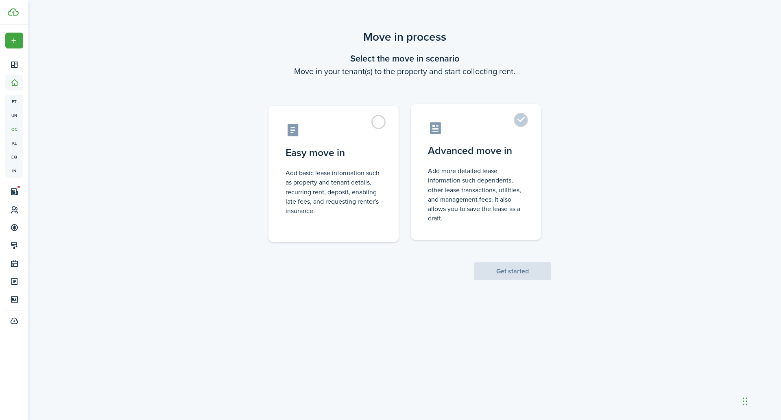
click at [507, 210] on control-radio-card-description "Add more detailed lease information such dependents, other lease transactions, …" at bounding box center [476, 194] width 96 height 57
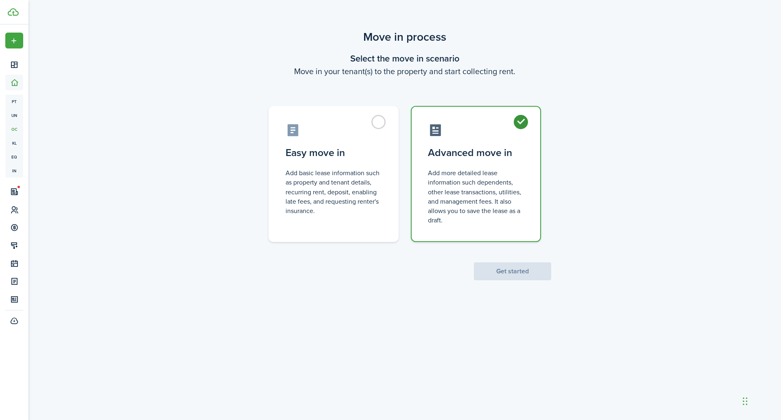
radio input "true"
click at [332, 193] on control-radio-card-description "Add basic lease information such as property and tenant details, recurring rent…" at bounding box center [334, 189] width 96 height 47
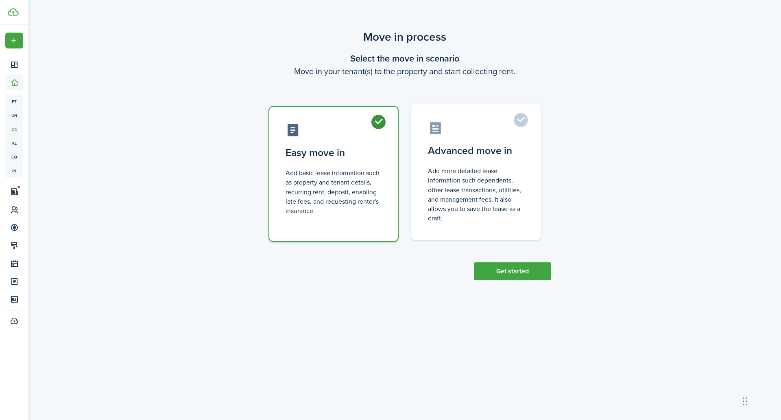
click at [448, 203] on control-radio-card-description "Add more detailed lease information such dependents, other lease transactions, …" at bounding box center [476, 194] width 96 height 57
radio input "false"
radio input "true"
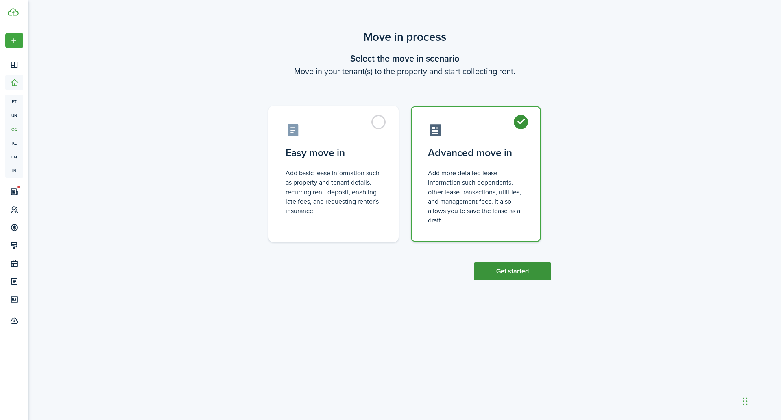
click at [493, 268] on button "Get started" at bounding box center [512, 271] width 77 height 18
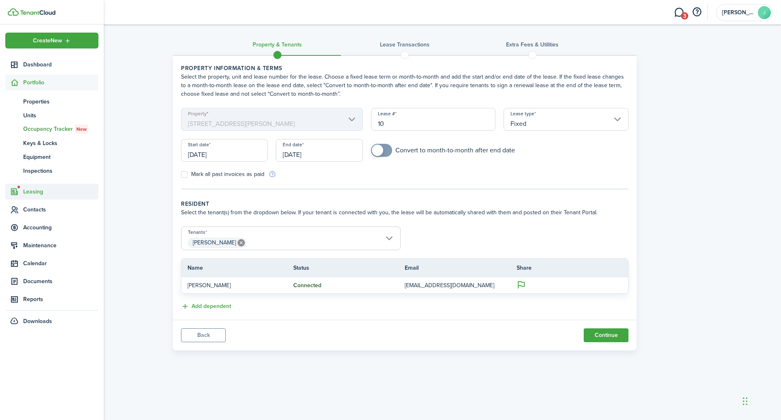
click at [37, 191] on span "Leasing" at bounding box center [60, 191] width 75 height 9
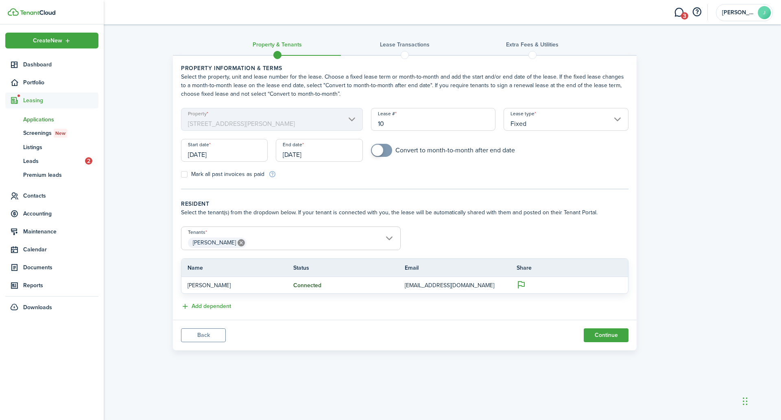
click at [43, 119] on span "Applications" at bounding box center [60, 119] width 75 height 9
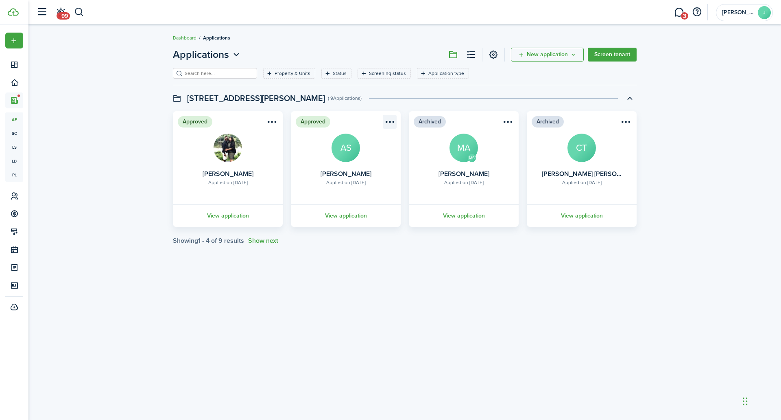
click at [393, 122] on menu-btn-icon "Open menu" at bounding box center [390, 122] width 14 height 14
click at [254, 147] on card "Approved Applied on [DATE] [PERSON_NAME] View application" at bounding box center [228, 169] width 110 height 116
click at [224, 214] on link "View application" at bounding box center [228, 215] width 112 height 22
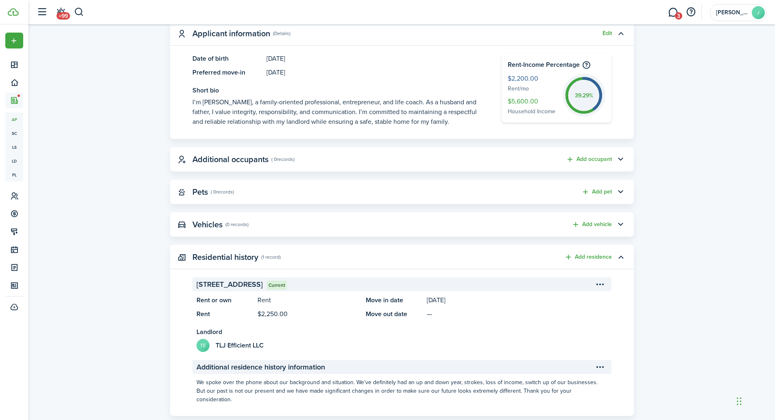
scroll to position [250, 0]
click at [582, 158] on button "Add occupant" at bounding box center [589, 158] width 46 height 9
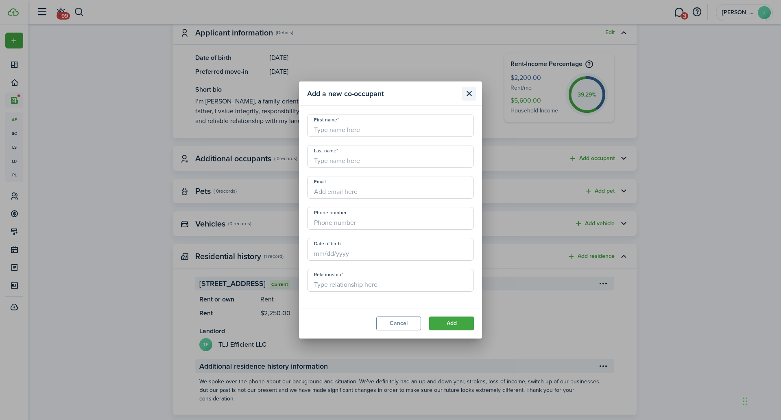
click at [468, 93] on button "Close modal" at bounding box center [469, 94] width 14 height 14
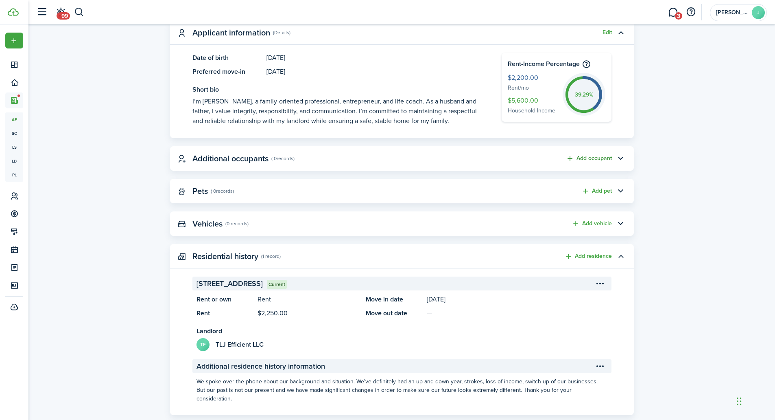
click at [594, 159] on button "Add occupant" at bounding box center [589, 158] width 46 height 9
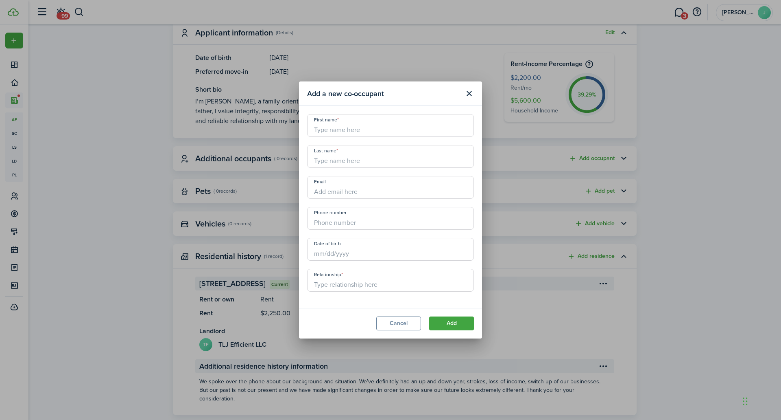
click at [342, 127] on input "First name" at bounding box center [390, 125] width 167 height 23
paste input "[PERSON_NAME]"
type input "[PERSON_NAME]"
paste input "[PERSON_NAME]"
click at [335, 162] on input "Last name" at bounding box center [390, 156] width 167 height 23
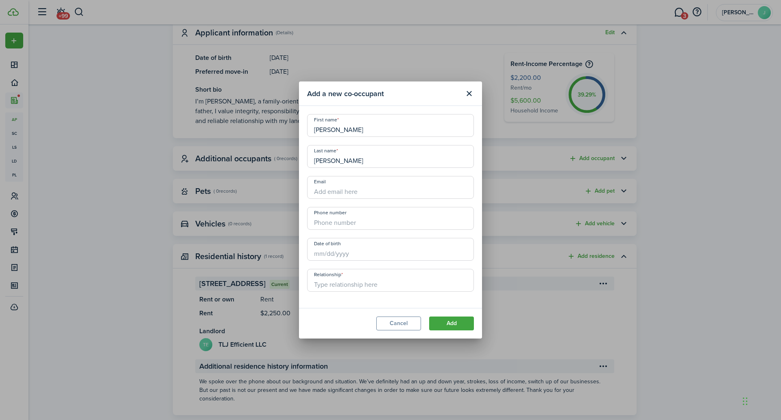
click at [321, 159] on input "[PERSON_NAME]" at bounding box center [390, 156] width 167 height 23
type input "[PERSON_NAME]"
click at [338, 130] on input "[PERSON_NAME]" at bounding box center [390, 125] width 167 height 23
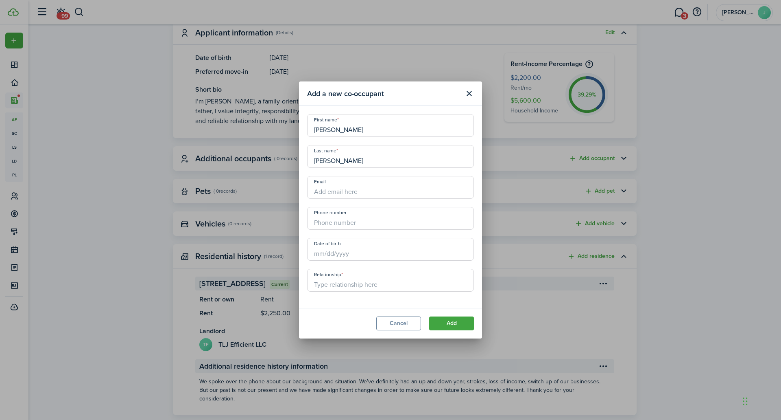
type input "[PERSON_NAME]"
click at [362, 195] on input "Email" at bounding box center [390, 187] width 167 height 23
paste input "[EMAIL_ADDRESS][DOMAIN_NAME]"
type input "[EMAIL_ADDRESS][DOMAIN_NAME]"
click at [342, 225] on input "+1" at bounding box center [390, 218] width 167 height 23
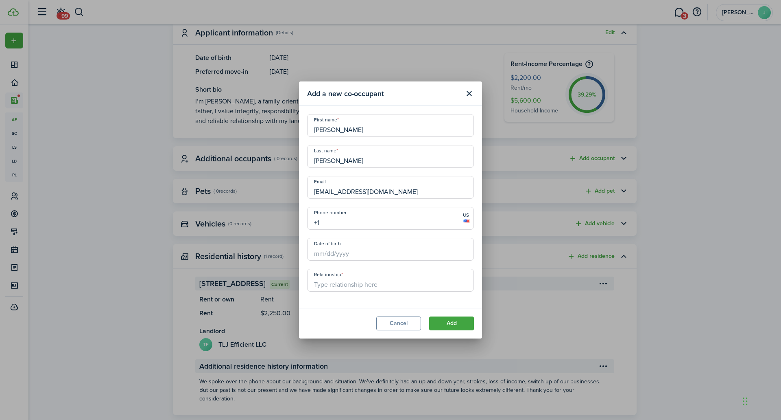
paste input "[PHONE_NUMBER]"
click at [357, 255] on input "Date of birth" at bounding box center [390, 249] width 167 height 23
type input "[PHONE_NUMBER]"
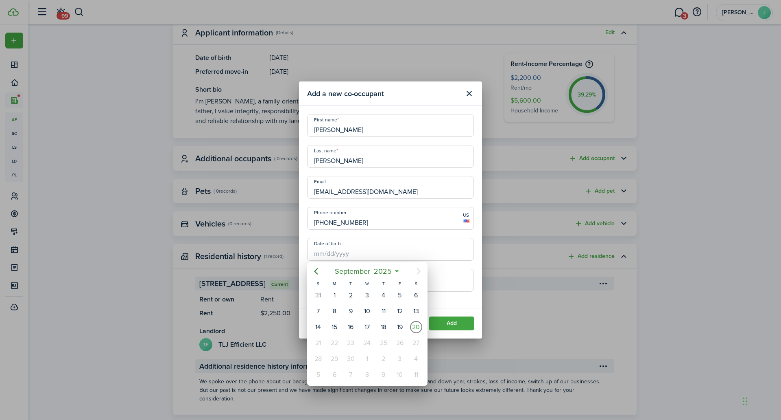
click at [357, 255] on div at bounding box center [391, 210] width 912 height 550
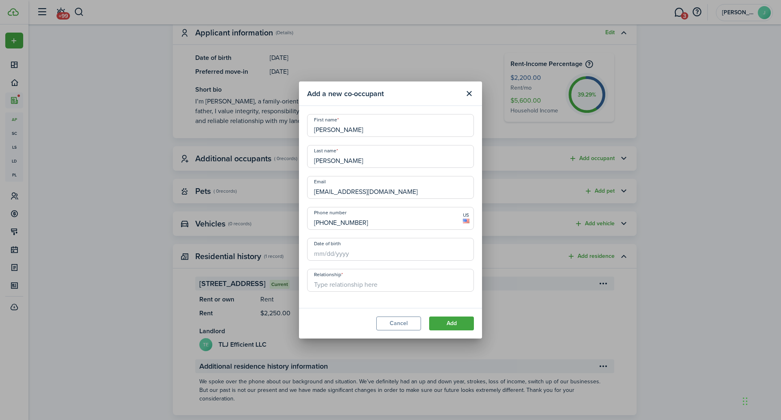
click at [357, 255] on input "Date of birth" at bounding box center [390, 249] width 167 height 23
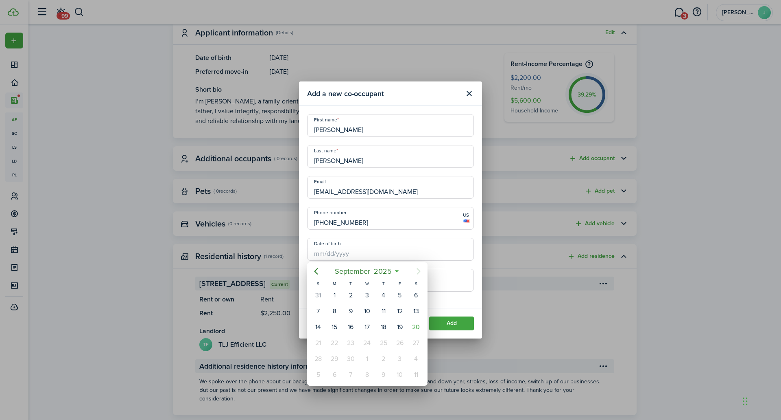
click at [357, 255] on div at bounding box center [391, 210] width 912 height 550
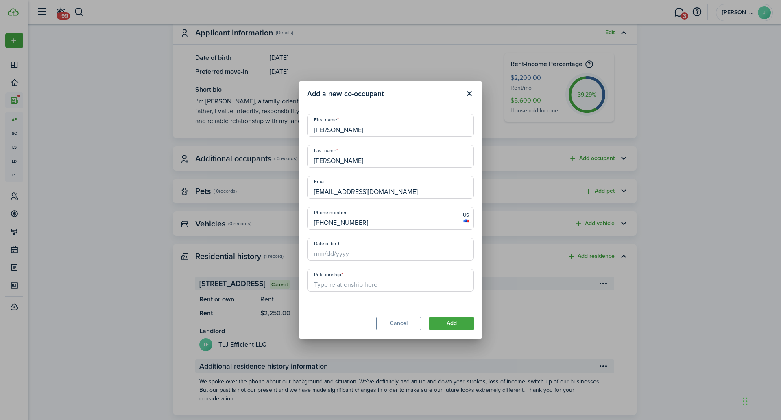
click at [342, 252] on input "Date of birth" at bounding box center [390, 249] width 167 height 23
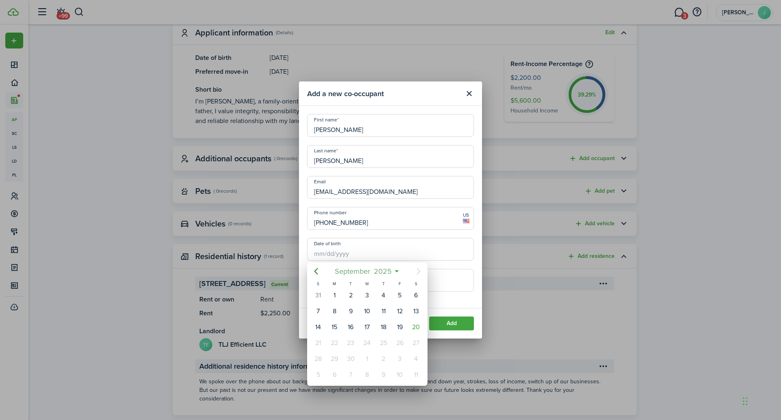
click at [372, 268] on span "2025" at bounding box center [383, 271] width 22 height 15
click at [374, 269] on span "2025" at bounding box center [363, 271] width 22 height 15
click at [350, 271] on span "[DATE] - [DATE]" at bounding box center [363, 271] width 51 height 15
click at [355, 269] on span "2025" at bounding box center [363, 271] width 22 height 15
click at [365, 271] on span "September" at bounding box center [352, 271] width 39 height 15
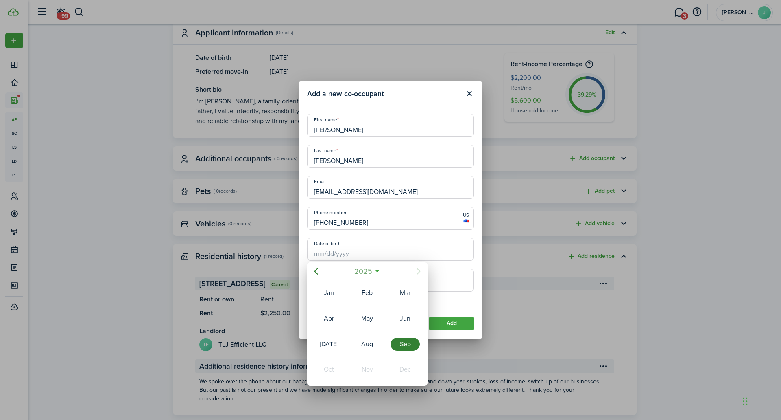
click at [365, 271] on span "2025" at bounding box center [363, 271] width 22 height 15
click at [387, 271] on mbsc-button "[DATE] - [DATE]" at bounding box center [364, 271] width 58 height 15
click at [387, 271] on div "2025" at bounding box center [367, 271] width 86 height 15
click at [383, 270] on span "2025" at bounding box center [383, 271] width 22 height 15
click at [377, 270] on mbsc-button "2025" at bounding box center [363, 271] width 28 height 15
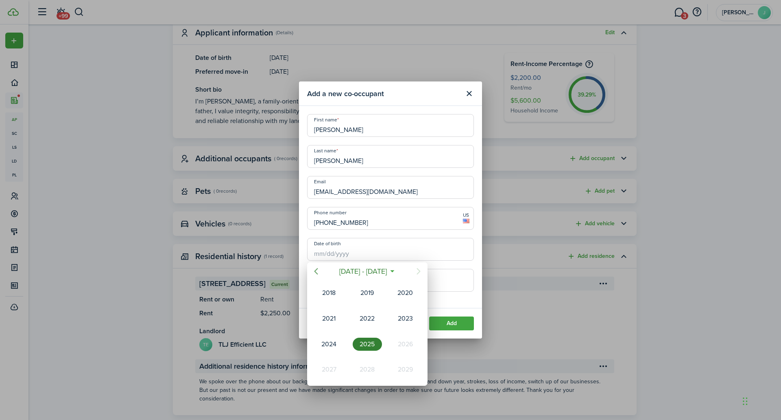
click at [317, 271] on icon "Previous page" at bounding box center [316, 271] width 10 height 10
click at [406, 291] on div "1996" at bounding box center [405, 292] width 29 height 13
click at [366, 319] on div "May" at bounding box center [367, 318] width 29 height 13
click at [335, 325] on div "13" at bounding box center [334, 327] width 12 height 12
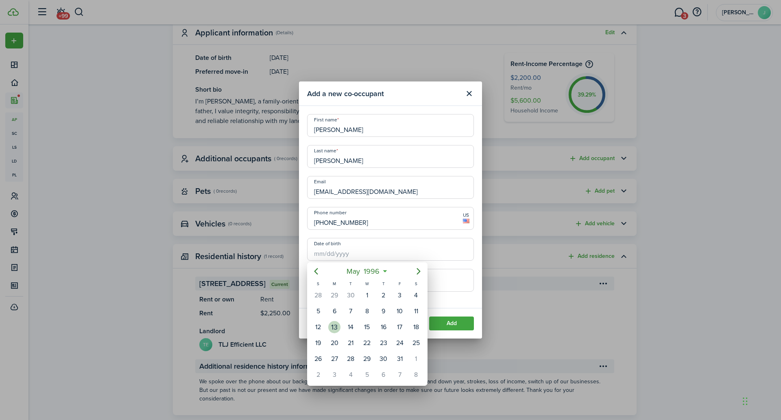
type input "[DATE]"
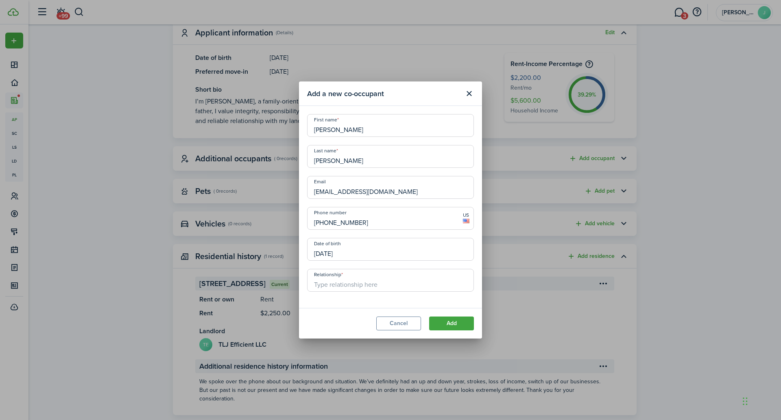
click at [392, 282] on input "Relationship" at bounding box center [390, 280] width 167 height 23
type input "Wife"
click at [444, 319] on button "Add" at bounding box center [451, 323] width 45 height 14
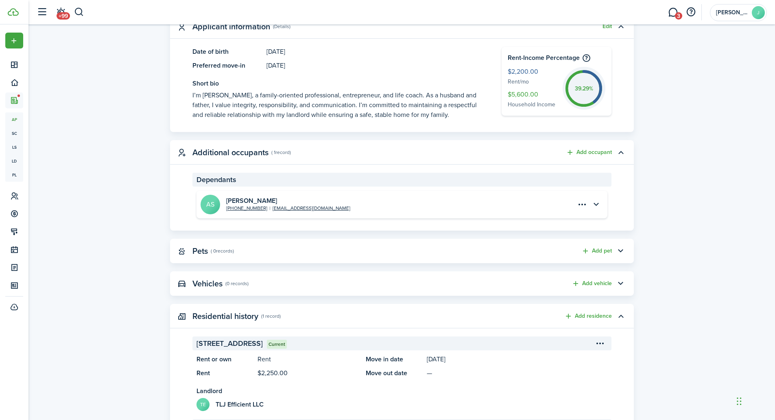
scroll to position [257, 0]
click at [584, 149] on button "Add occupant" at bounding box center [589, 151] width 46 height 9
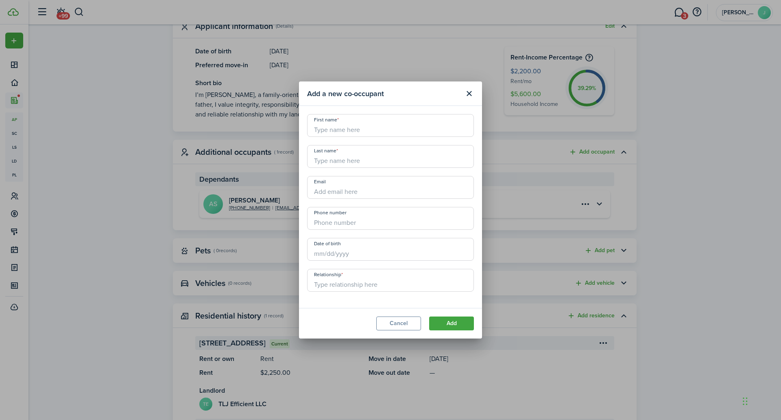
click at [356, 125] on input "First name" at bounding box center [390, 125] width 167 height 23
paste input "Brooklyn [PERSON_NAME]"
type input "Brooklyn [PERSON_NAME]"
click at [329, 159] on input "Last name" at bounding box center [390, 156] width 167 height 23
paste input "Brooklyn [PERSON_NAME]"
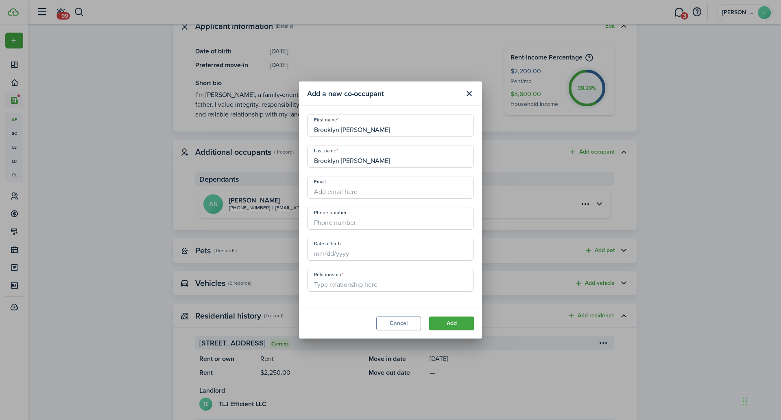
click at [351, 161] on input "Brooklyn [PERSON_NAME]" at bounding box center [390, 156] width 167 height 23
click at [332, 161] on input "Brooklyn [PERSON_NAME]" at bounding box center [390, 156] width 167 height 23
type input "[PERSON_NAME]"
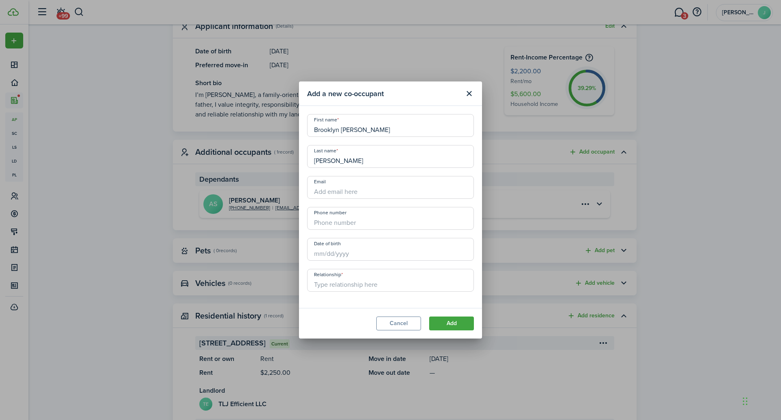
click at [346, 131] on input "Brooklyn [PERSON_NAME]" at bounding box center [390, 125] width 167 height 23
type input "[GEOGRAPHIC_DATA]"
click at [438, 321] on button "Add" at bounding box center [451, 323] width 45 height 14
click at [406, 286] on input "Relationship" at bounding box center [390, 280] width 167 height 23
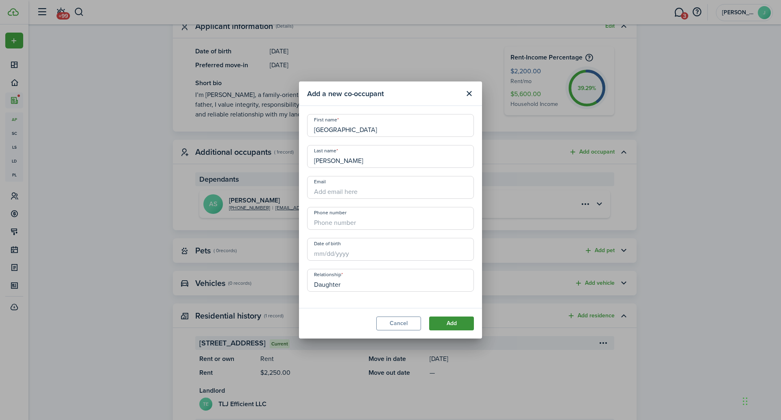
type input "Daughter"
click at [461, 327] on button "Add" at bounding box center [451, 323] width 45 height 14
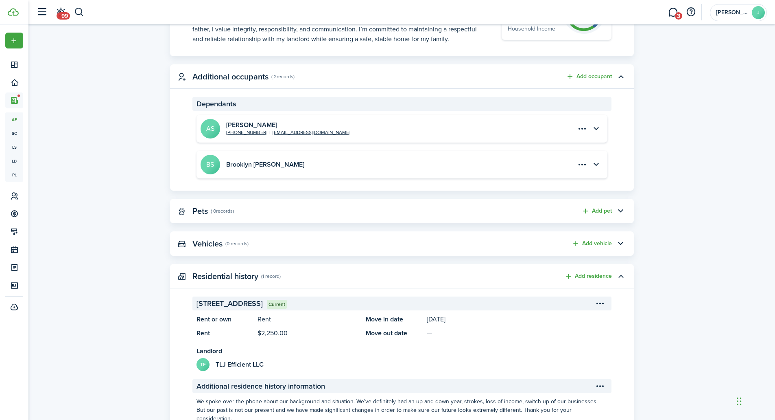
scroll to position [332, 0]
click at [596, 76] on button "Add occupant" at bounding box center [589, 76] width 46 height 9
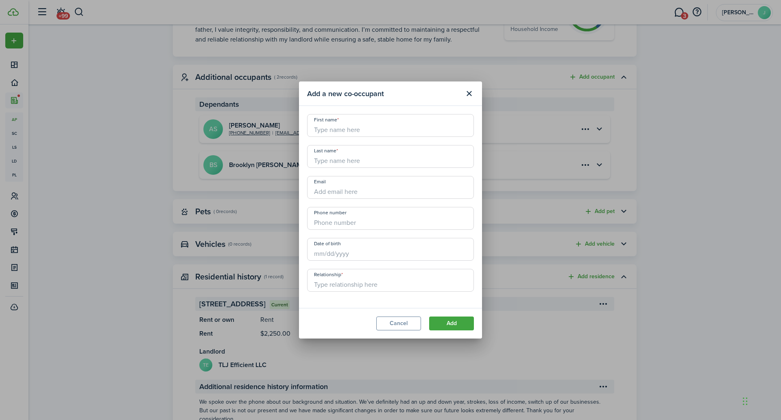
click at [341, 132] on input "First name" at bounding box center [390, 125] width 167 height 23
paste input "[PERSON_NAME]"
type input "[PERSON_NAME]"
click at [324, 153] on input "Last name" at bounding box center [390, 156] width 167 height 23
paste input "[PERSON_NAME]"
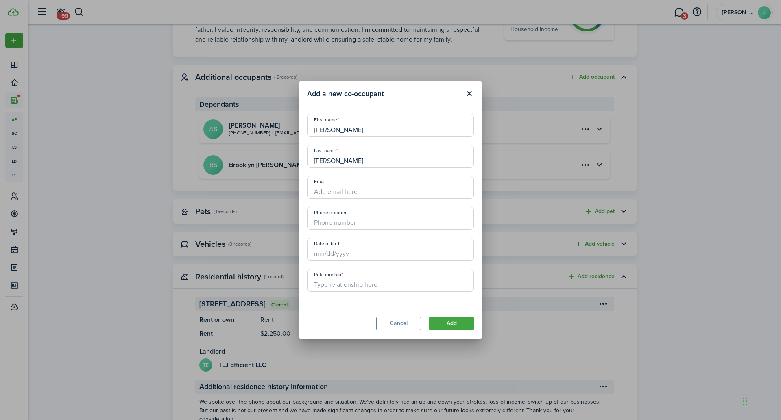
drag, startPoint x: 334, startPoint y: 161, endPoint x: 289, endPoint y: 160, distance: 44.8
click at [289, 160] on div "Add a new co-occupant First name [PERSON_NAME] Last name [PERSON_NAME] Email Ph…" at bounding box center [390, 210] width 781 height 420
type input "[PERSON_NAME]"
click at [342, 132] on input "[PERSON_NAME]" at bounding box center [390, 125] width 167 height 23
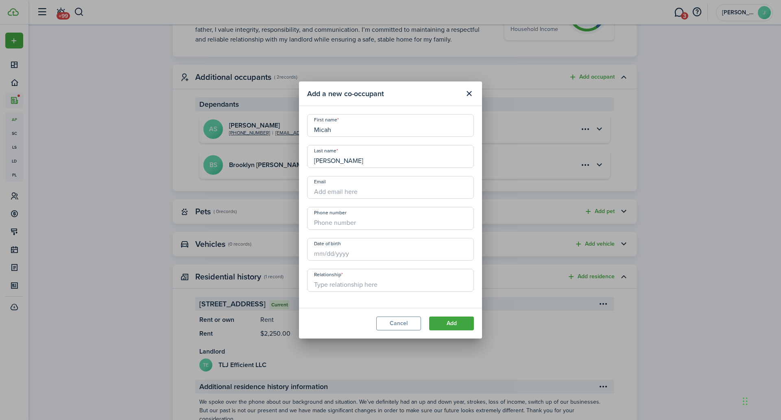
type input "Micah"
click at [337, 281] on input "Relationship" at bounding box center [390, 280] width 167 height 23
type input "Son"
click at [445, 322] on button "Add" at bounding box center [451, 323] width 45 height 14
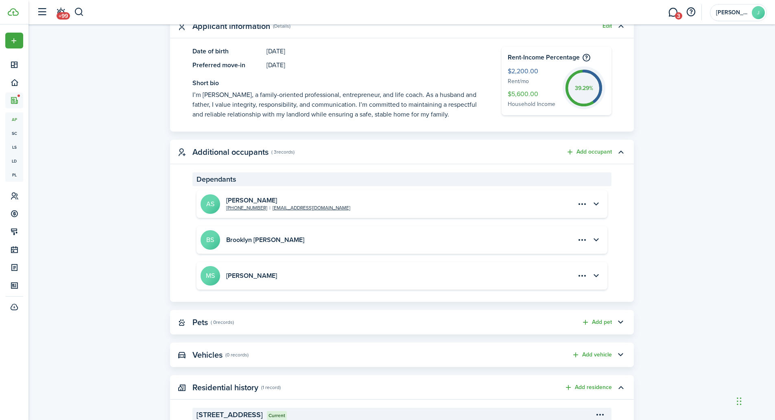
scroll to position [0, 0]
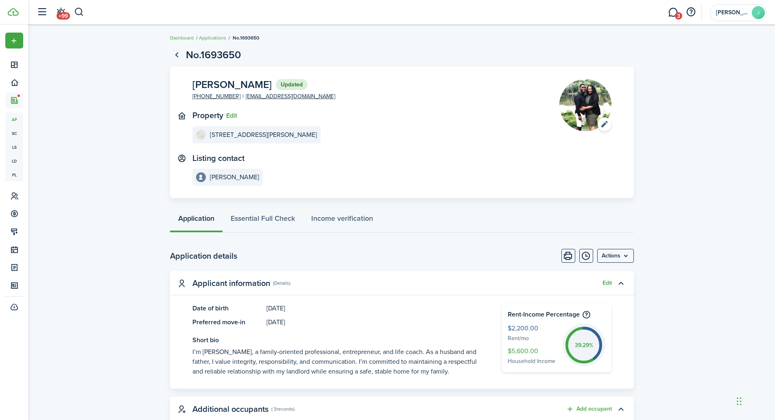
click at [613, 254] on menu-btn "Actions" at bounding box center [615, 256] width 37 height 14
click at [591, 317] on button "Move in applicant" at bounding box center [596, 316] width 75 height 14
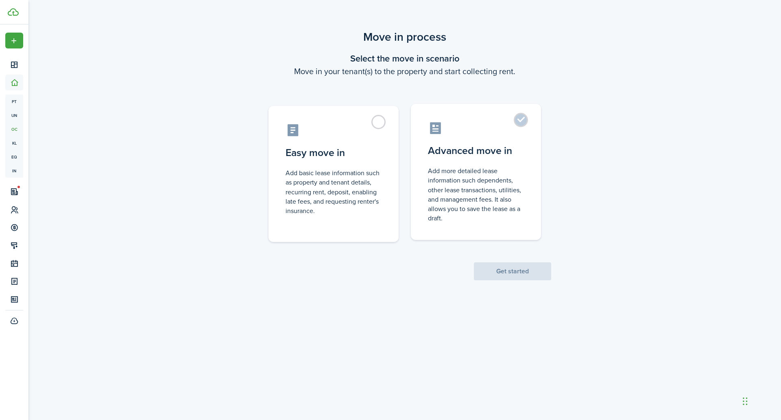
click at [486, 125] on control-radio-card-icon at bounding box center [476, 128] width 96 height 14
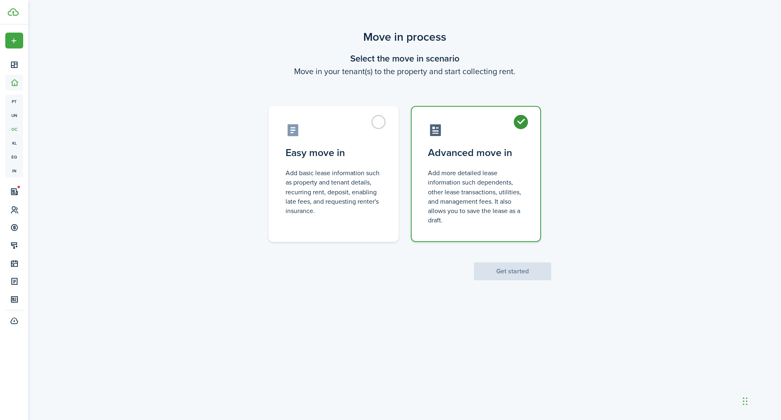
radio input "true"
click at [492, 264] on button "Get started" at bounding box center [512, 271] width 77 height 18
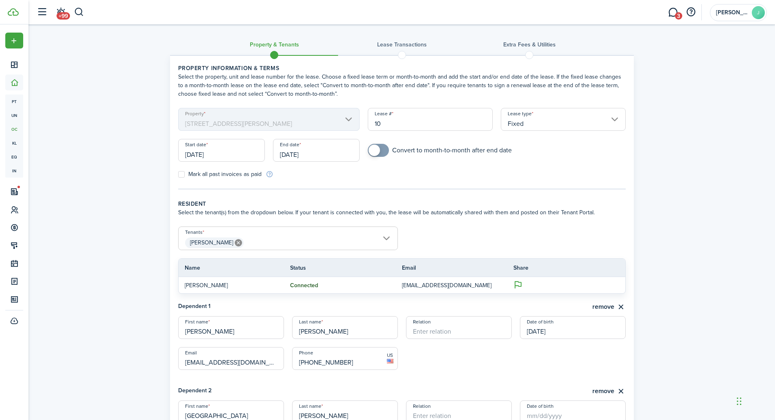
click at [223, 151] on input "[DATE]" at bounding box center [221, 150] width 87 height 23
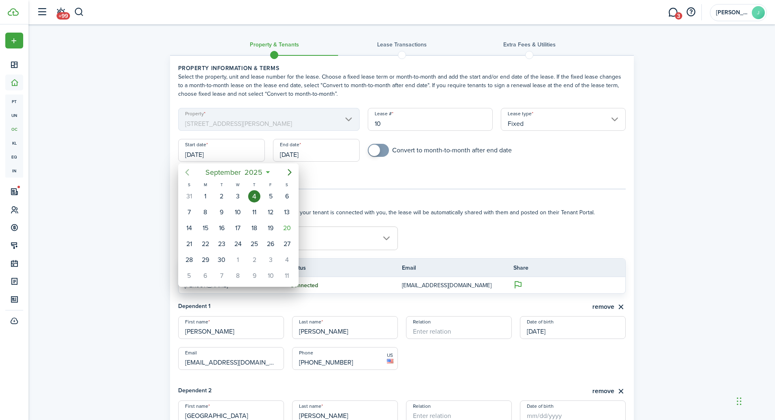
click at [186, 174] on icon "Previous page" at bounding box center [187, 172] width 10 height 10
click at [288, 177] on mbsc-button "Next page" at bounding box center [290, 172] width 16 height 16
click at [206, 226] on div "15" at bounding box center [205, 228] width 12 height 12
type input "[DATE]"
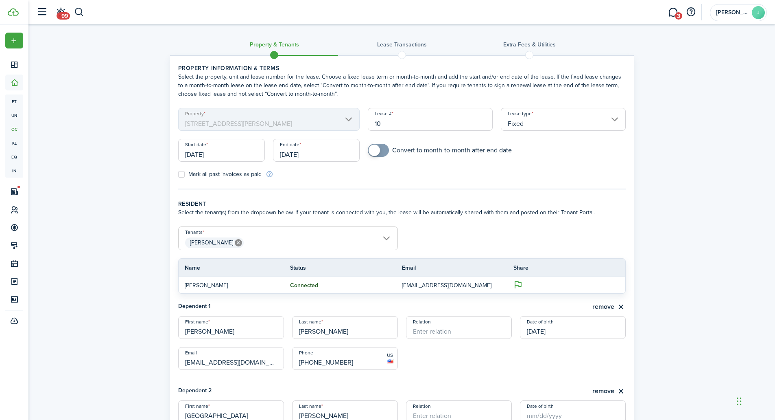
click at [298, 153] on input "[DATE]" at bounding box center [316, 150] width 87 height 23
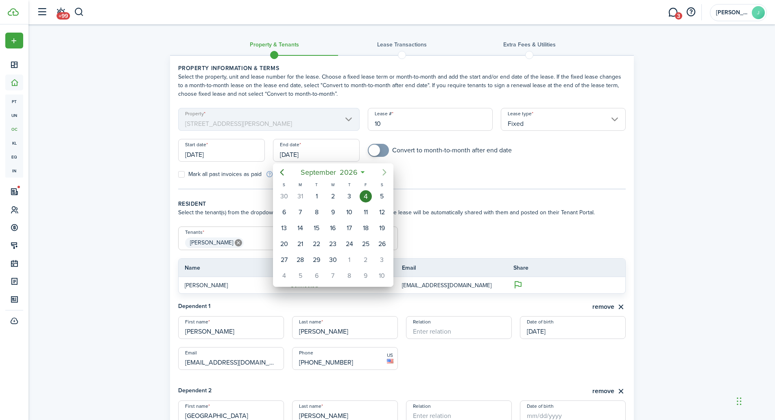
click at [388, 171] on icon "Next page" at bounding box center [385, 172] width 10 height 10
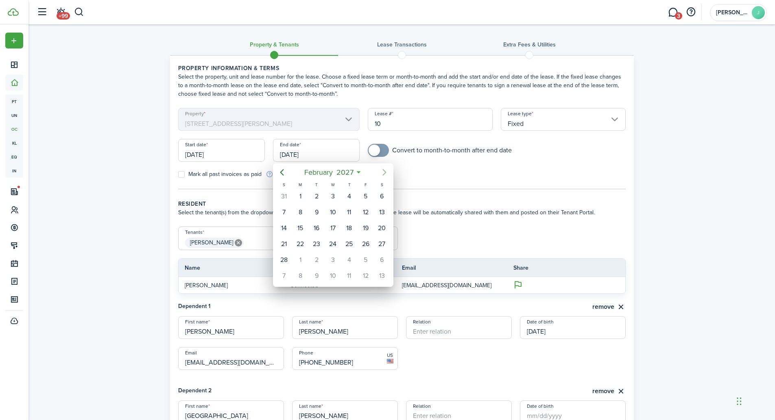
click at [388, 171] on icon "Next page" at bounding box center [385, 172] width 10 height 10
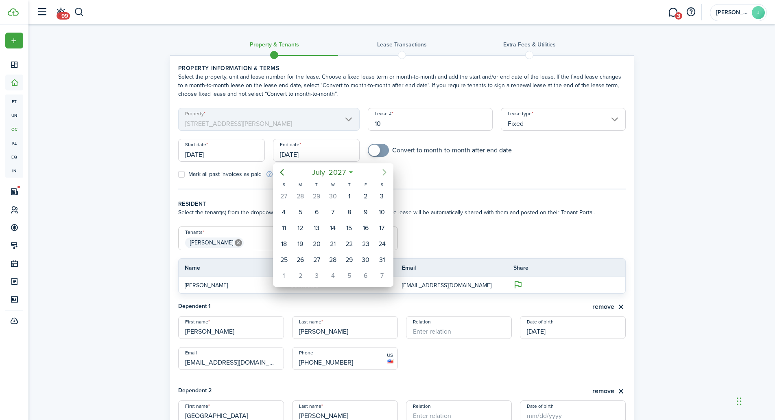
click at [388, 171] on icon "Next page" at bounding box center [385, 172] width 10 height 10
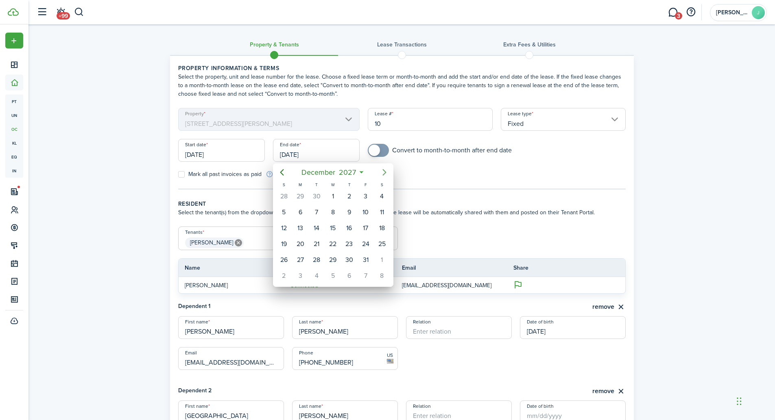
click at [388, 171] on icon "Next page" at bounding box center [385, 172] width 10 height 10
click at [283, 274] on div "30" at bounding box center [284, 275] width 12 height 12
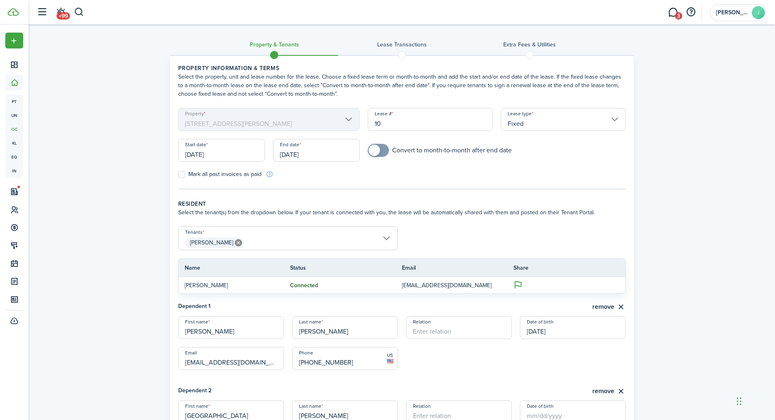
click at [302, 155] on input "[DATE]" at bounding box center [316, 150] width 87 height 23
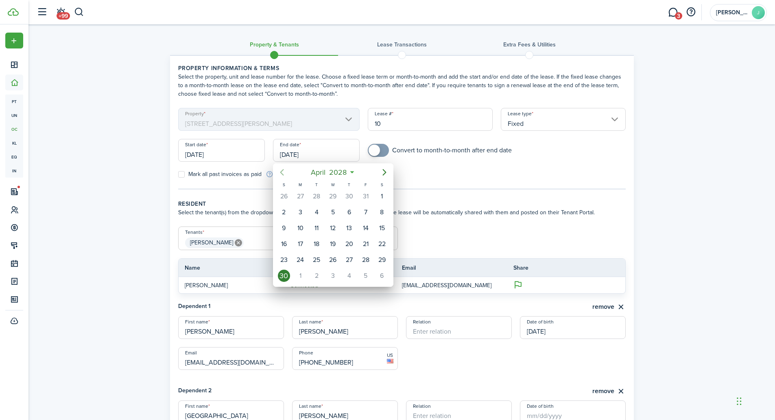
click at [282, 171] on icon "Previous page" at bounding box center [282, 172] width 4 height 7
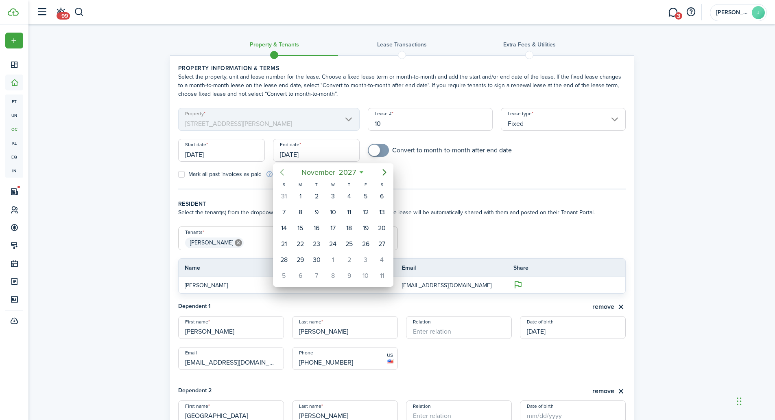
click at [282, 171] on icon "Previous page" at bounding box center [282, 172] width 4 height 7
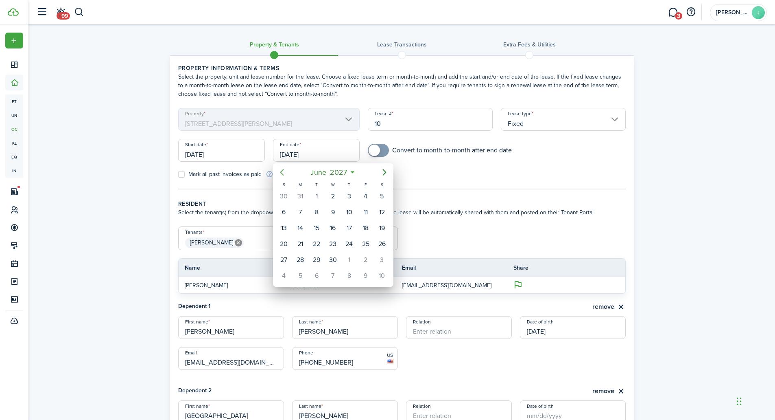
click at [282, 171] on icon "Previous page" at bounding box center [282, 172] width 4 height 7
click at [364, 259] on div "30" at bounding box center [366, 260] width 12 height 12
type input "[DATE]"
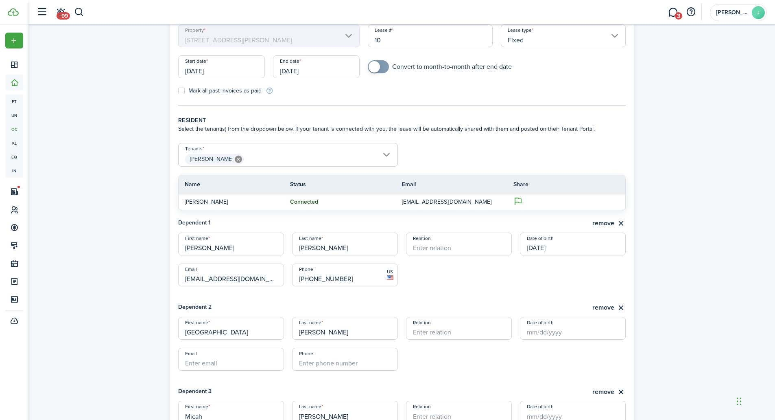
scroll to position [84, 0]
click at [300, 157] on span "[PERSON_NAME]" at bounding box center [288, 159] width 219 height 14
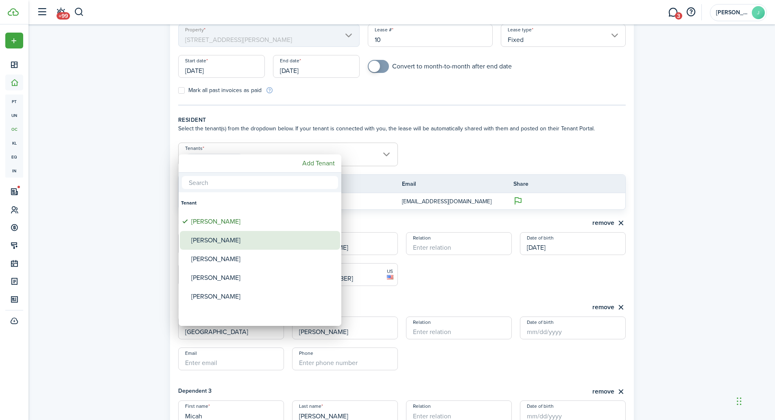
click at [223, 239] on div "[PERSON_NAME]" at bounding box center [263, 240] width 144 height 19
type input "[PERSON_NAME], [PERSON_NAME]"
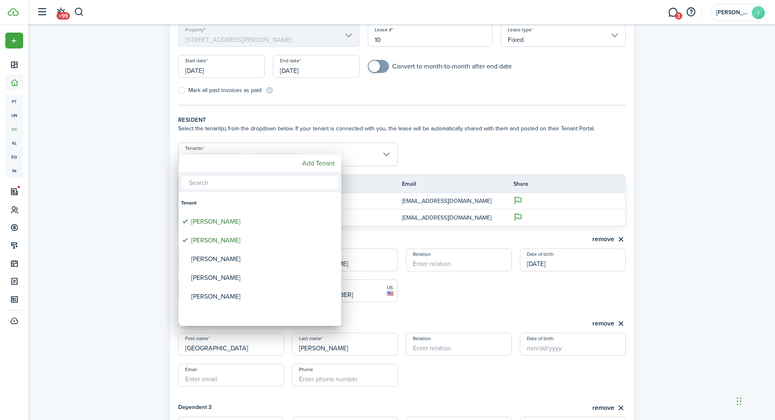
click at [461, 151] on div at bounding box center [388, 210] width 906 height 550
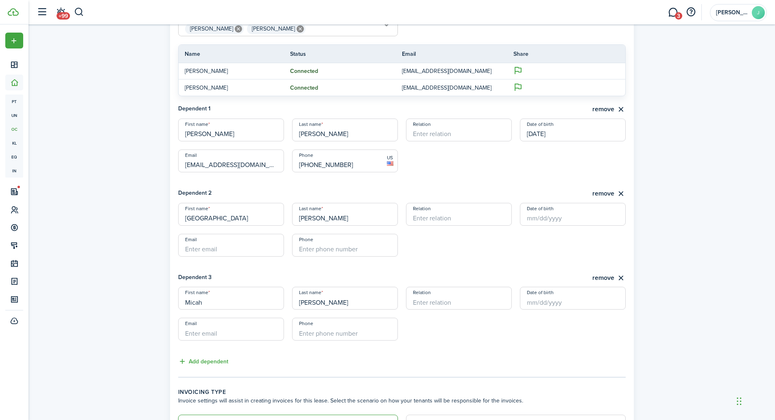
scroll to position [214, 0]
click at [433, 132] on input "Relation" at bounding box center [459, 129] width 106 height 23
type input "Wife"
click at [457, 218] on input "Relation" at bounding box center [459, 213] width 106 height 23
type input "Daughter"
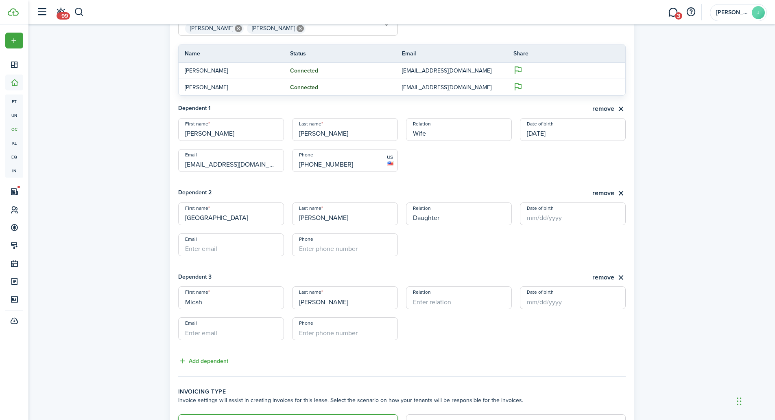
click at [434, 302] on input "Relation" at bounding box center [459, 297] width 106 height 23
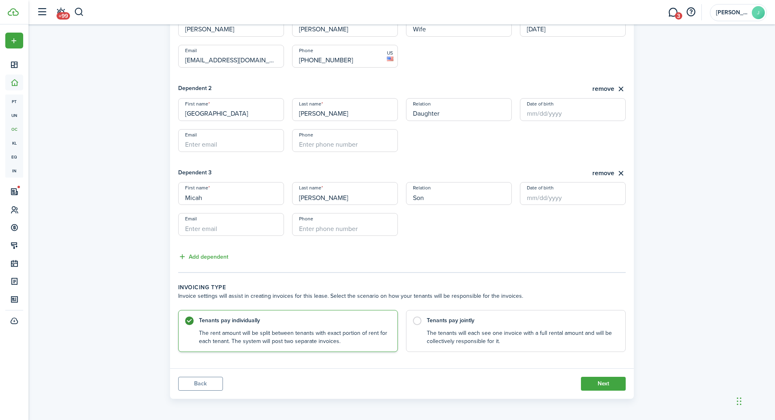
scroll to position [320, 0]
type input "Son"
click at [483, 328] on control-radio-card-description "The tenants will each see one invoice with a full rental amount and will be col…" at bounding box center [522, 334] width 190 height 17
radio input "false"
radio input "true"
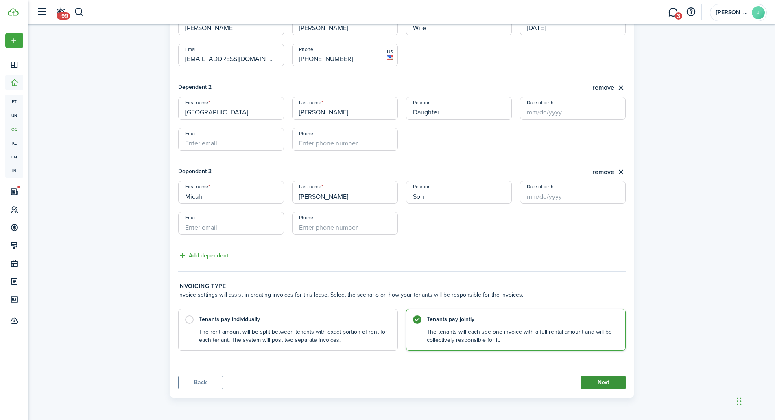
click at [606, 379] on button "Next" at bounding box center [603, 382] width 45 height 14
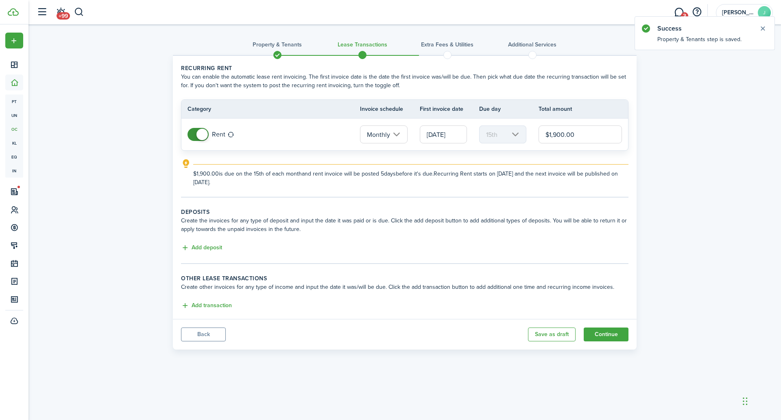
drag, startPoint x: 580, startPoint y: 133, endPoint x: 519, endPoint y: 135, distance: 61.1
click at [519, 135] on tr "Rent Monthly [DATE] 15th $1,900.00" at bounding box center [405, 134] width 447 height 32
type input "$2,100.00"
click at [657, 168] on div "Property & Tenants Lease Transactions Extra fees & Utilities Additional Service…" at bounding box center [404, 188] width 753 height 329
click at [218, 305] on button "Add transaction" at bounding box center [206, 305] width 51 height 9
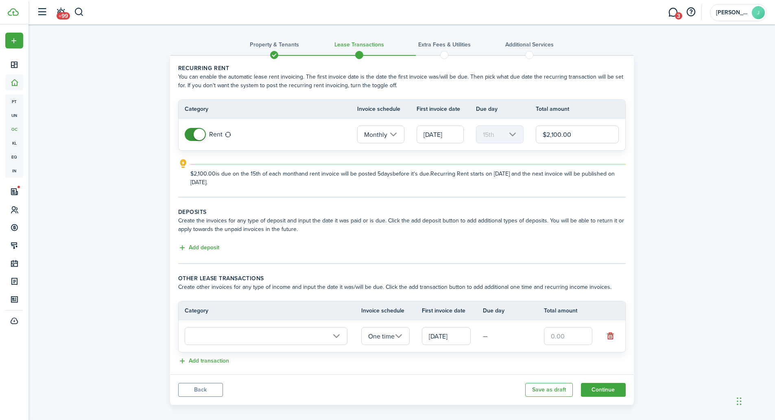
click at [253, 339] on input "text" at bounding box center [266, 336] width 163 height 18
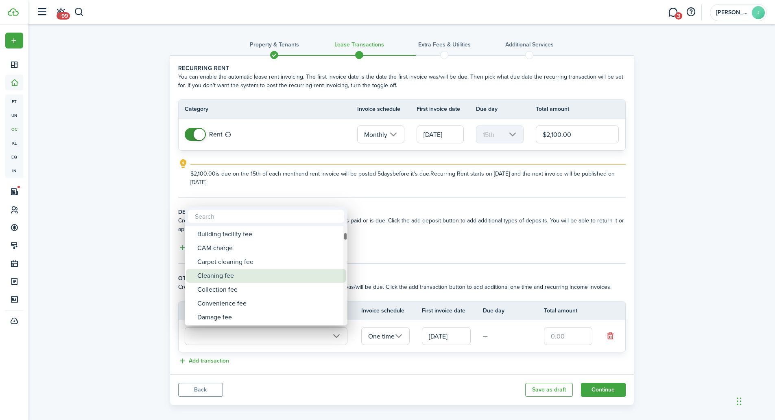
click at [247, 273] on div "Cleaning fee" at bounding box center [269, 276] width 144 height 14
type input "Tenant charges & fees / Cleaning fee"
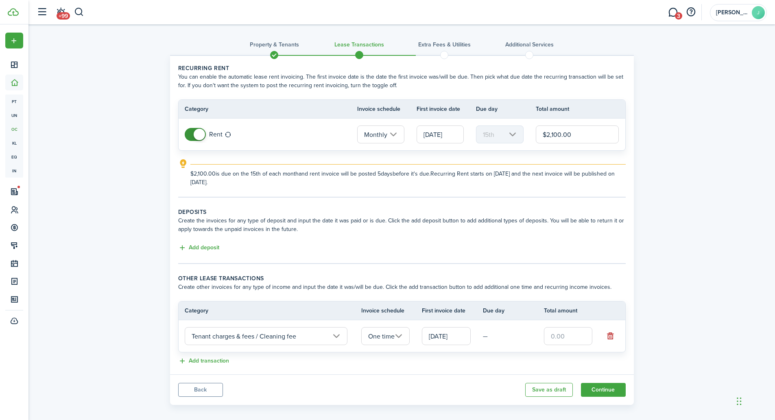
click at [563, 333] on input "text" at bounding box center [568, 336] width 49 height 18
type input "$375.00"
click at [209, 363] on button "Add transaction" at bounding box center [203, 360] width 51 height 9
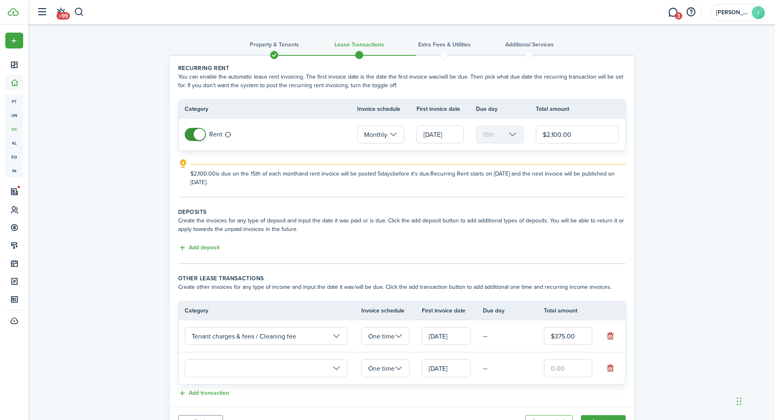
click at [230, 365] on input "text" at bounding box center [266, 368] width 163 height 18
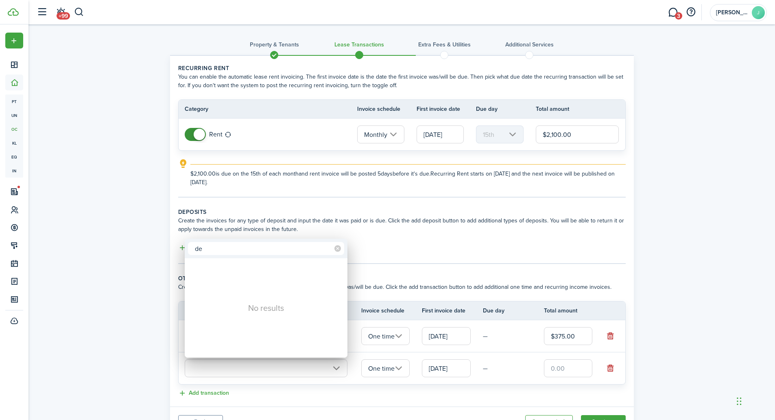
type input "d"
type input "Sec"
click at [249, 282] on div "Security fee" at bounding box center [269, 280] width 144 height 14
type input "Tenant charges & fees / Security fee"
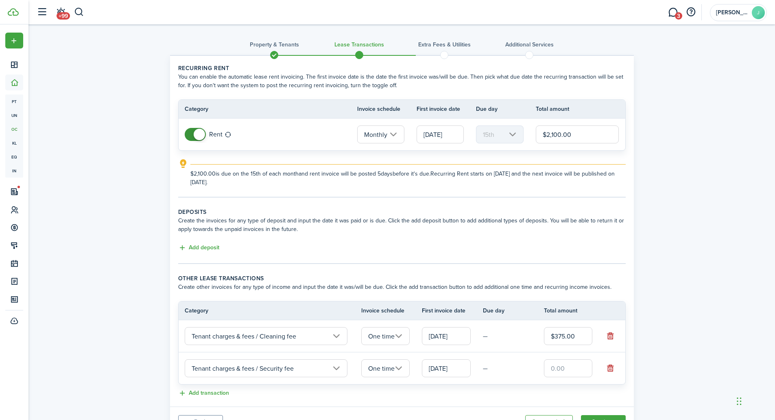
click at [259, 359] on input "Tenant charges & fees / Security fee" at bounding box center [266, 368] width 163 height 18
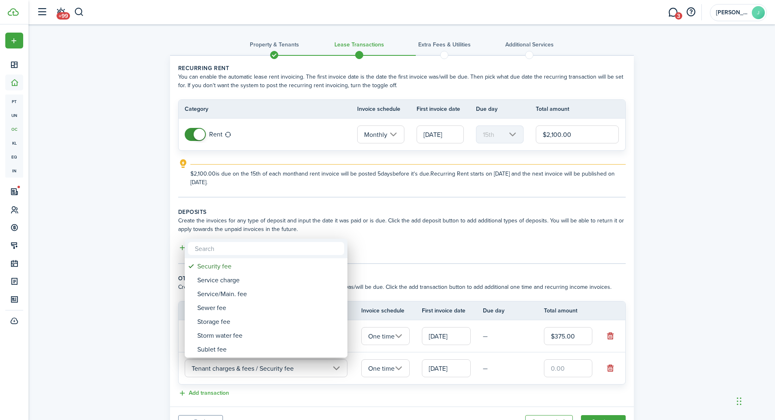
click at [141, 277] on div at bounding box center [388, 210] width 906 height 550
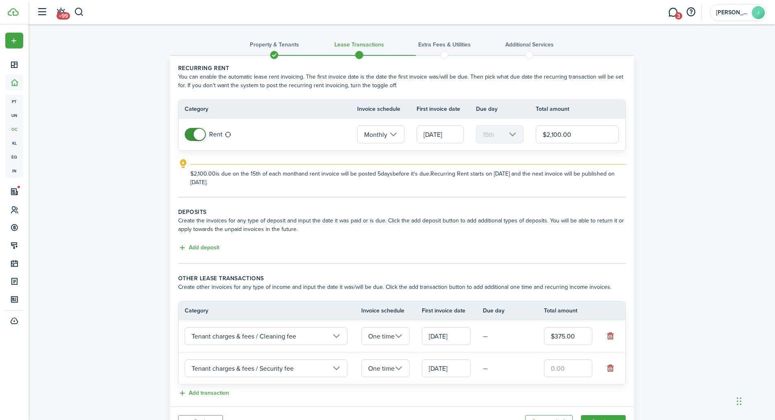
scroll to position [39, 0]
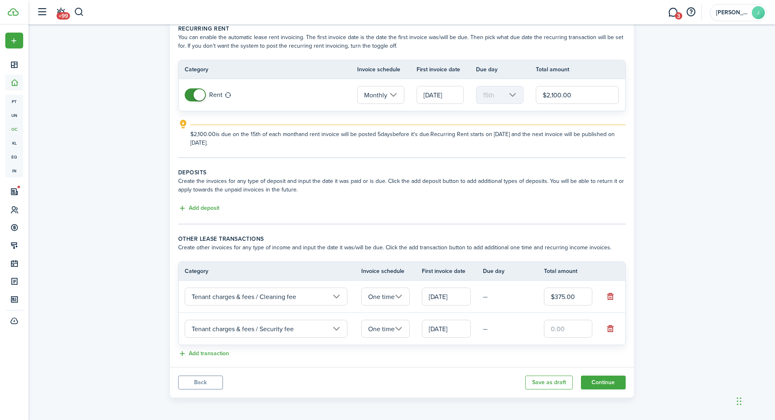
click at [397, 329] on input "One time" at bounding box center [385, 329] width 49 height 18
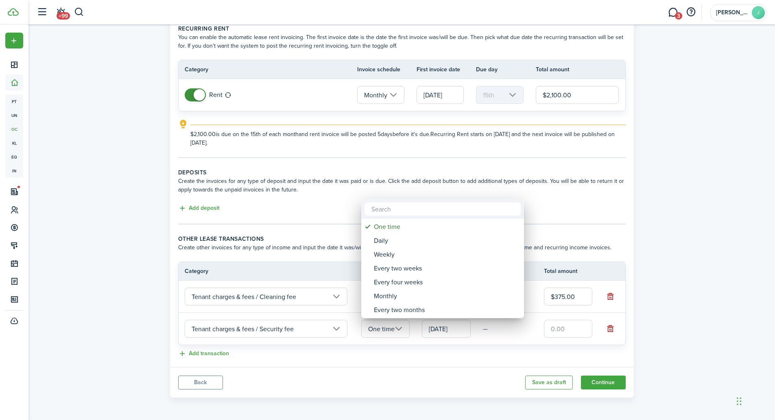
click at [397, 329] on div at bounding box center [388, 210] width 906 height 550
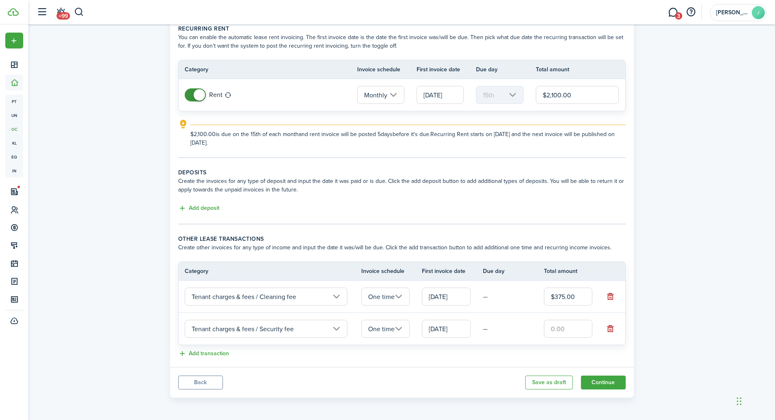
click at [569, 331] on input "text" at bounding box center [568, 329] width 49 height 18
type input "$2,100.00"
click at [713, 282] on div "Property & Tenants Lease Transactions Extra fees & Utilities Additional Service…" at bounding box center [401, 193] width 747 height 416
click at [596, 383] on button "Continue" at bounding box center [603, 382] width 45 height 14
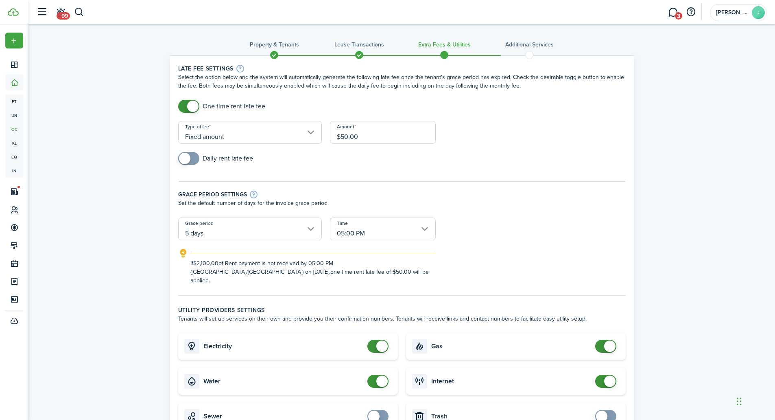
click at [203, 129] on input "Fixed amount" at bounding box center [250, 132] width 144 height 23
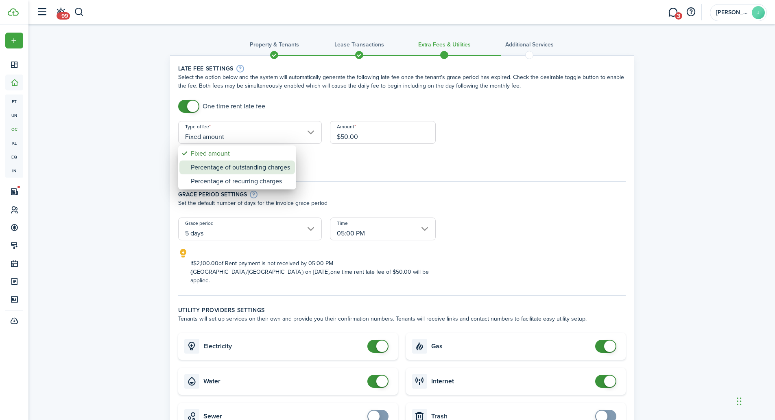
click at [222, 171] on div "Percentage of outstanding charges" at bounding box center [240, 167] width 99 height 14
type input "Percentage of outstanding charges"
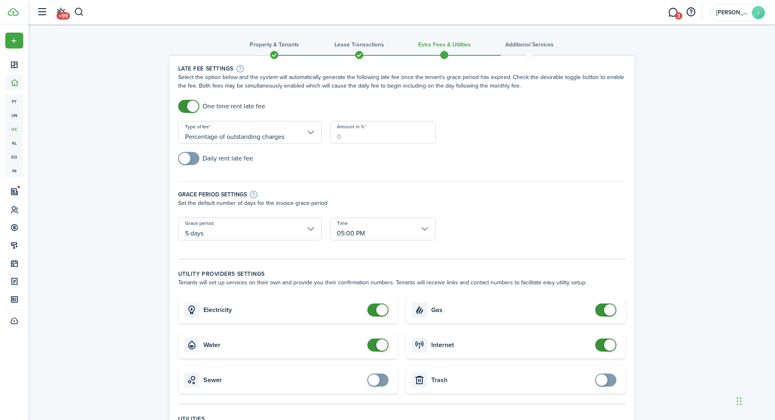
click at [360, 134] on input "Amount in %" at bounding box center [383, 132] width 106 height 23
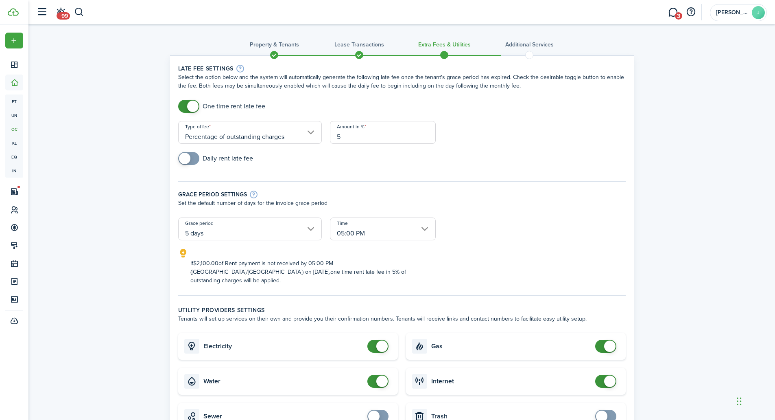
type input "5"
click at [489, 142] on form "One time rent late fee Type of fee Percentage of outstanding charges Amount in …" at bounding box center [402, 192] width 456 height 185
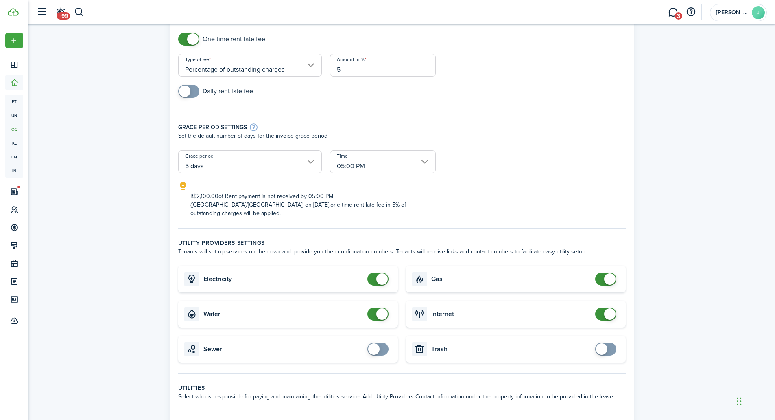
scroll to position [68, 0]
click at [427, 159] on input "05:00 PM" at bounding box center [383, 161] width 106 height 23
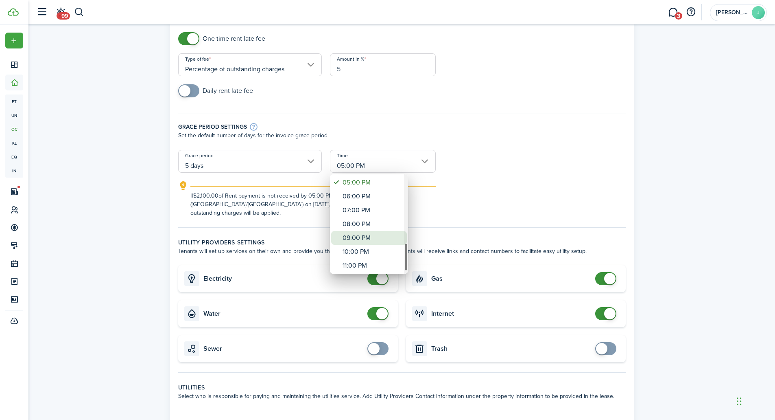
click at [370, 237] on div "09:00 PM" at bounding box center [372, 238] width 59 height 14
type input "09:00 PM"
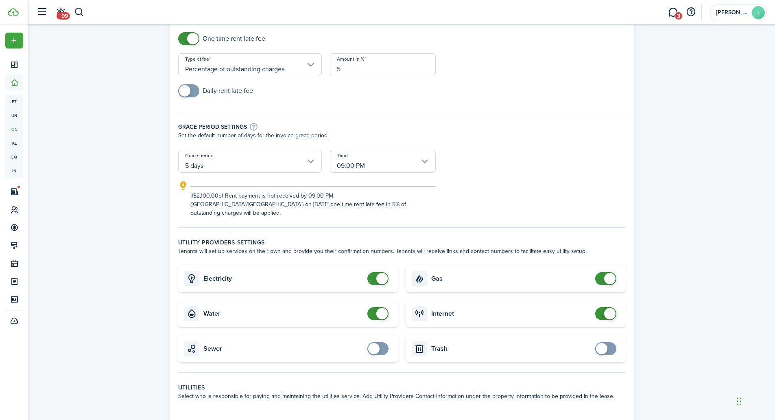
click at [462, 155] on form "One time rent late fee Type of fee Percentage of outstanding charges Amount in …" at bounding box center [402, 124] width 456 height 185
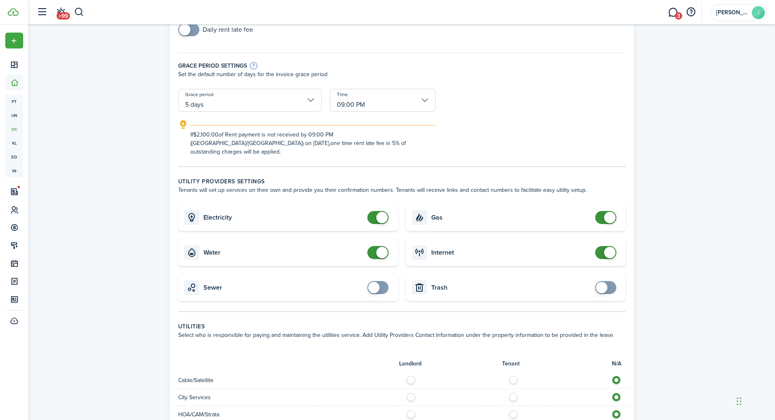
scroll to position [129, 0]
checkbox input "false"
click at [604, 245] on span at bounding box center [606, 251] width 8 height 13
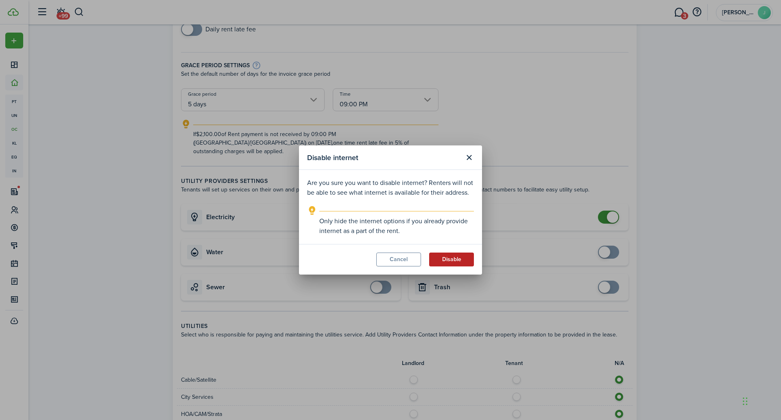
click at [451, 258] on button "Disable" at bounding box center [451, 259] width 45 height 14
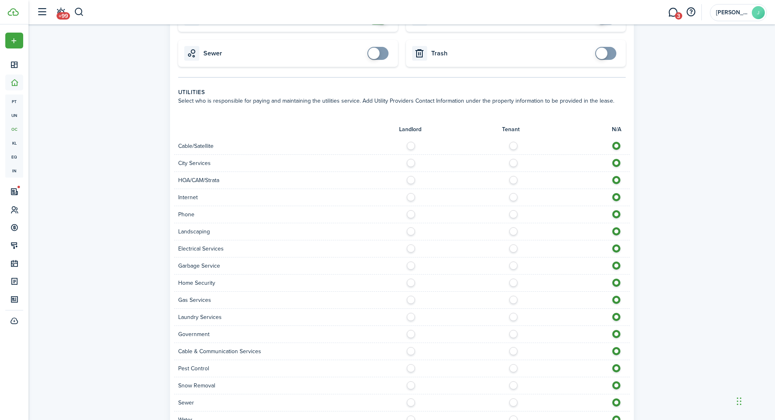
scroll to position [361, 0]
click at [514, 143] on label at bounding box center [516, 145] width 14 height 4
radio input "true"
click at [409, 160] on label at bounding box center [413, 162] width 14 height 4
radio input "true"
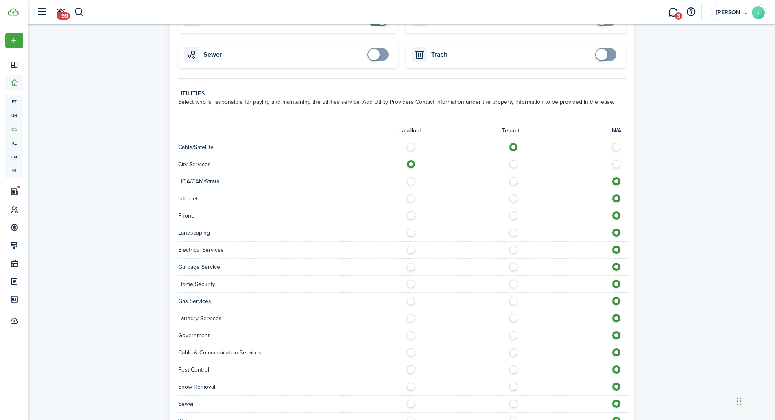
click at [412, 177] on label at bounding box center [413, 179] width 14 height 4
radio input "true"
click at [411, 194] on label at bounding box center [413, 196] width 14 height 4
radio input "true"
click at [511, 211] on label at bounding box center [516, 213] width 14 height 4
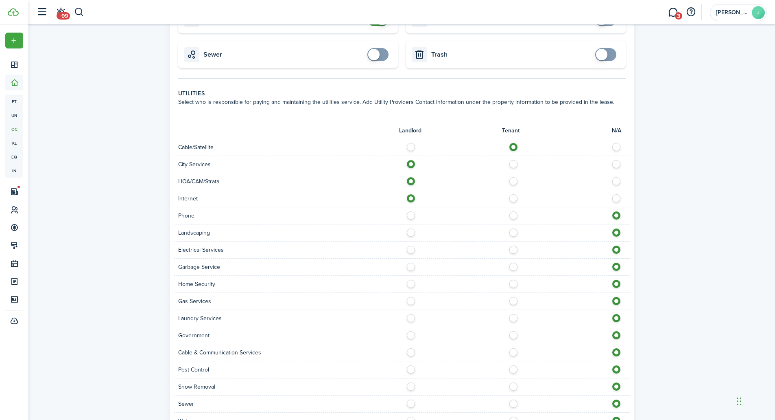
radio input "true"
click at [410, 228] on label at bounding box center [413, 230] width 14 height 4
radio input "true"
click at [512, 245] on label at bounding box center [516, 247] width 14 height 4
radio input "true"
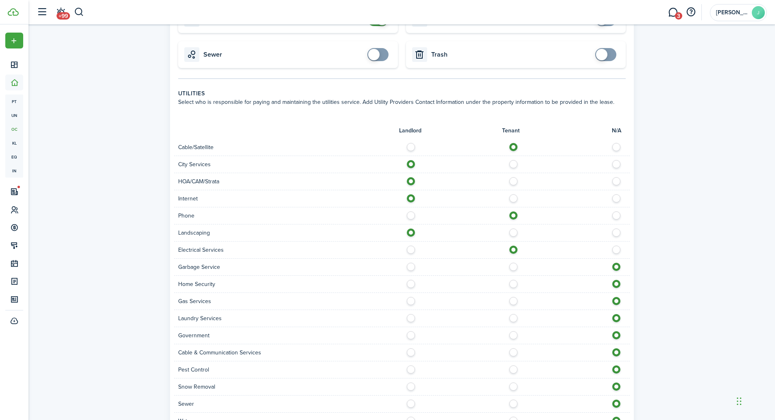
click at [411, 263] on label at bounding box center [413, 265] width 14 height 4
radio input "true"
click at [514, 280] on label at bounding box center [516, 282] width 14 height 4
radio input "true"
click at [408, 280] on label at bounding box center [413, 282] width 14 height 4
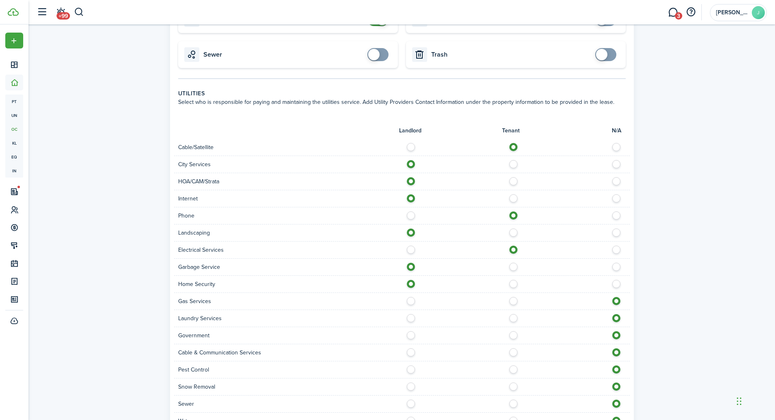
click at [521, 276] on div "Home Security" at bounding box center [402, 284] width 456 height 17
click at [518, 280] on label at bounding box center [516, 282] width 14 height 4
radio input "false"
radio input "true"
click at [512, 310] on div "Laundry Services" at bounding box center [402, 318] width 456 height 17
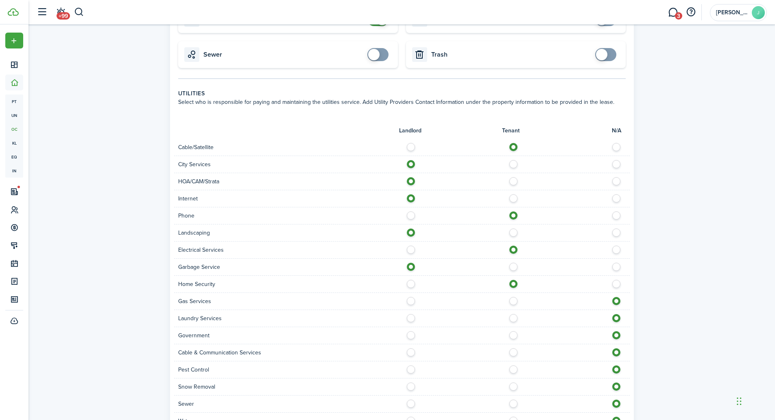
click at [516, 297] on label at bounding box center [516, 299] width 14 height 4
radio input "true"
click at [514, 314] on label at bounding box center [516, 316] width 14 height 4
radio input "true"
click at [411, 314] on label at bounding box center [413, 316] width 14 height 4
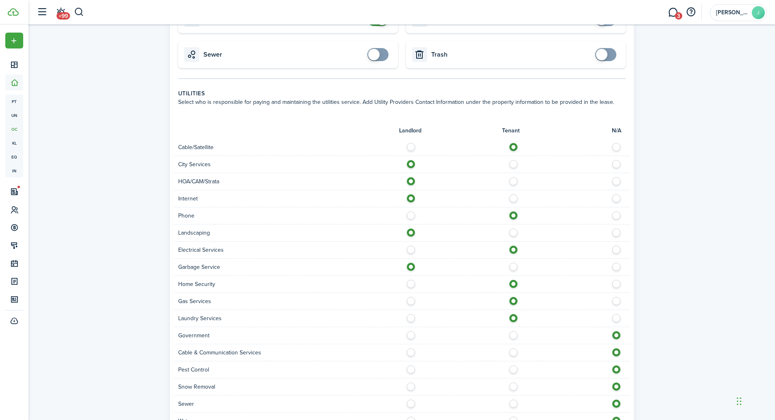
radio input "true"
click at [411, 331] on label at bounding box center [413, 333] width 14 height 4
radio input "true"
drag, startPoint x: 412, startPoint y: 345, endPoint x: 500, endPoint y: 333, distance: 89.1
click at [500, 333] on form "Landlord Tenant N/A Cable/Satellite City Services HOA/CAM/Strata Internet Phone…" at bounding box center [402, 272] width 448 height 313
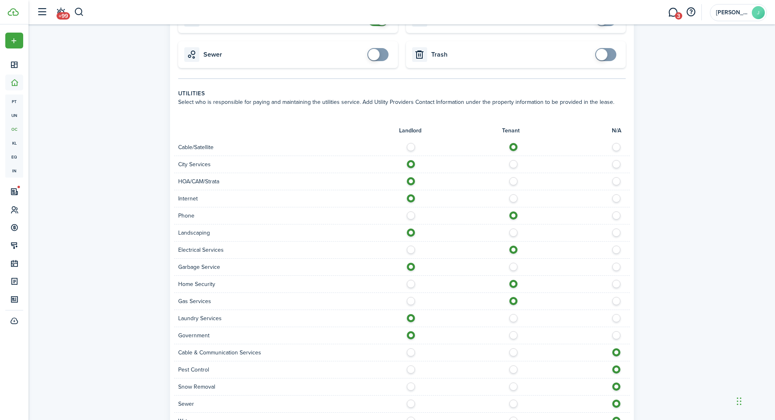
click at [518, 348] on div at bounding box center [516, 352] width 228 height 9
click at [511, 348] on label at bounding box center [516, 350] width 14 height 4
radio input "true"
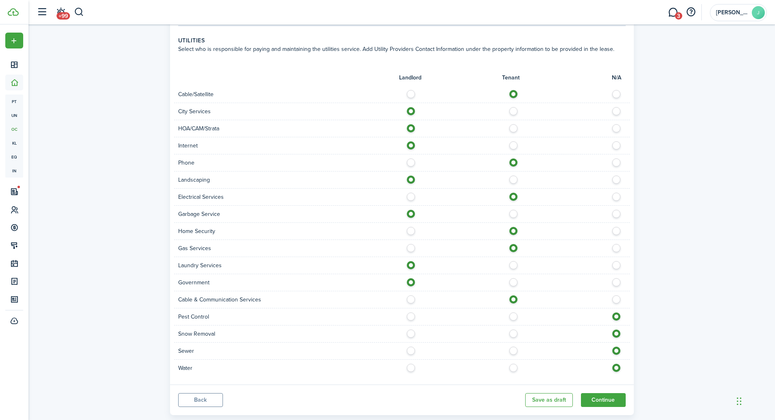
scroll to position [423, 0]
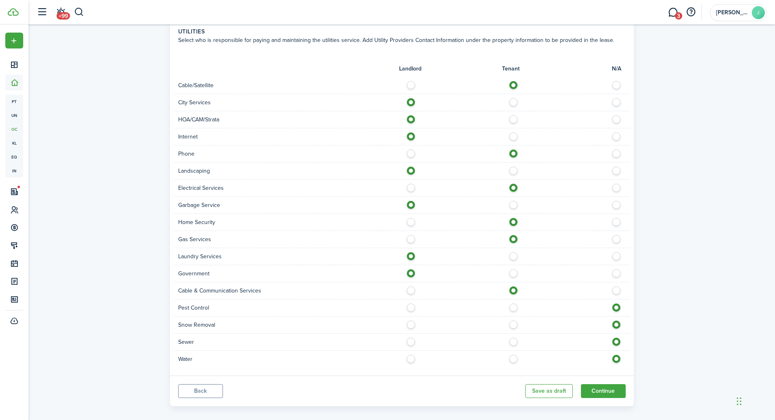
click at [408, 320] on label at bounding box center [413, 322] width 14 height 4
radio input "true"
click at [412, 337] on label at bounding box center [413, 339] width 14 height 4
radio input "true"
click at [511, 355] on label at bounding box center [516, 357] width 14 height 4
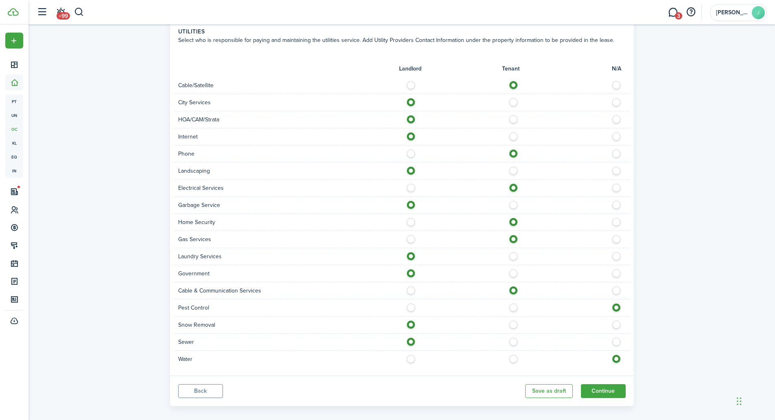
radio input "true"
click at [606, 384] on button "Continue" at bounding box center [603, 391] width 45 height 14
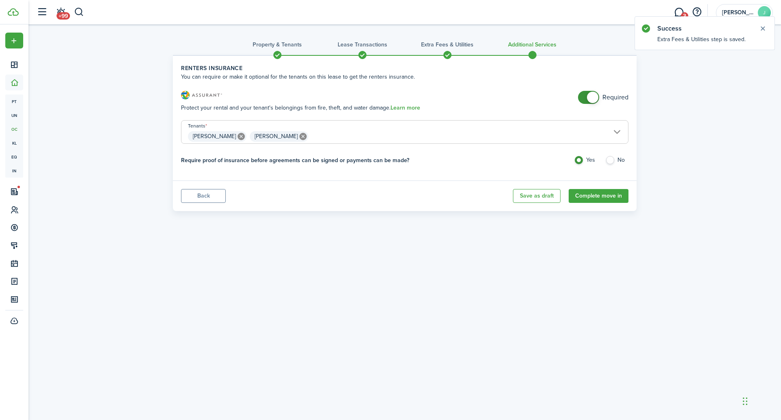
checkbox input "false"
click at [585, 96] on span at bounding box center [589, 97] width 8 height 13
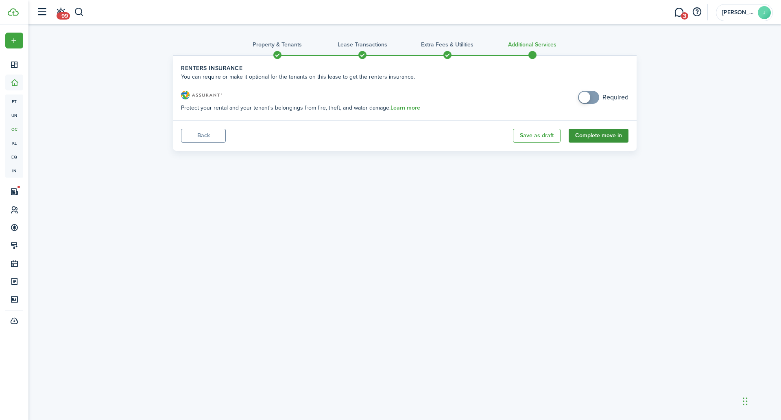
click at [596, 136] on button "Complete move in" at bounding box center [599, 136] width 60 height 14
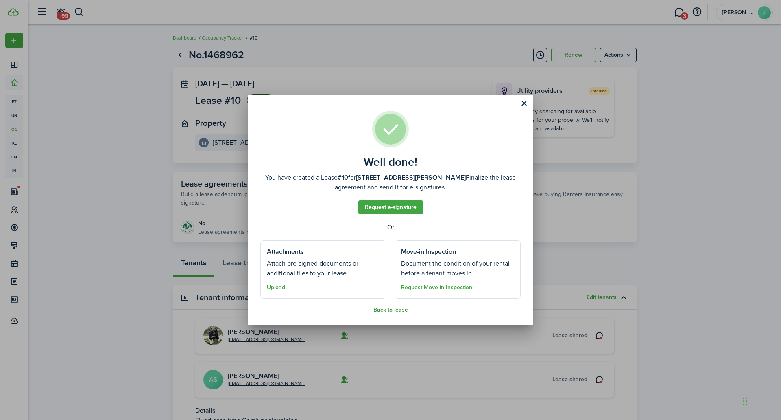
click at [383, 309] on button "Back to lease" at bounding box center [391, 309] width 35 height 7
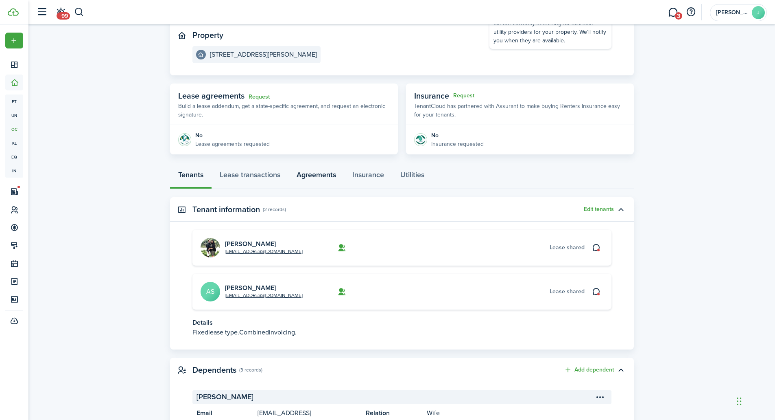
scroll to position [89, 0]
click at [239, 178] on link "Lease transactions" at bounding box center [250, 175] width 77 height 24
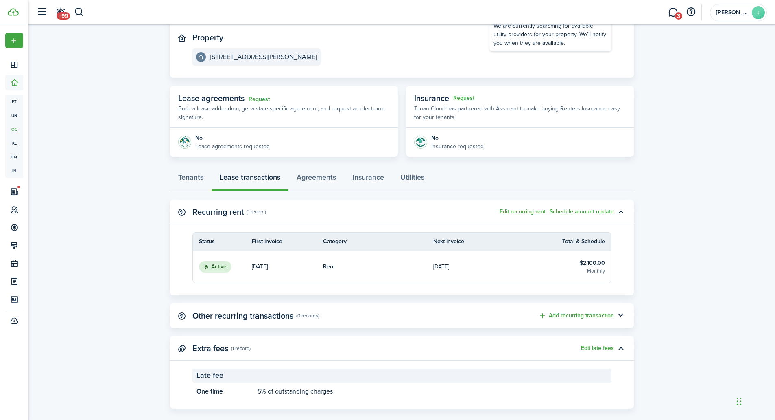
scroll to position [96, 0]
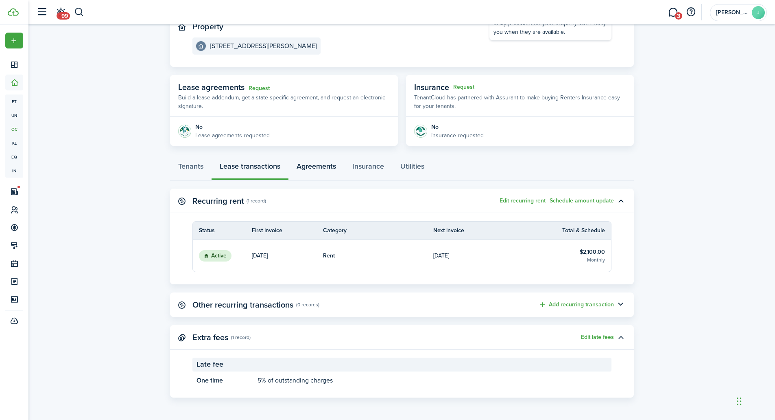
click at [320, 172] on link "Agreements" at bounding box center [317, 168] width 56 height 24
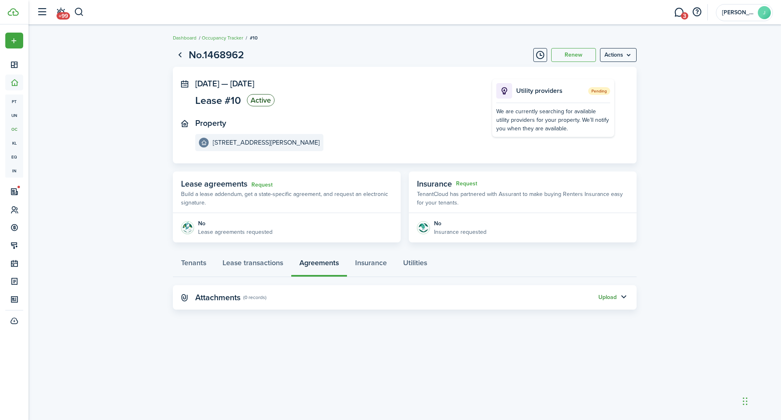
click at [601, 294] on button "Upload" at bounding box center [608, 297] width 18 height 7
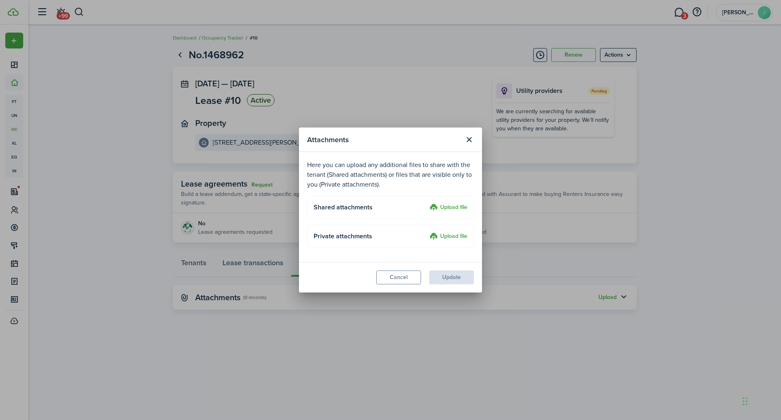
click at [448, 206] on label "Upload file" at bounding box center [449, 208] width 38 height 10
click at [427, 203] on input "Upload file" at bounding box center [427, 203] width 0 height 0
click at [705, 179] on div "Attachments Here you can upload any additional files to share with the tenant (…" at bounding box center [390, 210] width 781 height 420
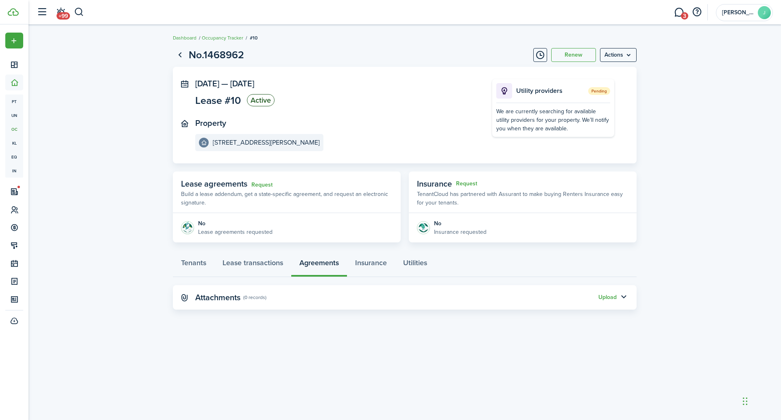
click at [613, 292] on panel-main-header "Attachments (0 records) Upload" at bounding box center [405, 297] width 464 height 24
click at [609, 297] on button "Upload" at bounding box center [608, 297] width 18 height 7
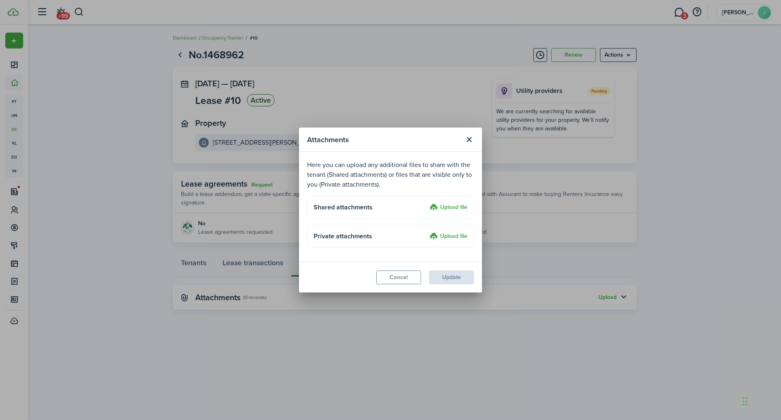
click at [446, 208] on label "Upload file" at bounding box center [449, 208] width 38 height 10
click at [427, 203] on input "Upload file" at bounding box center [427, 203] width 0 height 0
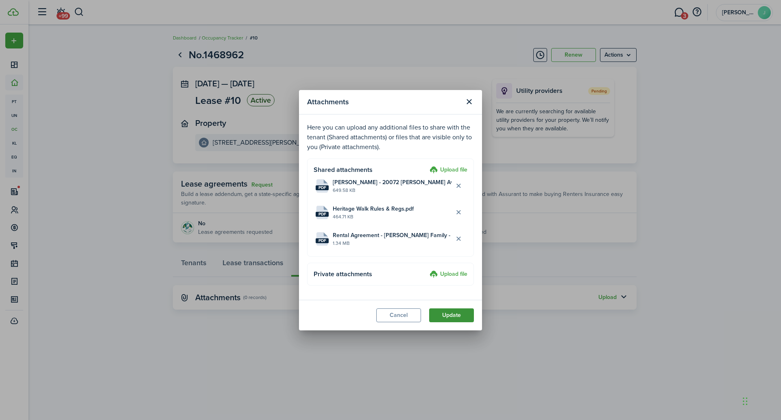
click at [446, 317] on button "Update" at bounding box center [451, 315] width 45 height 14
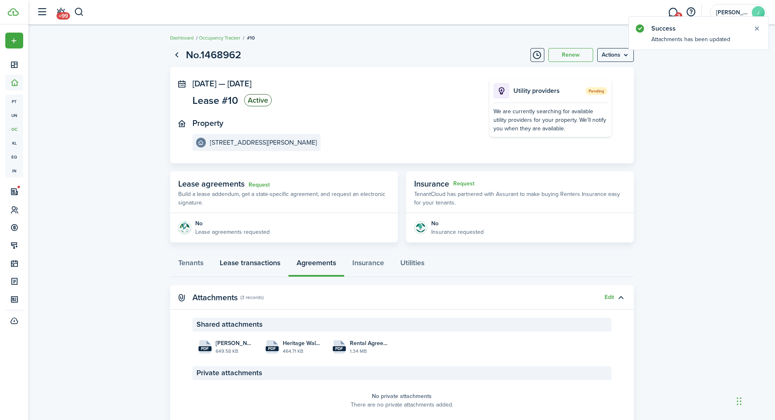
click at [259, 259] on link "Lease transactions" at bounding box center [250, 264] width 77 height 24
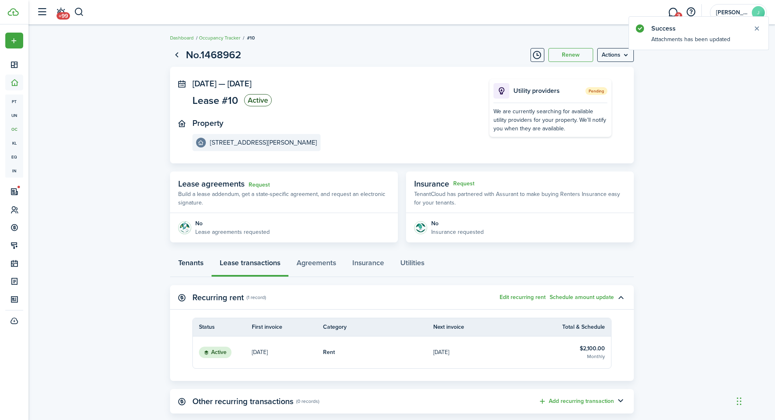
click at [182, 259] on link "Tenants" at bounding box center [191, 264] width 42 height 24
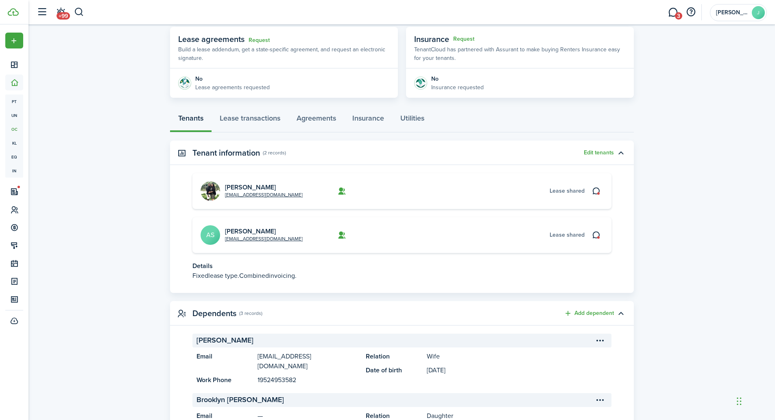
scroll to position [101, 0]
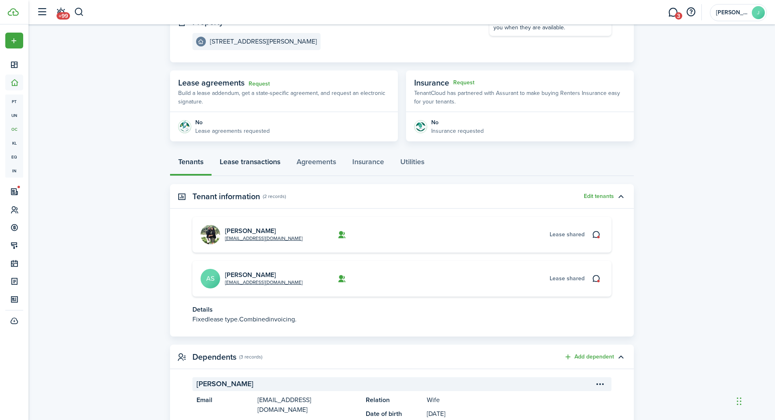
click at [253, 164] on link "Lease transactions" at bounding box center [250, 163] width 77 height 24
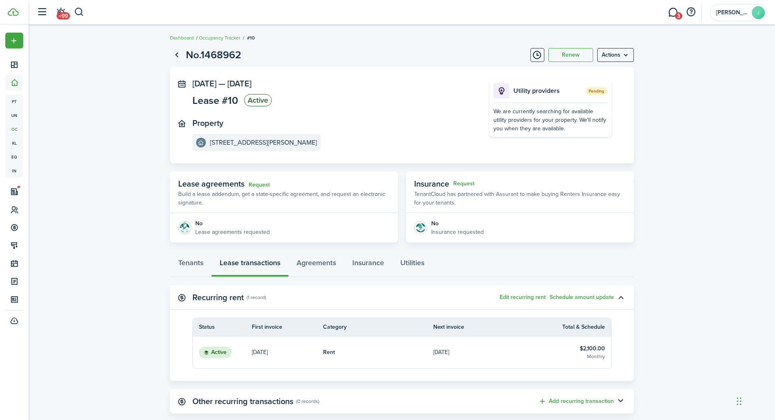
scroll to position [96, 0]
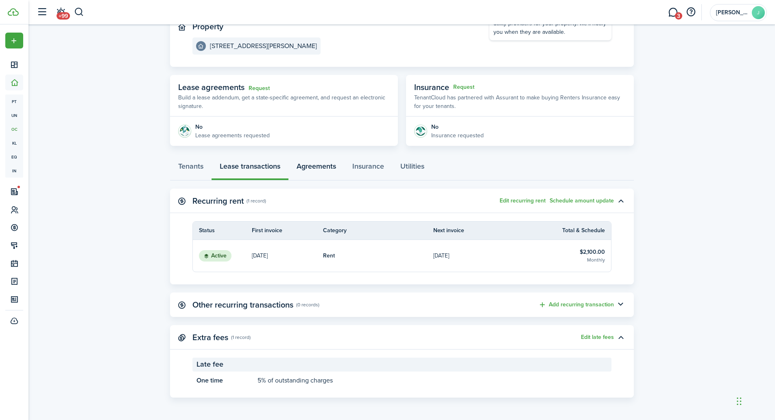
click at [316, 168] on link "Agreements" at bounding box center [317, 168] width 56 height 24
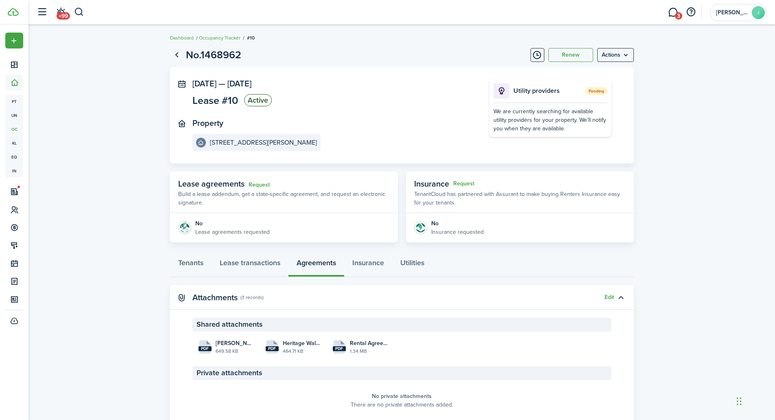
scroll to position [31, 0]
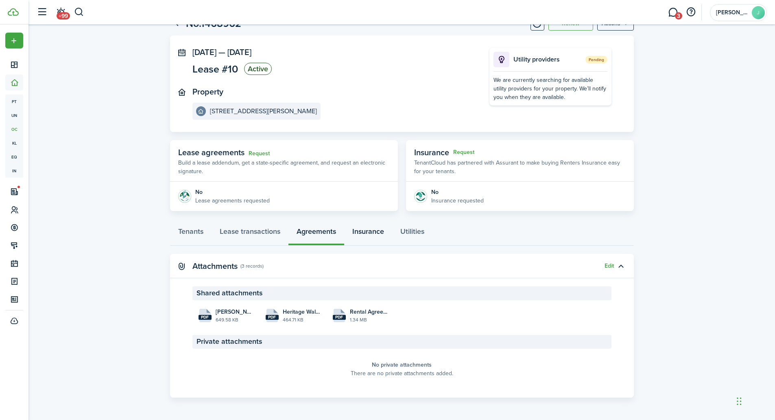
click at [383, 234] on link "Insurance" at bounding box center [368, 233] width 48 height 24
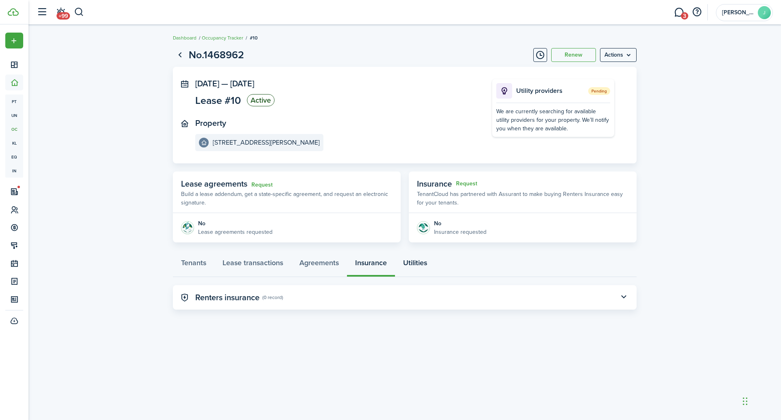
click at [414, 268] on link "Utilities" at bounding box center [415, 264] width 40 height 24
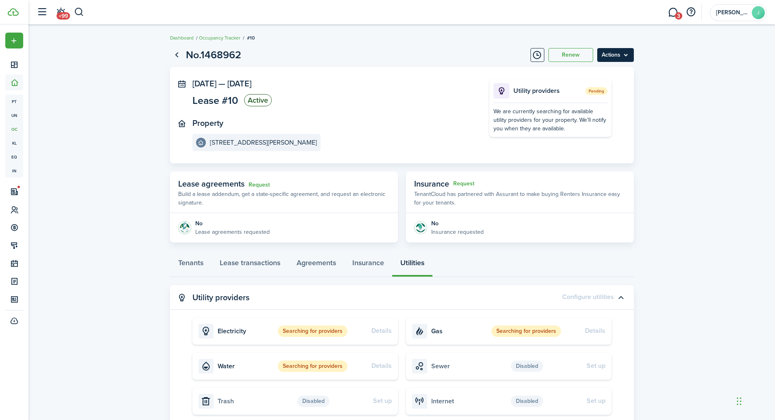
click at [622, 56] on menu-btn "Actions" at bounding box center [615, 55] width 37 height 14
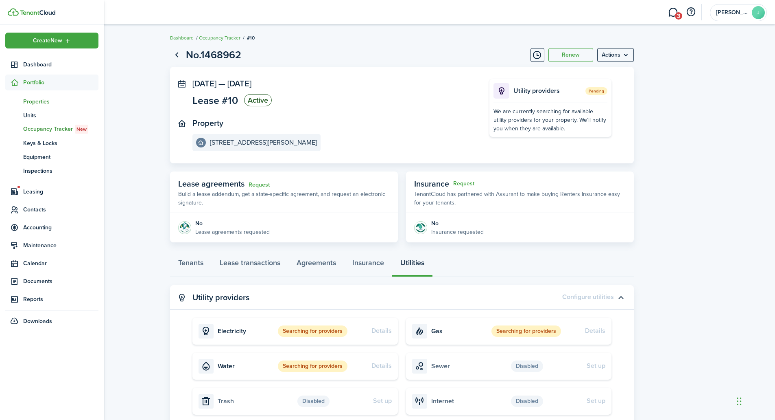
click at [56, 99] on span "Properties" at bounding box center [60, 101] width 75 height 9
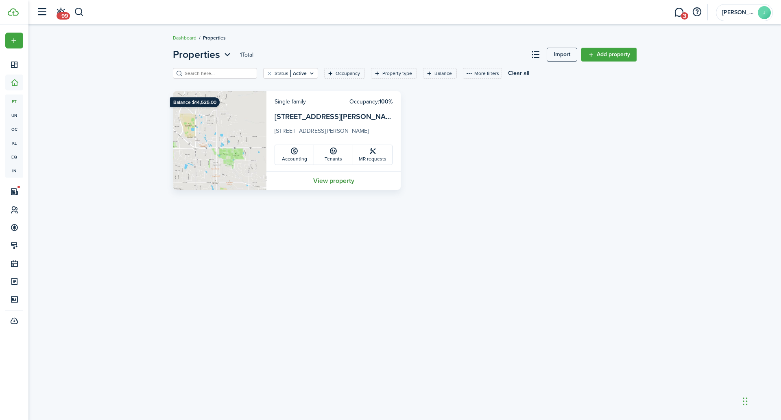
click at [314, 181] on link "View property" at bounding box center [334, 180] width 134 height 18
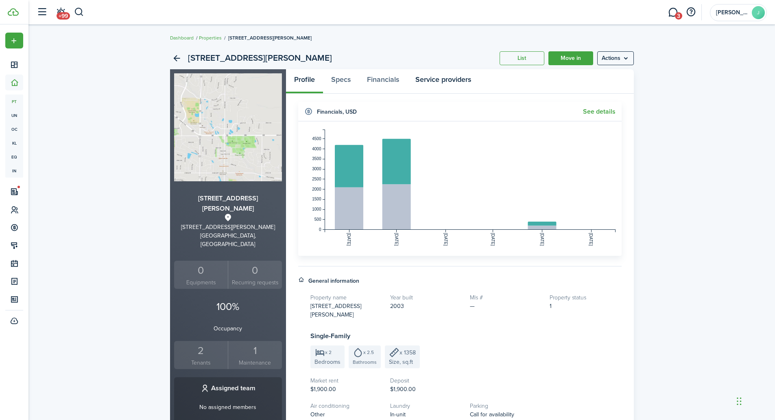
click at [424, 80] on link "Service providers" at bounding box center [443, 81] width 72 height 24
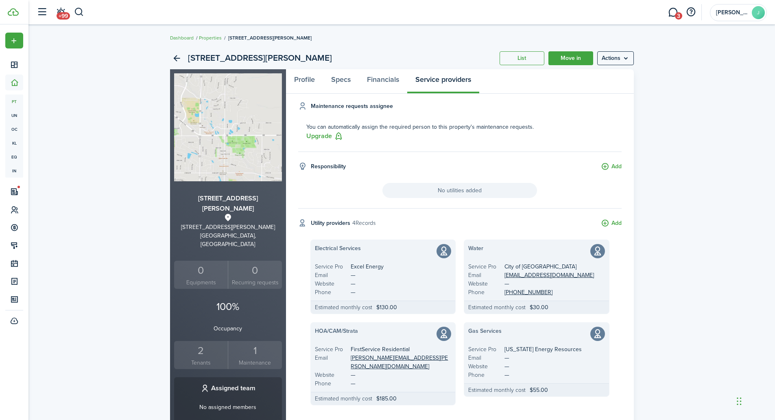
click at [431, 184] on span "No utilities added" at bounding box center [460, 190] width 155 height 15
click at [616, 169] on button "Add" at bounding box center [611, 166] width 21 height 9
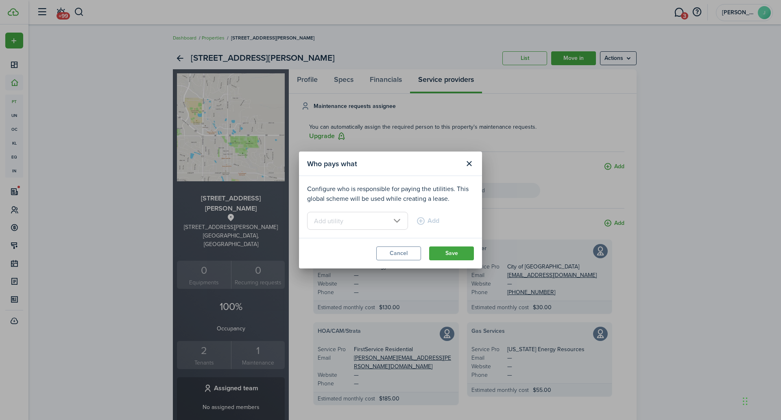
click at [385, 219] on input "text" at bounding box center [357, 221] width 101 height 18
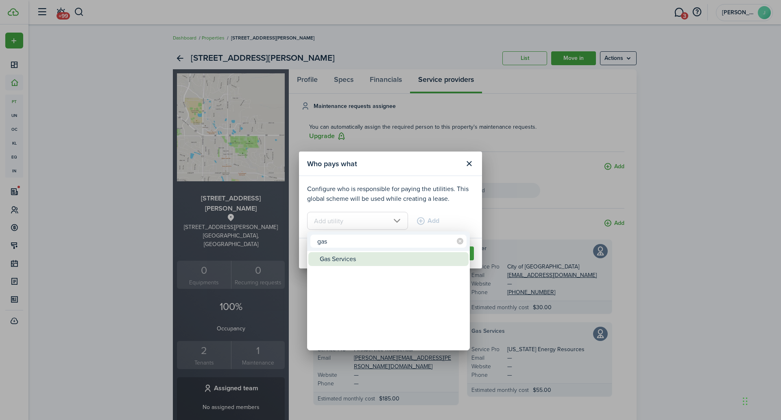
type input "gas"
click at [346, 260] on div "Gas Services" at bounding box center [392, 259] width 144 height 14
type input "Gas Services"
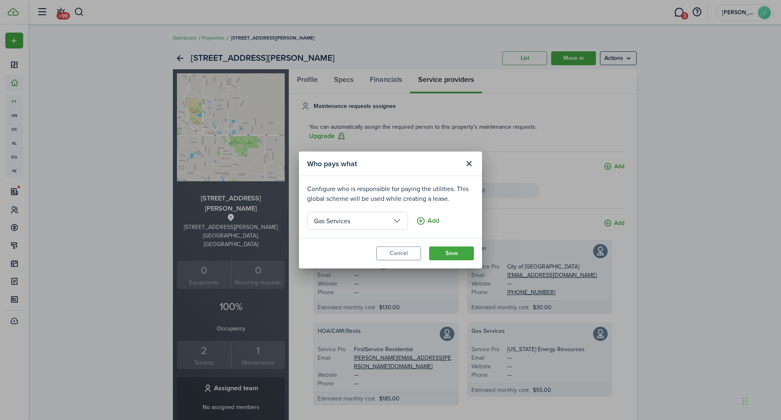
click at [427, 223] on button "Add" at bounding box center [427, 221] width 23 height 18
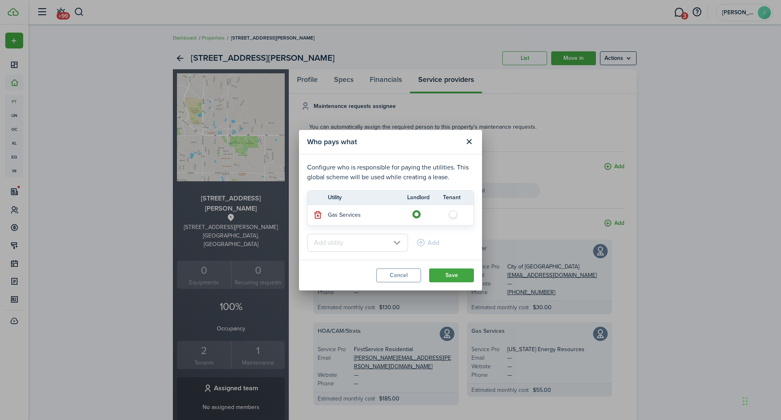
click at [363, 245] on input "text" at bounding box center [357, 243] width 101 height 18
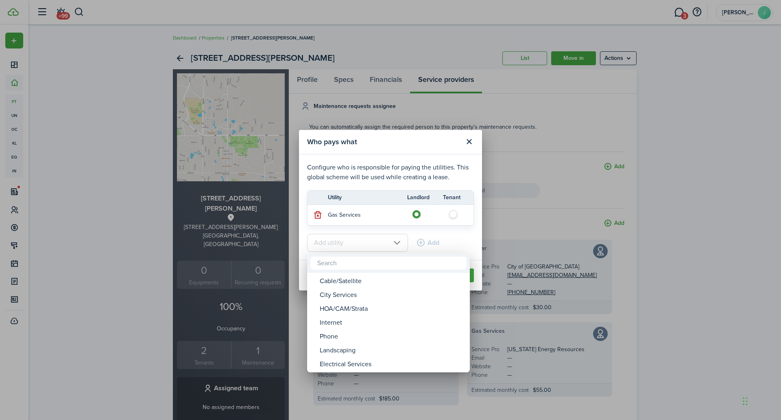
click at [453, 211] on div at bounding box center [391, 210] width 912 height 550
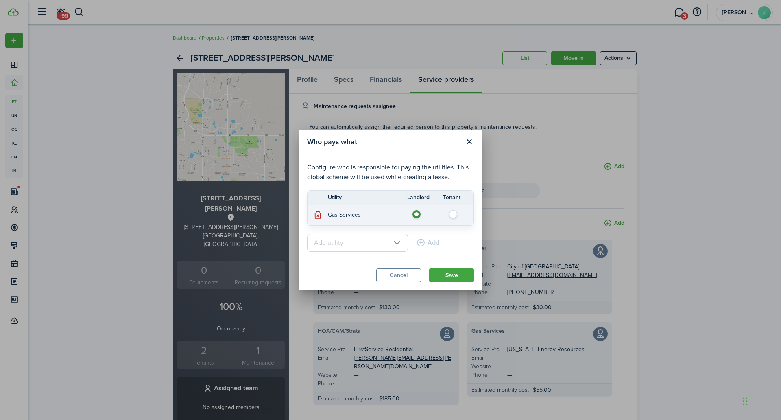
click at [454, 213] on label at bounding box center [456, 212] width 14 height 4
radio input "false"
radio input "true"
click at [365, 245] on input "text" at bounding box center [357, 243] width 101 height 18
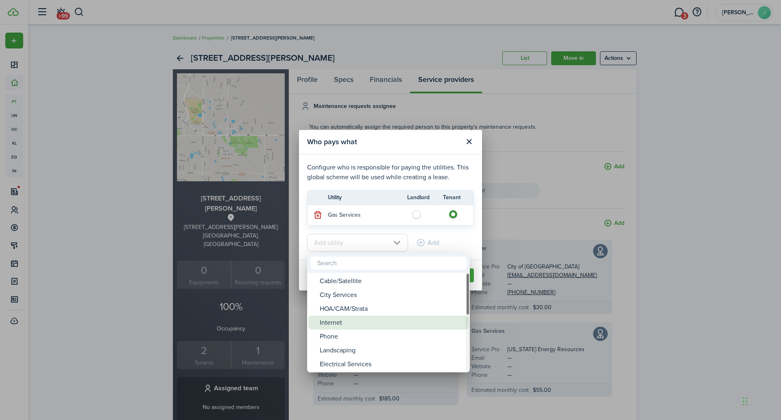
click at [332, 323] on div "Internet" at bounding box center [392, 322] width 144 height 14
type input "Internet"
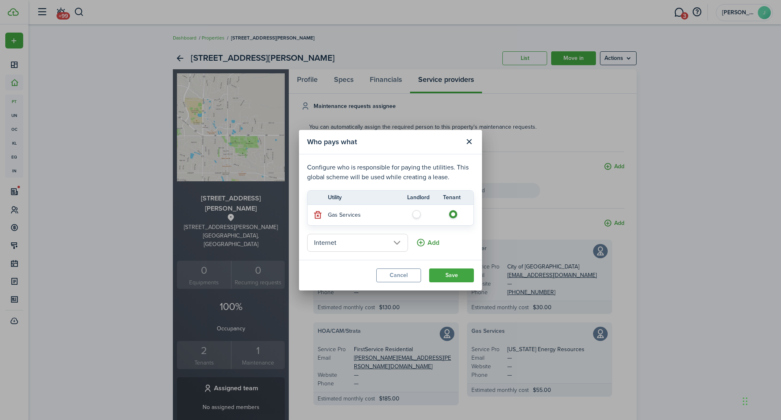
click at [418, 245] on button "Add" at bounding box center [427, 243] width 23 height 18
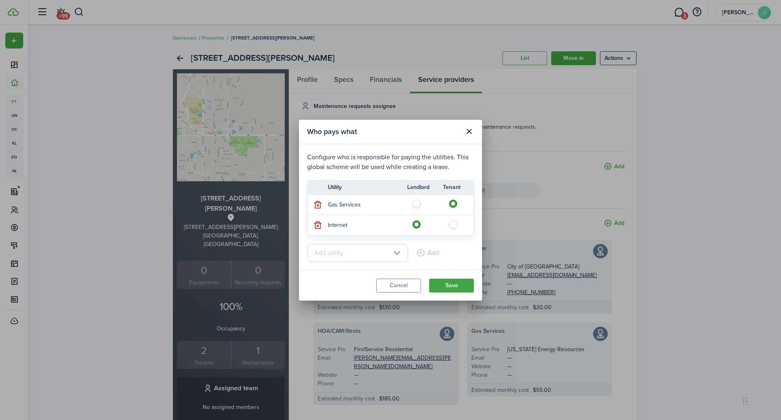
click at [380, 256] on input "text" at bounding box center [357, 253] width 101 height 18
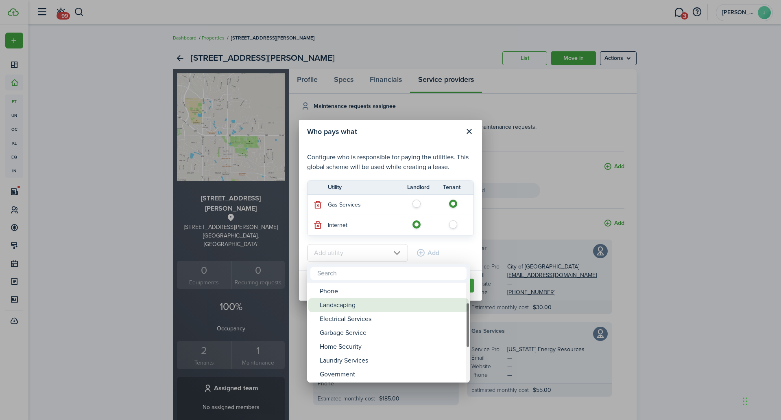
click at [346, 301] on div "Landscaping" at bounding box center [392, 305] width 144 height 14
type input "Landscaping"
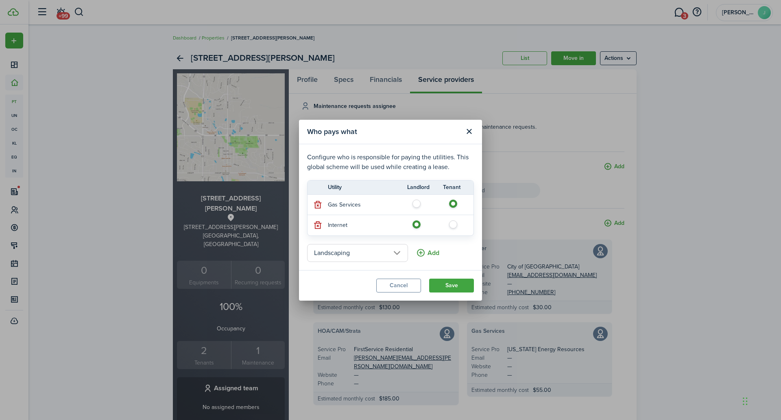
click at [422, 248] on button "Add" at bounding box center [427, 253] width 23 height 18
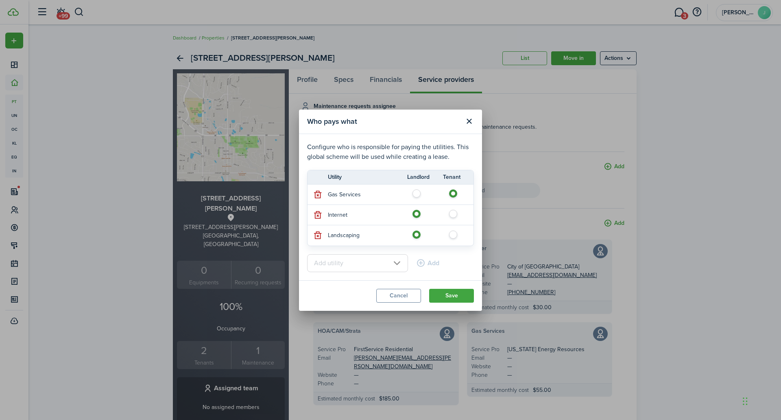
click at [381, 262] on input "text" at bounding box center [357, 263] width 101 height 18
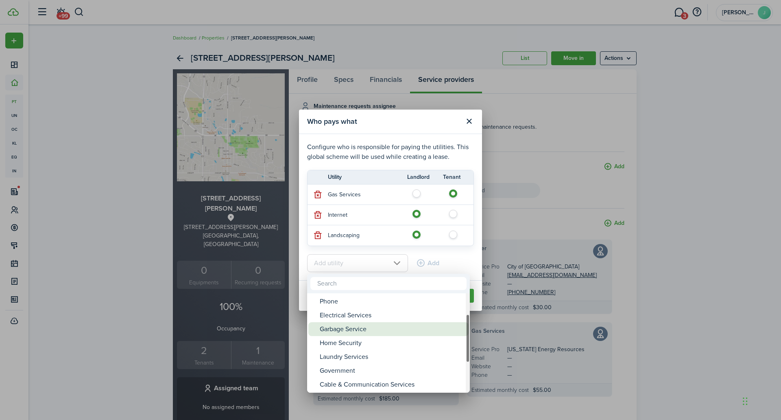
click at [372, 329] on div "Garbage Service" at bounding box center [392, 329] width 144 height 14
type input "Garbage Service"
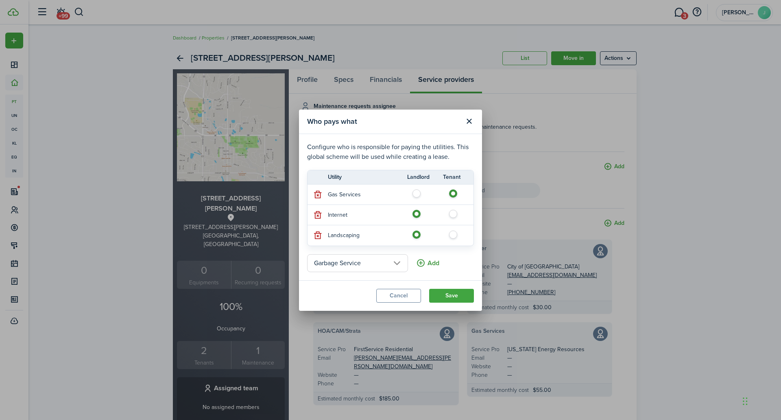
click at [423, 261] on button "Add" at bounding box center [427, 263] width 23 height 18
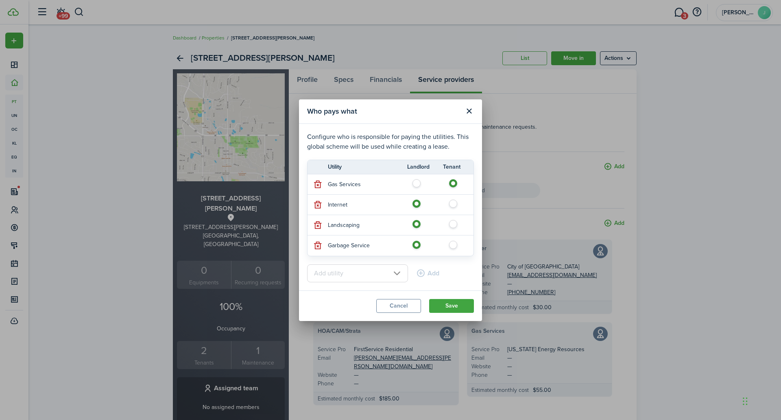
click at [375, 274] on input "text" at bounding box center [357, 273] width 101 height 18
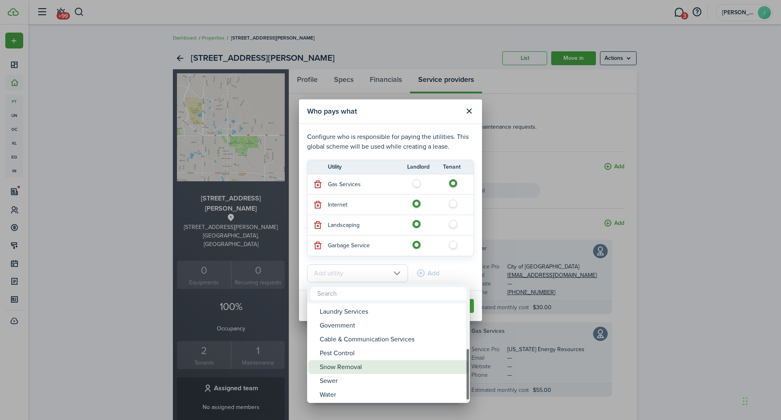
click at [352, 369] on div "Snow Removal" at bounding box center [392, 367] width 144 height 14
type input "Snow Removal"
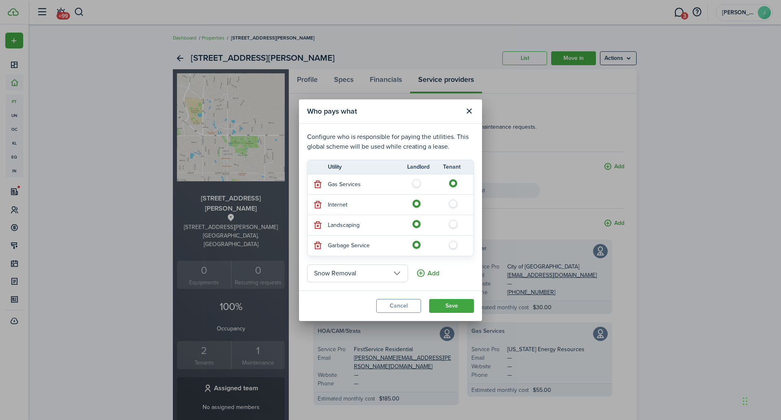
click at [421, 270] on button "Add" at bounding box center [427, 273] width 23 height 18
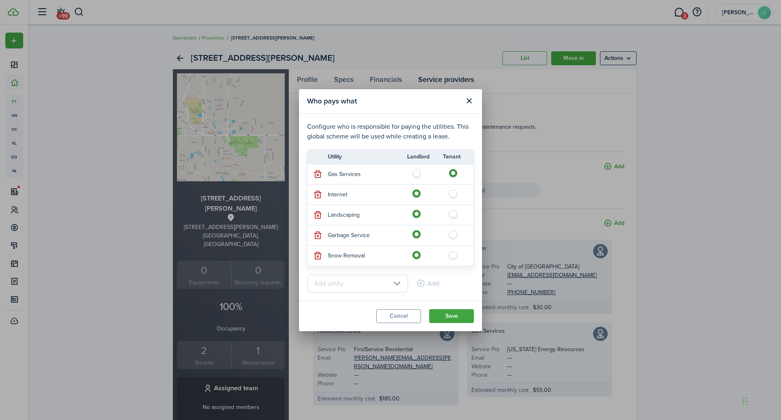
click at [374, 286] on input "text" at bounding box center [357, 283] width 101 height 18
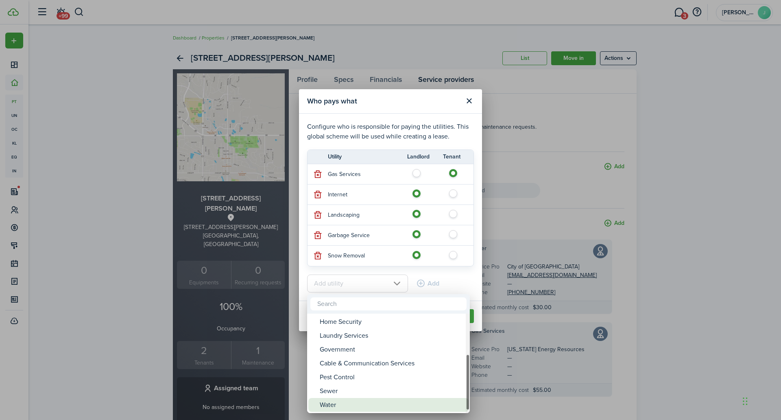
click at [338, 403] on div "Water" at bounding box center [392, 405] width 144 height 14
type input "Water"
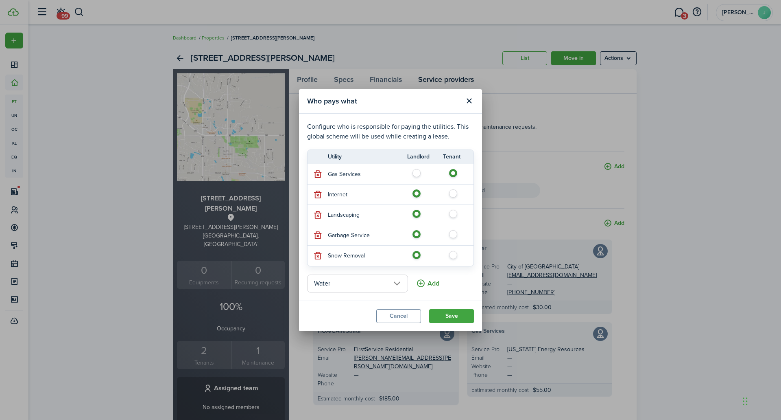
click at [416, 289] on button "Add" at bounding box center [427, 283] width 23 height 18
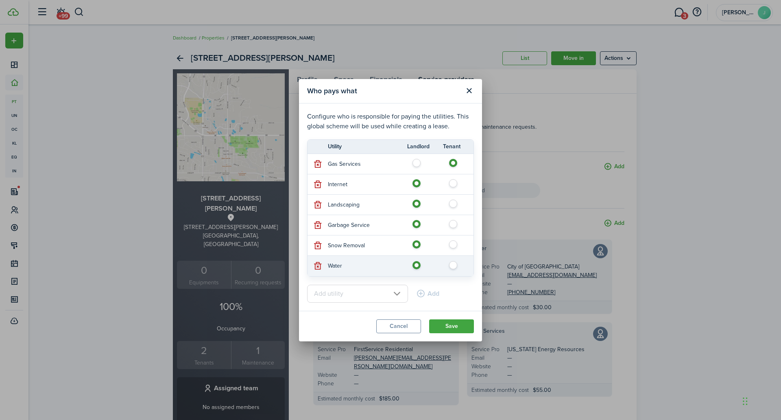
click at [458, 264] on label at bounding box center [456, 263] width 14 height 4
radio input "false"
radio input "true"
click at [417, 293] on div "Add" at bounding box center [390, 294] width 167 height 18
click at [382, 297] on input "text" at bounding box center [357, 294] width 101 height 18
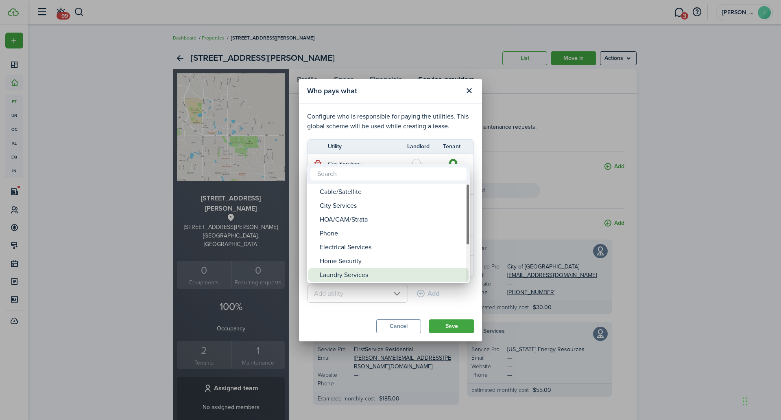
click at [356, 272] on div "Laundry Services" at bounding box center [392, 275] width 144 height 14
type input "Laundry Services"
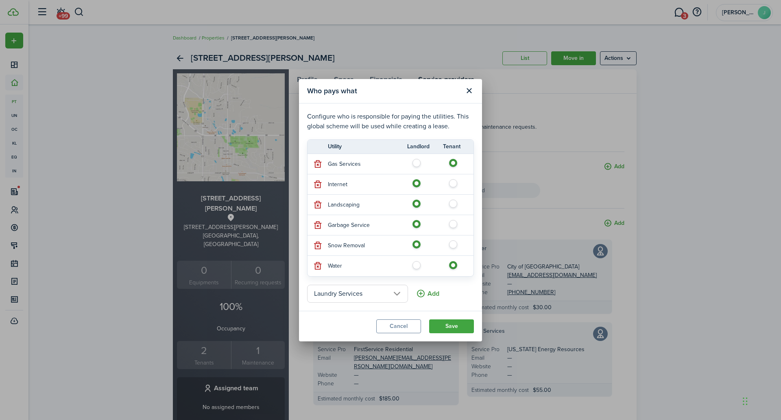
click at [424, 293] on button "Add" at bounding box center [427, 294] width 23 height 18
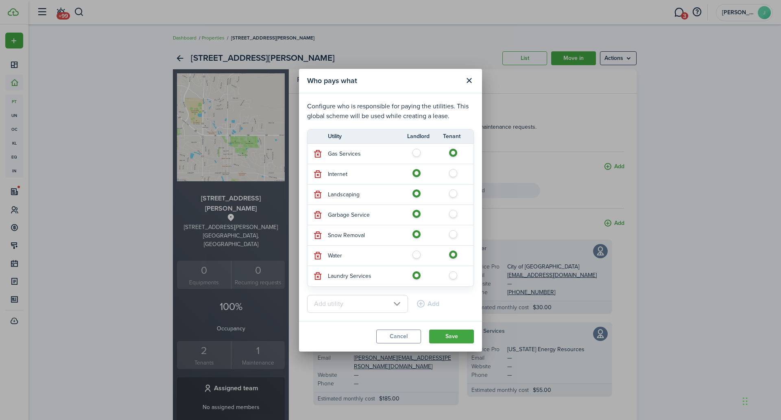
click at [371, 300] on input "text" at bounding box center [357, 304] width 101 height 18
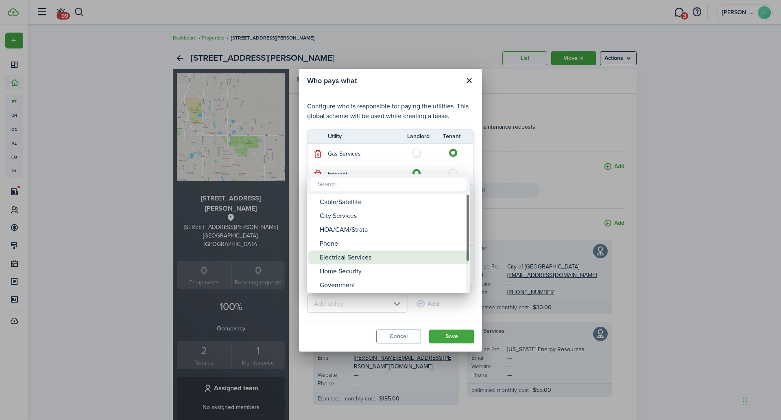
click at [367, 259] on div "Electrical Services" at bounding box center [392, 257] width 144 height 14
type input "Electrical Services"
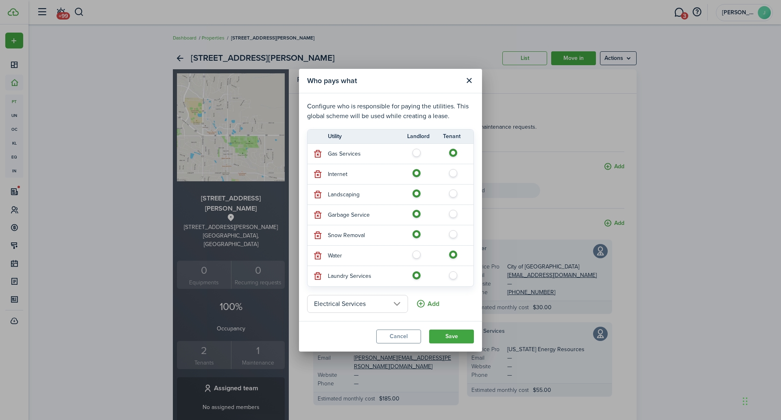
click at [421, 299] on button "Add" at bounding box center [427, 304] width 23 height 18
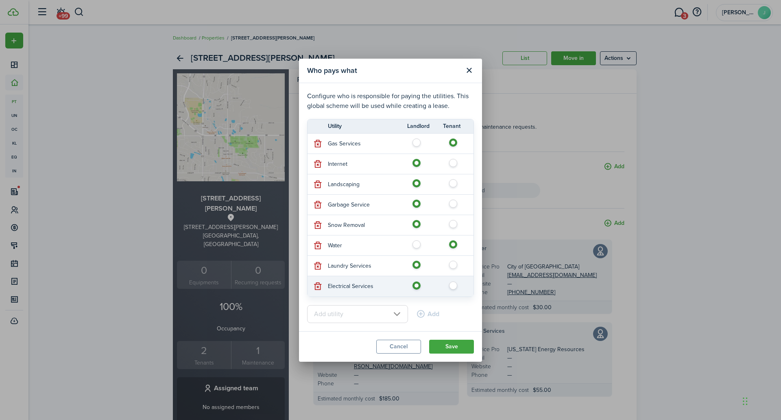
click at [458, 286] on td at bounding box center [437, 286] width 73 height 12
click at [450, 285] on label at bounding box center [456, 283] width 14 height 4
radio input "false"
radio input "true"
click at [382, 308] on input "text" at bounding box center [357, 314] width 101 height 18
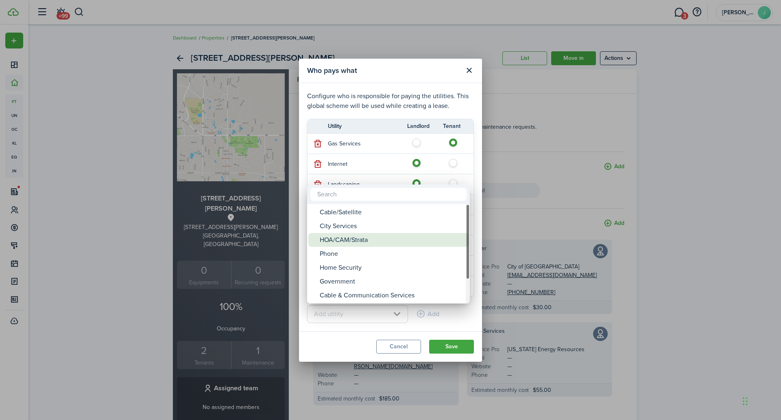
click at [373, 239] on div "HOA/CAM/Strata" at bounding box center [392, 240] width 144 height 14
type input "HOA/CAM/Strata"
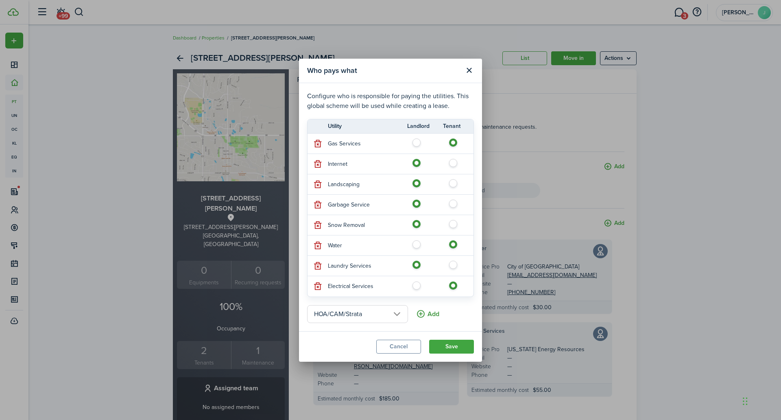
click at [419, 318] on button "Add" at bounding box center [427, 314] width 23 height 18
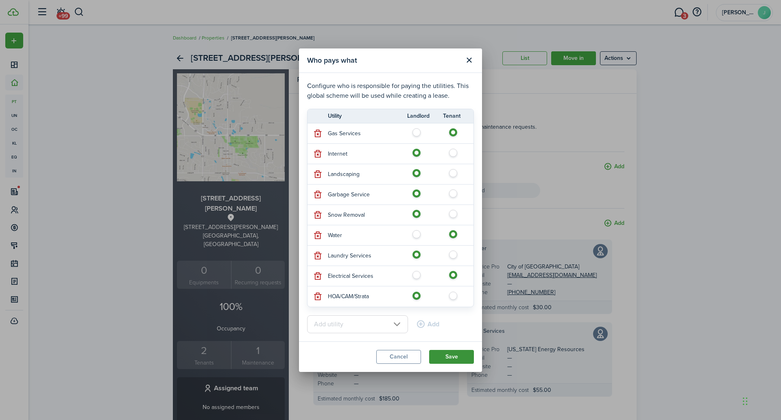
click at [452, 357] on button "Save" at bounding box center [451, 357] width 45 height 14
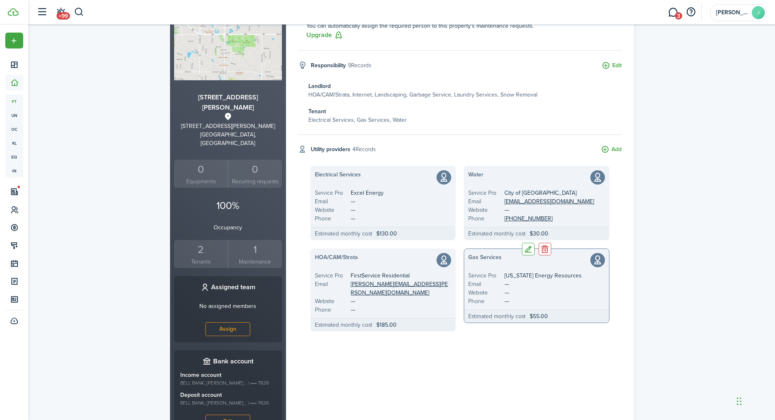
scroll to position [101, 0]
click at [375, 249] on button "Edit" at bounding box center [374, 248] width 13 height 13
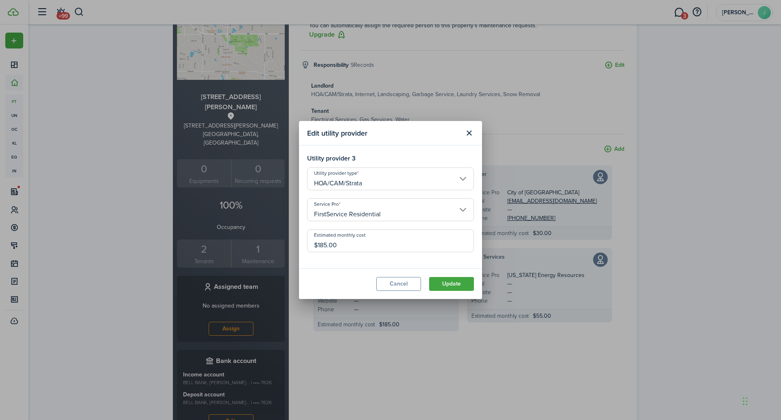
drag, startPoint x: 344, startPoint y: 245, endPoint x: 303, endPoint y: 243, distance: 40.7
click at [303, 243] on modal-body "Utility provider 3 Utility provider type HOA/CAM/Strata Service Pro FirstServic…" at bounding box center [390, 206] width 183 height 123
click at [387, 202] on input "FirstService Residential" at bounding box center [390, 209] width 167 height 23
type input "$400.00"
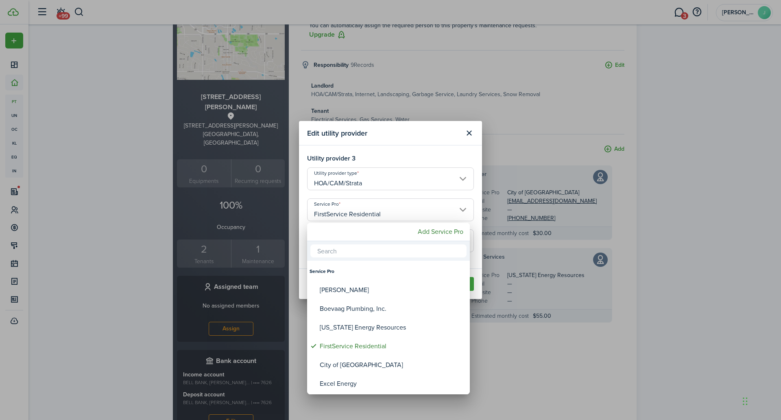
click at [387, 207] on div at bounding box center [391, 210] width 912 height 550
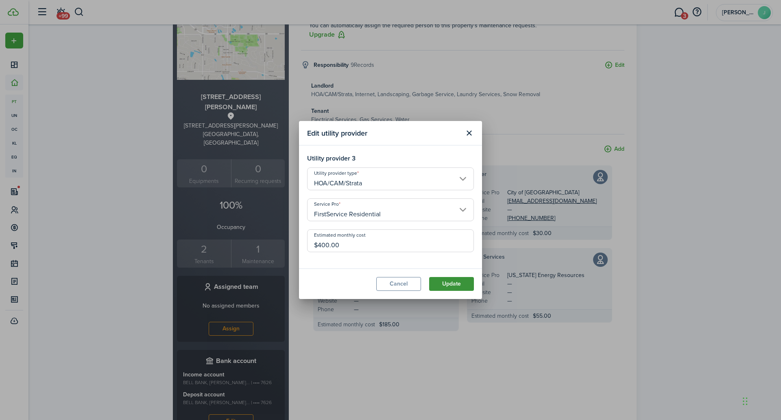
click at [455, 282] on button "Update" at bounding box center [451, 284] width 45 height 14
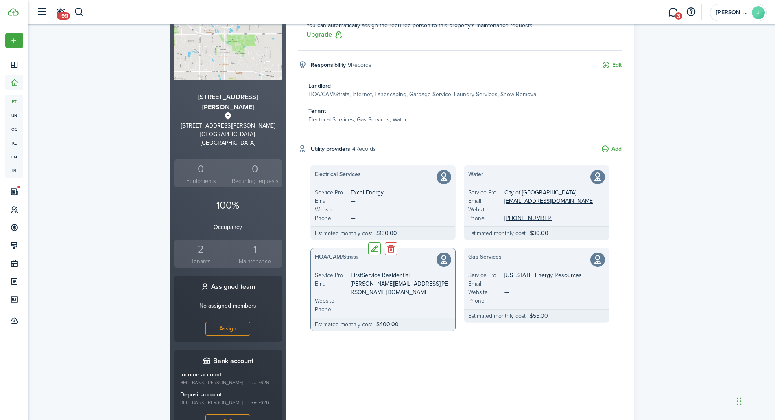
click at [350, 296] on span "—" at bounding box center [401, 300] width 109 height 9
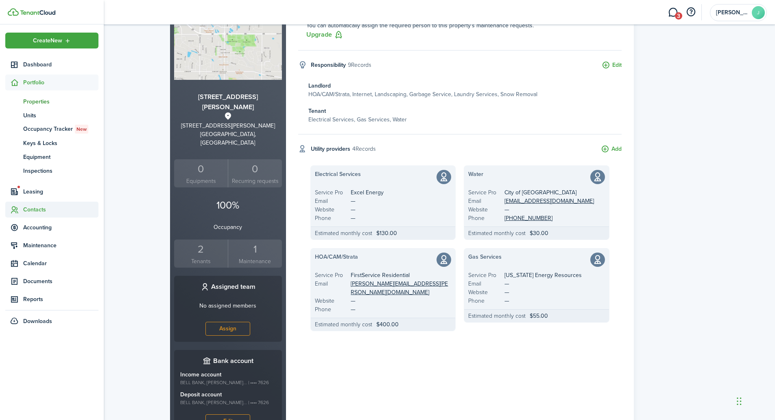
click at [36, 208] on span "Contacts" at bounding box center [60, 209] width 75 height 9
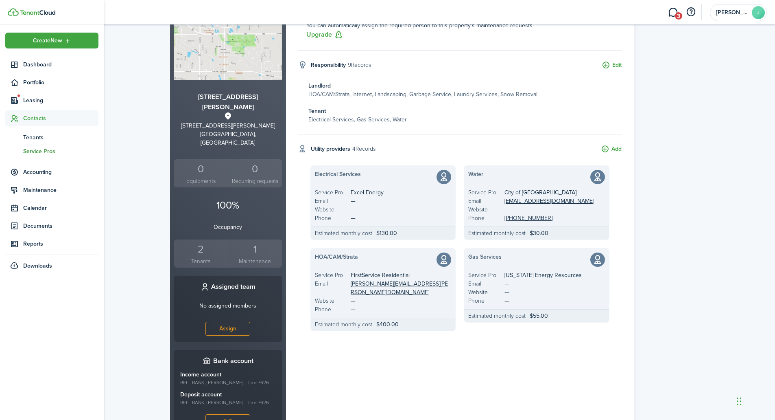
click at [38, 151] on span "Service Pros" at bounding box center [60, 151] width 75 height 9
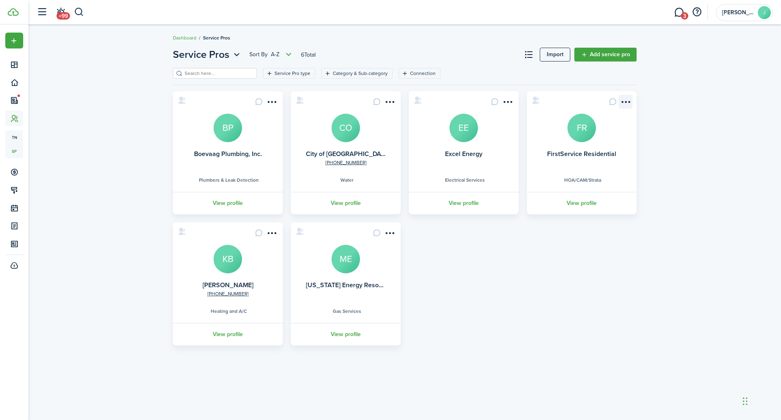
click at [623, 102] on menu-btn-icon "Open menu" at bounding box center [626, 102] width 14 height 14
click at [576, 119] on link "Edit" at bounding box center [596, 120] width 71 height 14
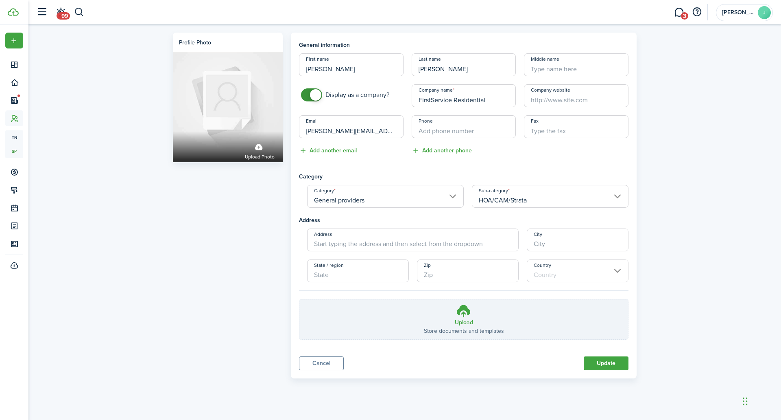
click at [374, 130] on input "[PERSON_NAME][EMAIL_ADDRESS][PERSON_NAME][DOMAIN_NAME]" at bounding box center [351, 126] width 105 height 23
paste input "[PERSON_NAME].[PERSON_NAME]"
click at [342, 130] on input "[PERSON_NAME][EMAIL_ADDRESS][PERSON_NAME][DOMAIN_NAME]" at bounding box center [351, 126] width 105 height 23
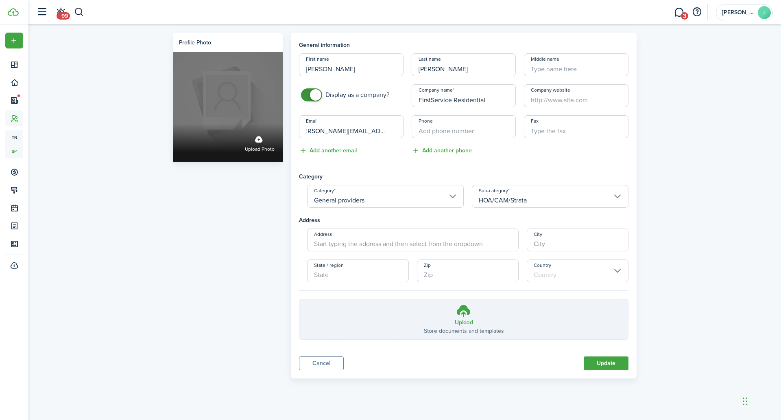
scroll to position [0, 0]
drag, startPoint x: 345, startPoint y: 131, endPoint x: 279, endPoint y: 132, distance: 65.9
click at [279, 132] on div "Profile photo Upload photo General information First name [PERSON_NAME] Last na…" at bounding box center [405, 206] width 472 height 346
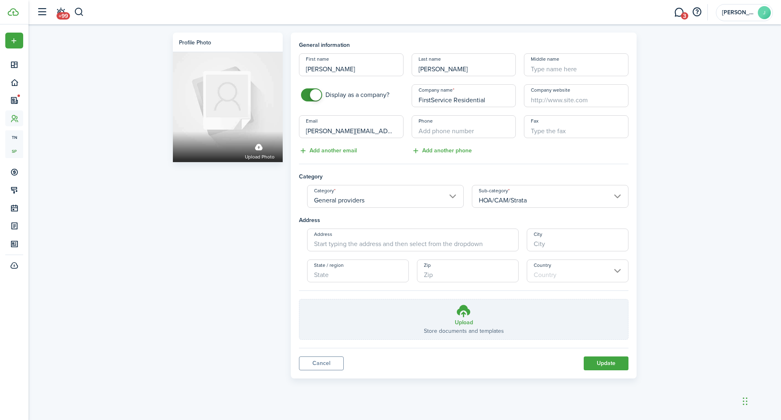
type input "[PERSON_NAME][EMAIL_ADDRESS][PERSON_NAME][DOMAIN_NAME]"
drag, startPoint x: 331, startPoint y: 70, endPoint x: 287, endPoint y: 67, distance: 43.6
click at [287, 67] on div "General information First name [PERSON_NAME] Last name [PERSON_NAME] Middle nam…" at bounding box center [464, 206] width 354 height 346
paste input "[PERSON_NAME].[PERSON_NAME]"
drag, startPoint x: 324, startPoint y: 67, endPoint x: 387, endPoint y: 65, distance: 63.1
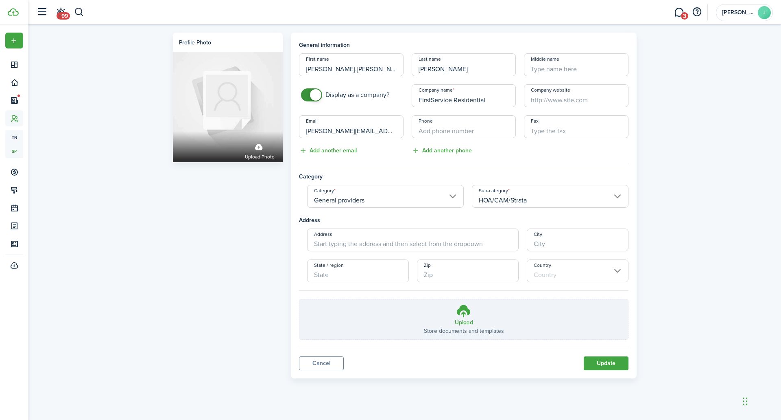
click at [387, 65] on input "[PERSON_NAME].[PERSON_NAME]" at bounding box center [351, 64] width 105 height 23
type input "[PERSON_NAME]"
drag, startPoint x: 464, startPoint y: 67, endPoint x: 399, endPoint y: 65, distance: 65.1
click at [399, 65] on div "First name [PERSON_NAME] Last name [PERSON_NAME] Middle name Display as a compa…" at bounding box center [464, 104] width 338 height 102
paste input "[PERSON_NAME].[PERSON_NAME]"
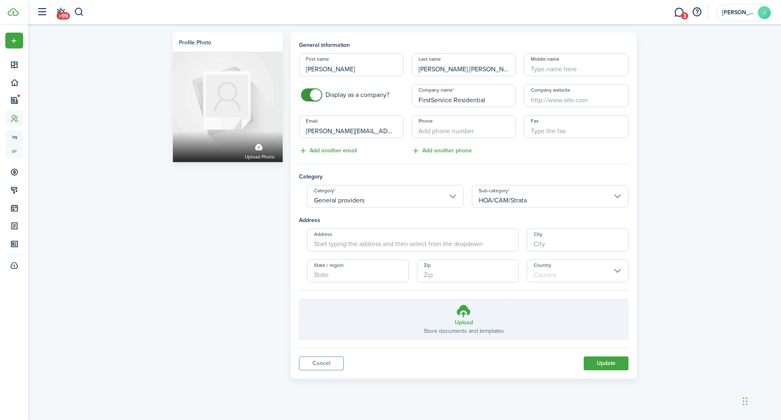
drag, startPoint x: 440, startPoint y: 67, endPoint x: 401, endPoint y: 68, distance: 38.7
click at [401, 68] on div "First name [PERSON_NAME] Last name [PERSON_NAME].[PERSON_NAME] Middle name Disp…" at bounding box center [464, 104] width 338 height 102
type input "[PERSON_NAME]"
click at [602, 361] on button "Update" at bounding box center [606, 363] width 45 height 14
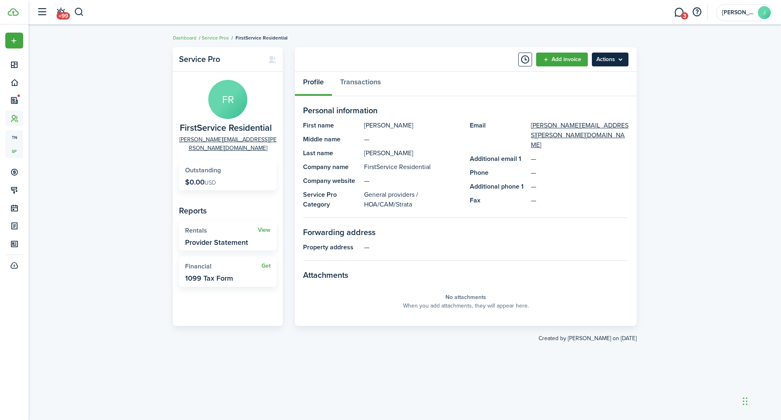
click at [619, 59] on menu-btn "Actions" at bounding box center [610, 60] width 37 height 14
click at [582, 72] on link "Edit" at bounding box center [593, 77] width 71 height 14
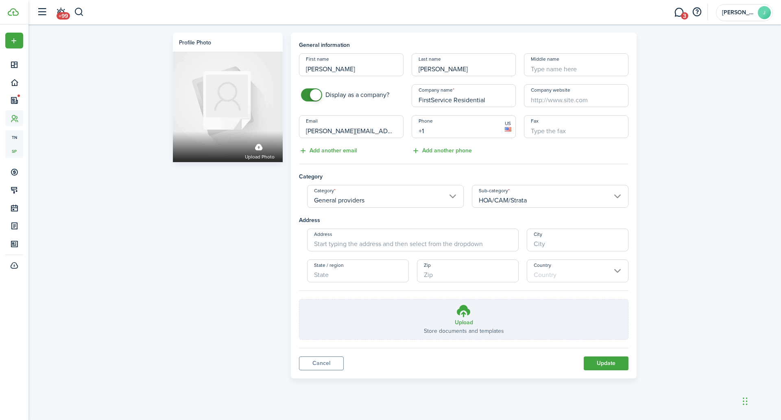
click at [477, 126] on input "+1" at bounding box center [464, 126] width 105 height 23
paste input "[PHONE_NUMBER]"
type input "[PHONE_NUMBER]"
click at [595, 364] on button "Update" at bounding box center [606, 363] width 45 height 14
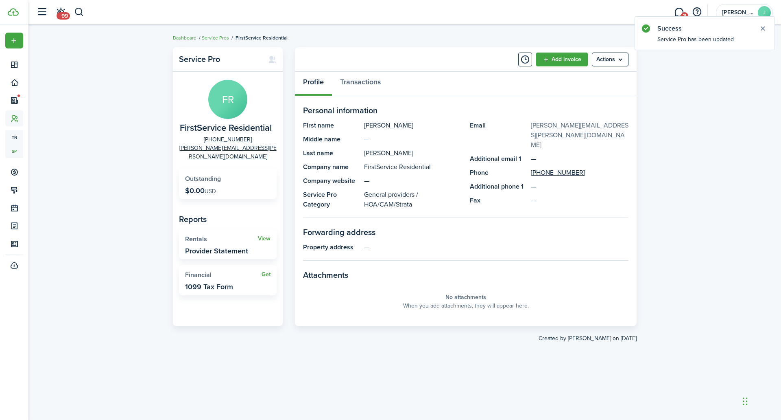
click at [583, 126] on link "[PERSON_NAME][EMAIL_ADDRESS][PERSON_NAME][DOMAIN_NAME]" at bounding box center [580, 134] width 98 height 29
click at [217, 38] on link "Service Pros" at bounding box center [215, 37] width 27 height 7
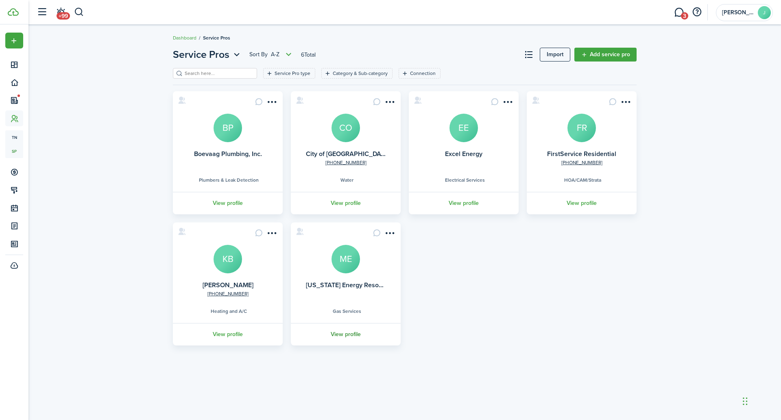
click at [351, 334] on link "View profile" at bounding box center [346, 334] width 112 height 22
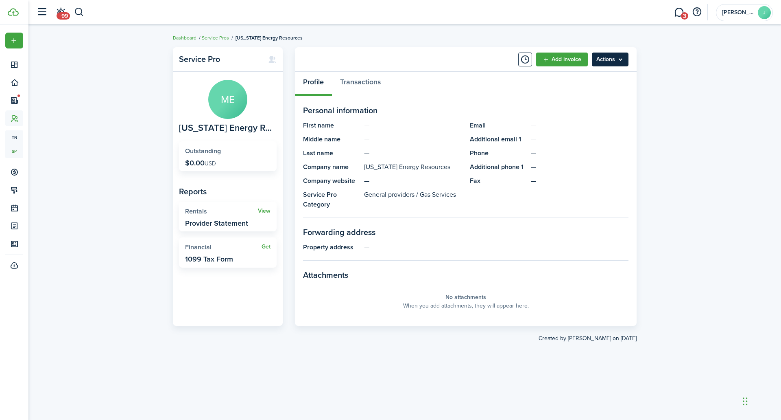
click at [620, 64] on menu-btn "Actions" at bounding box center [610, 60] width 37 height 14
click at [587, 75] on link "Edit" at bounding box center [593, 77] width 71 height 14
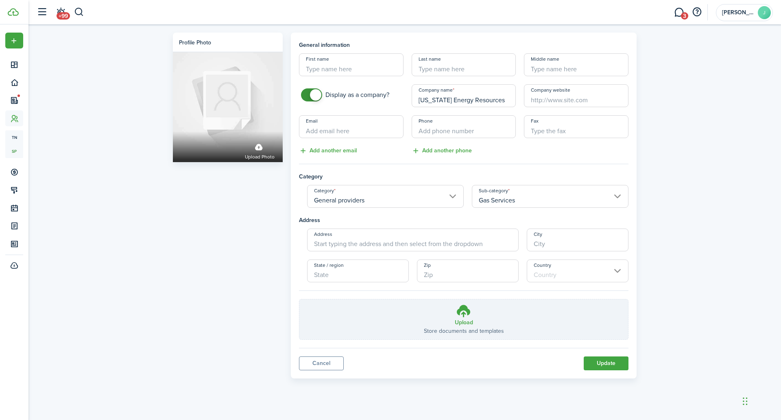
click at [558, 97] on input "Company website" at bounding box center [576, 95] width 105 height 23
paste input "[URL][DOMAIN_NAME][DOMAIN_NAME][DOMAIN_NAME]"
type input "[URL][DOMAIN_NAME][DOMAIN_NAME][DOMAIN_NAME]"
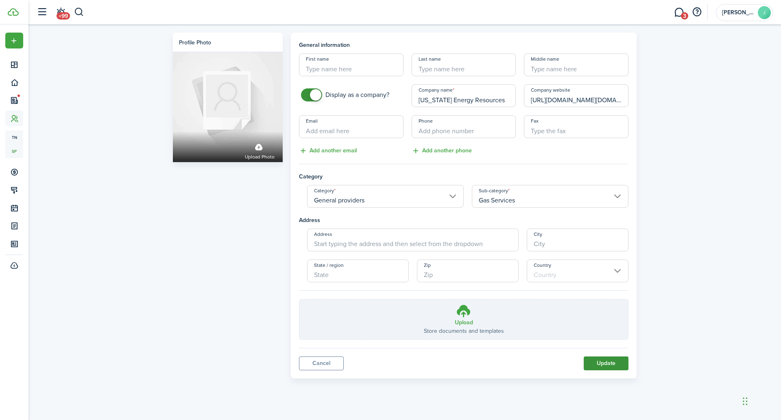
click at [600, 361] on button "Update" at bounding box center [606, 363] width 45 height 14
click at [591, 97] on input "[URL][DOMAIN_NAME][DOMAIN_NAME][DOMAIN_NAME]" at bounding box center [576, 95] width 105 height 23
paste input "[DOMAIN_NAME][URL]"
type input "[URL][DOMAIN_NAME]"
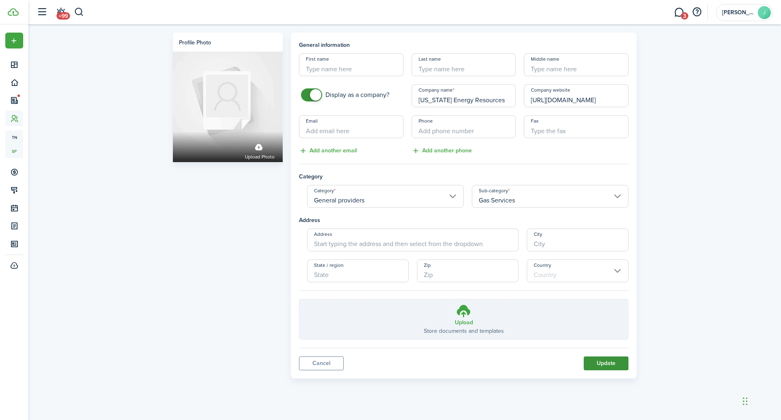
scroll to position [0, 0]
click at [602, 359] on button "Update" at bounding box center [606, 363] width 45 height 14
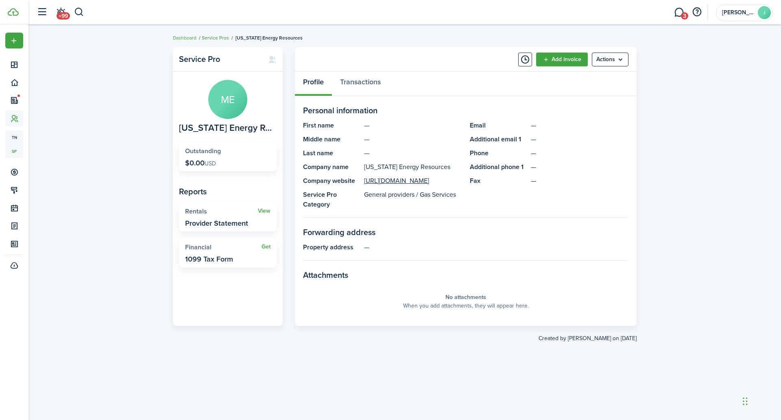
click at [211, 37] on link "Service Pros" at bounding box center [215, 37] width 27 height 7
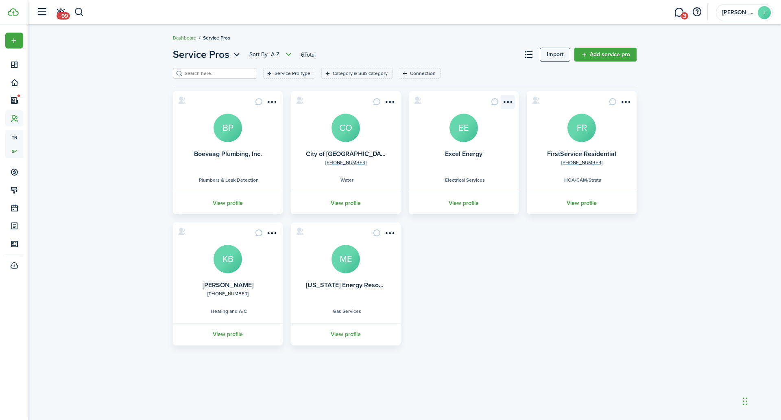
click at [505, 101] on menu-btn-icon "Open menu" at bounding box center [508, 102] width 14 height 14
click at [475, 121] on link "Edit" at bounding box center [478, 120] width 71 height 14
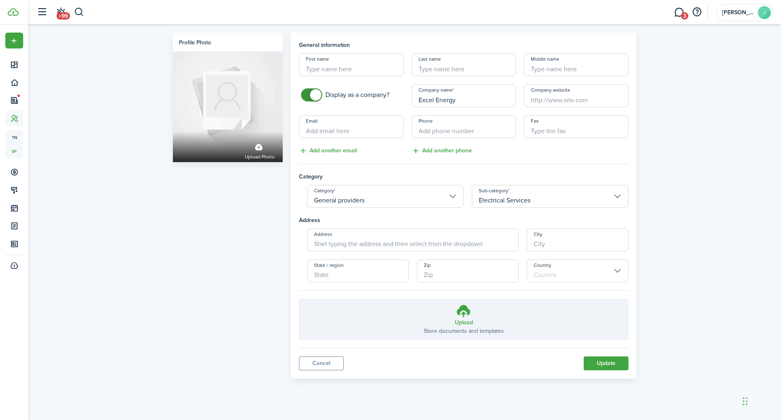
click at [574, 94] on input "Company website" at bounding box center [576, 95] width 105 height 23
paste input "[URL][DOMAIN_NAME]"
type input "[URL][DOMAIN_NAME]"
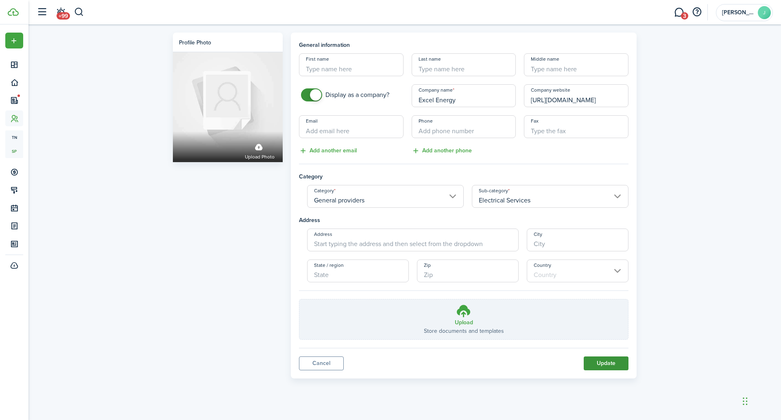
click at [593, 363] on button "Update" at bounding box center [606, 363] width 45 height 14
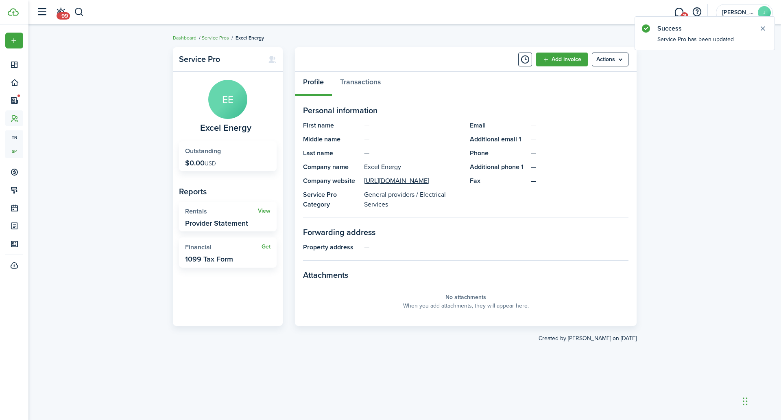
click at [211, 37] on link "Service Pros" at bounding box center [215, 37] width 27 height 7
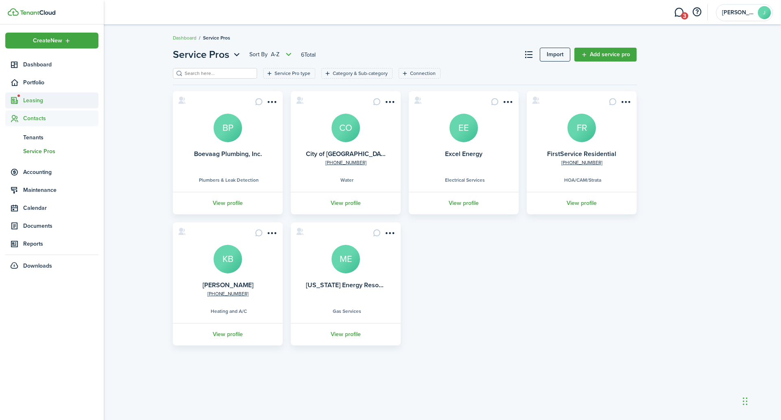
click at [20, 101] on sidebar-link-icon at bounding box center [14, 100] width 18 height 9
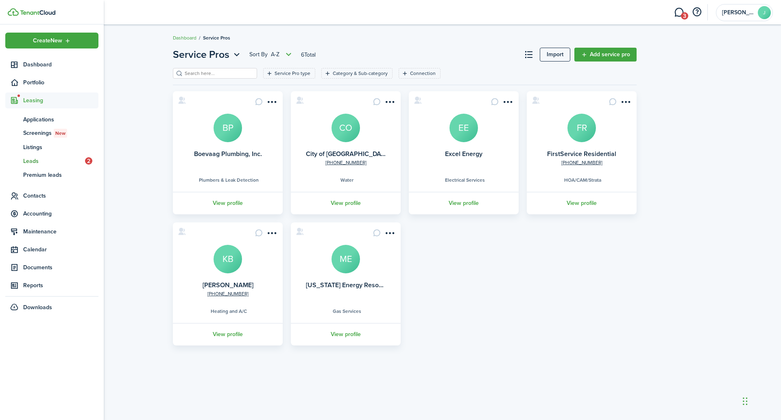
click at [69, 156] on link "ld Leads 2" at bounding box center [51, 161] width 93 height 14
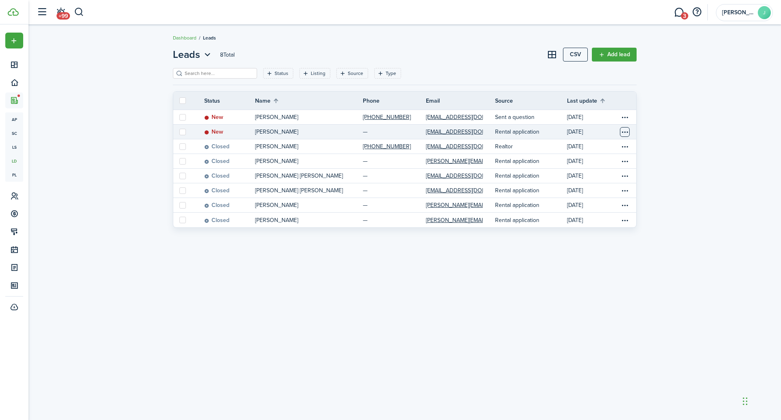
click at [627, 131] on table-menu-btn-icon "Open menu" at bounding box center [625, 132] width 10 height 10
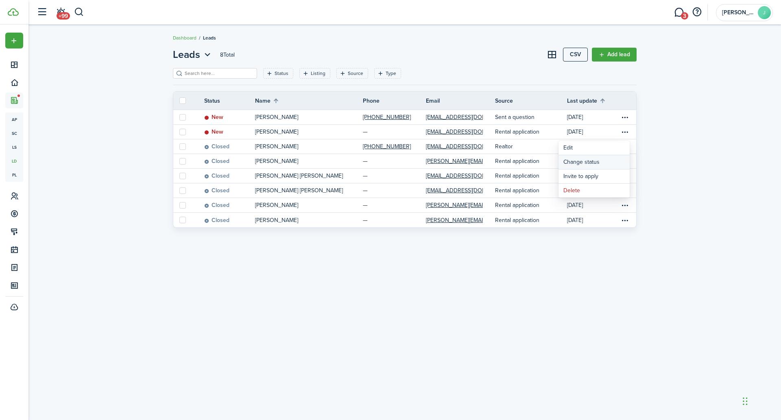
click at [590, 162] on button "Change status" at bounding box center [594, 162] width 71 height 14
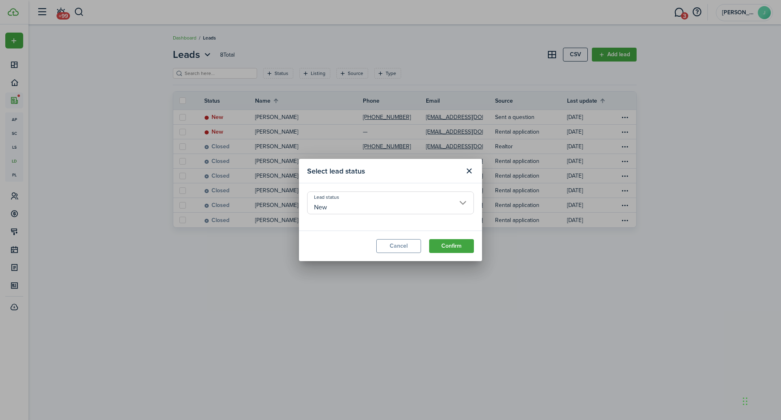
click at [354, 205] on input "New" at bounding box center [390, 202] width 167 height 23
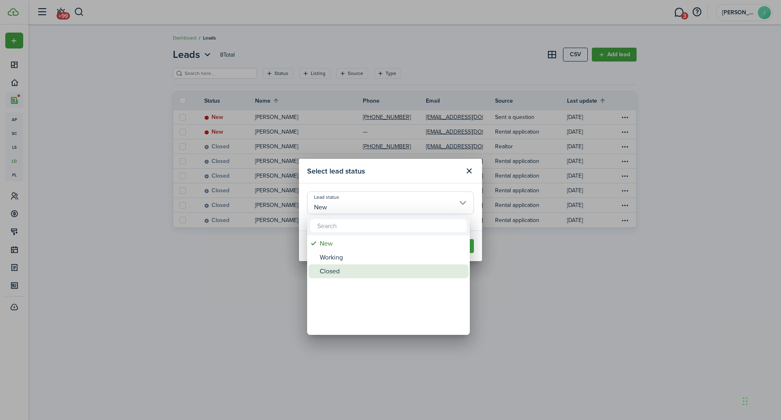
click at [334, 273] on div "Closed" at bounding box center [392, 271] width 144 height 14
type input "Closed"
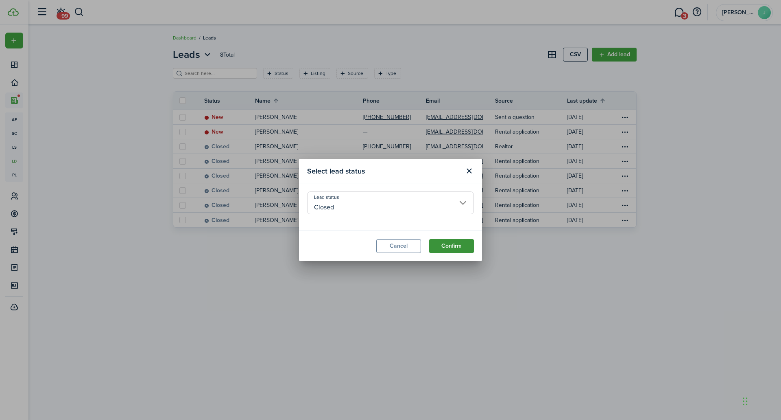
click at [466, 245] on button "Confirm" at bounding box center [451, 246] width 45 height 14
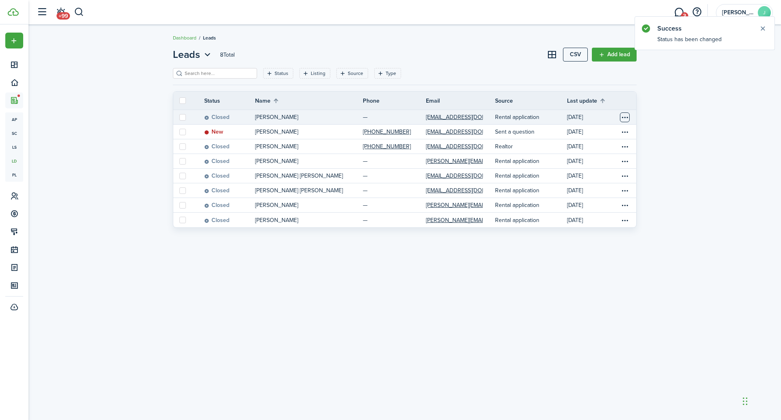
click at [626, 118] on table-menu-btn-icon "Open menu" at bounding box center [625, 117] width 10 height 10
click at [687, 128] on div "Leads 8 Total CSV Add lead Status Listing Source Type Save filters Clear all St…" at bounding box center [404, 222] width 753 height 358
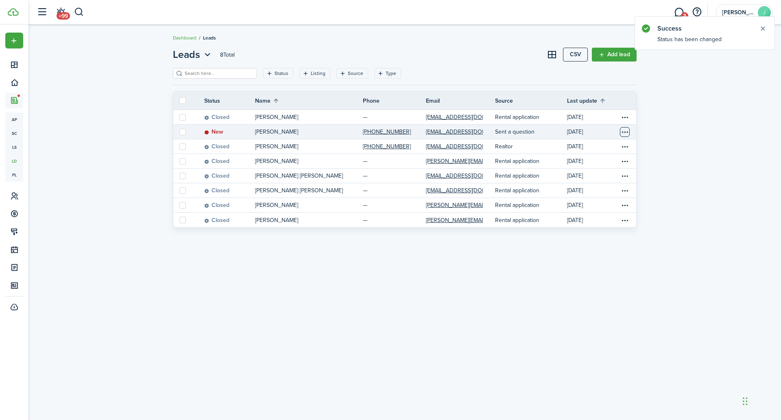
click at [624, 130] on table-menu-btn-icon "Open menu" at bounding box center [625, 132] width 10 height 10
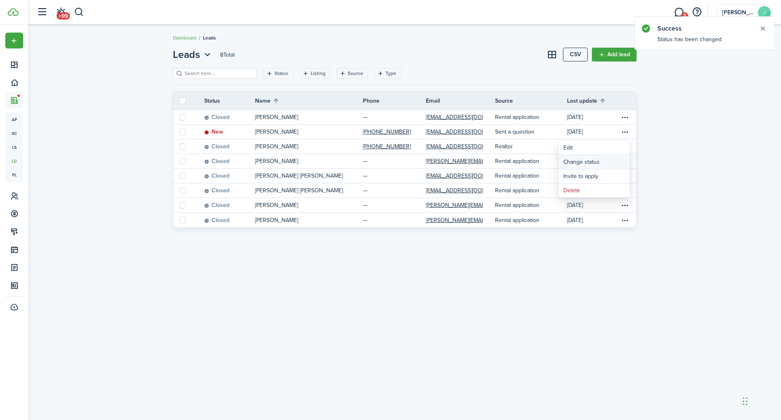
click at [580, 161] on button "Change status" at bounding box center [594, 162] width 71 height 14
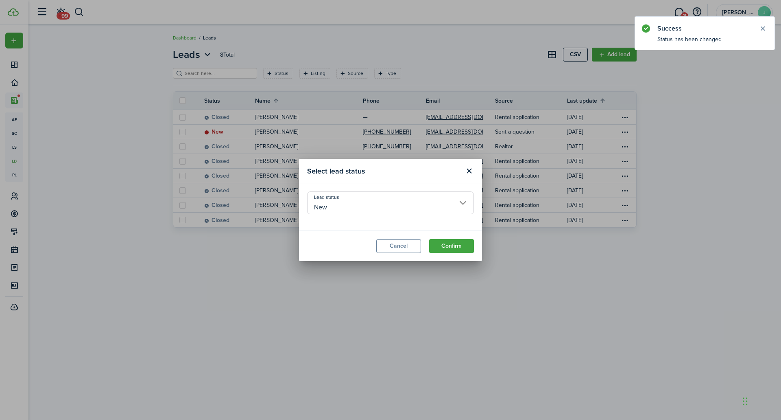
click at [355, 204] on input "New" at bounding box center [390, 202] width 167 height 23
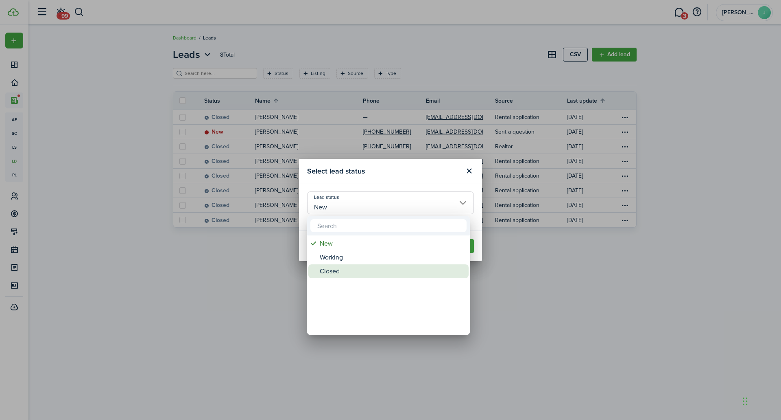
click at [333, 269] on div "Closed" at bounding box center [392, 271] width 144 height 14
type input "Closed"
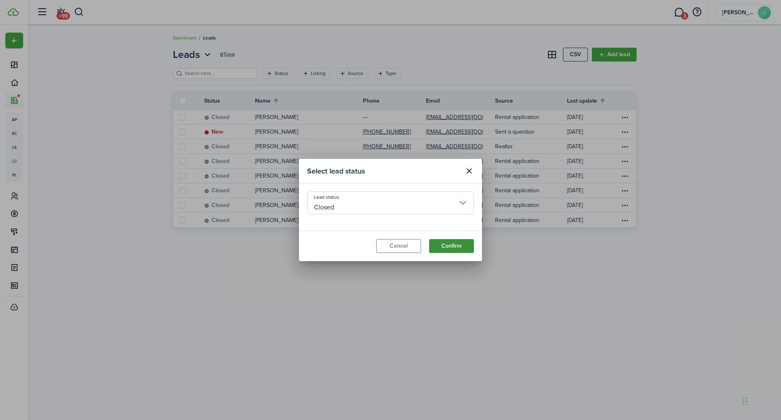
click at [461, 252] on button "Confirm" at bounding box center [451, 246] width 45 height 14
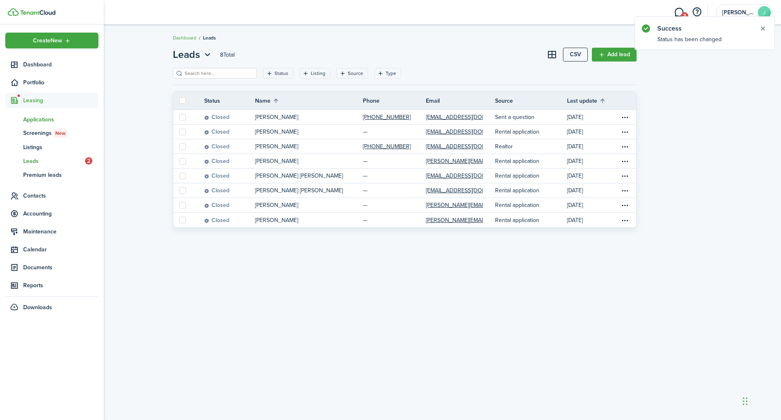
click at [28, 118] on span "Applications" at bounding box center [60, 119] width 75 height 9
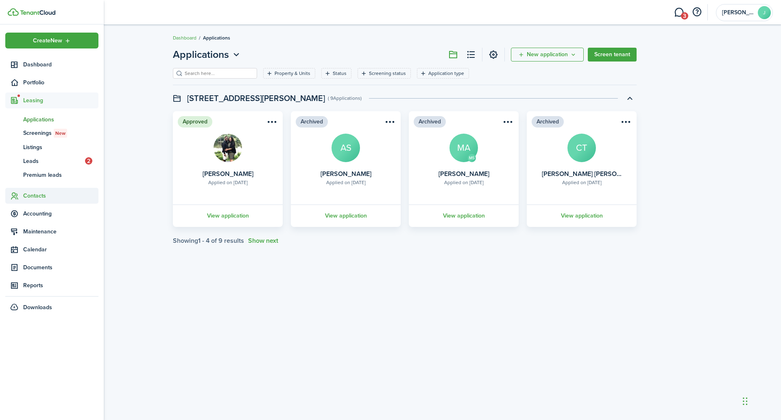
click at [51, 194] on span "Contacts" at bounding box center [60, 195] width 75 height 9
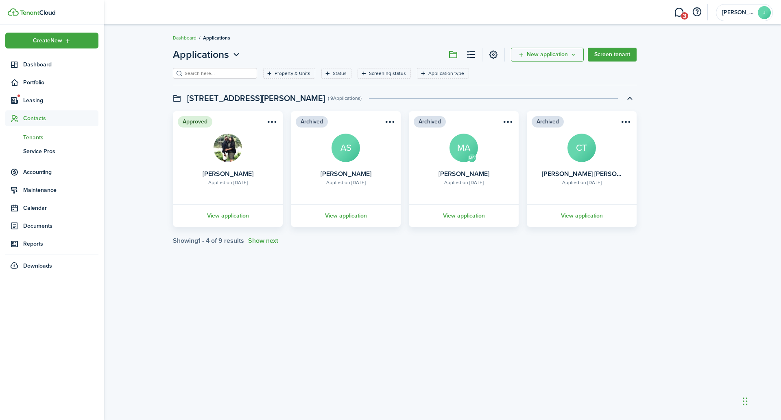
click at [47, 136] on span "Tenants" at bounding box center [60, 137] width 75 height 9
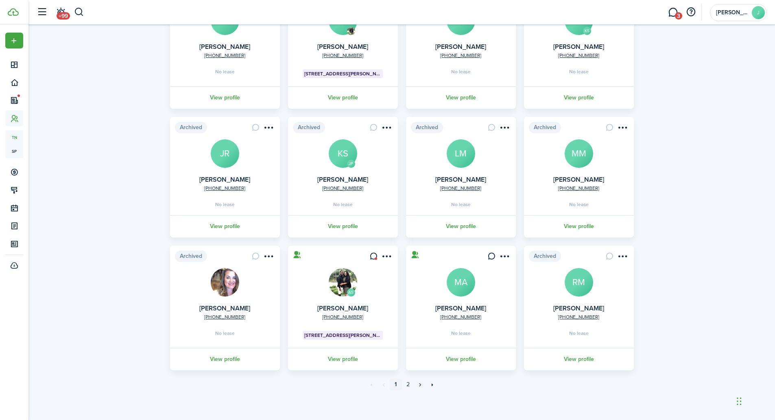
scroll to position [107, 0]
click at [342, 361] on link "View profile" at bounding box center [343, 358] width 112 height 22
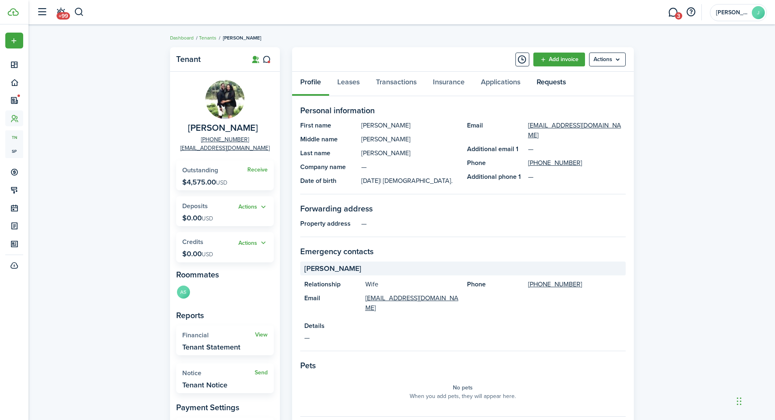
click at [552, 77] on link "Requests" at bounding box center [552, 84] width 46 height 24
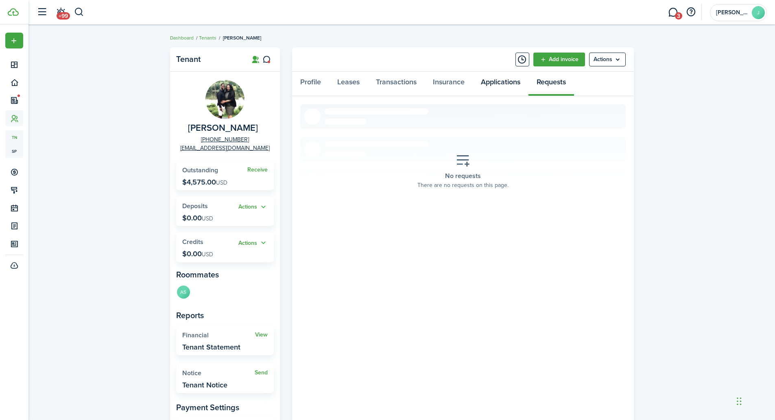
click at [520, 86] on link "Applications" at bounding box center [501, 84] width 56 height 24
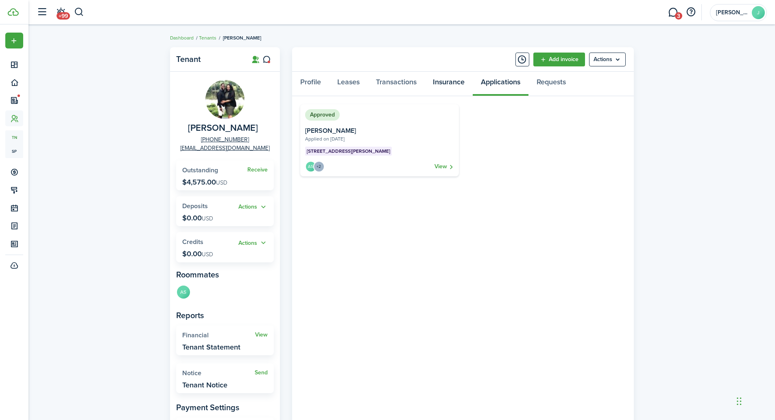
click at [447, 85] on link "Insurance" at bounding box center [449, 84] width 48 height 24
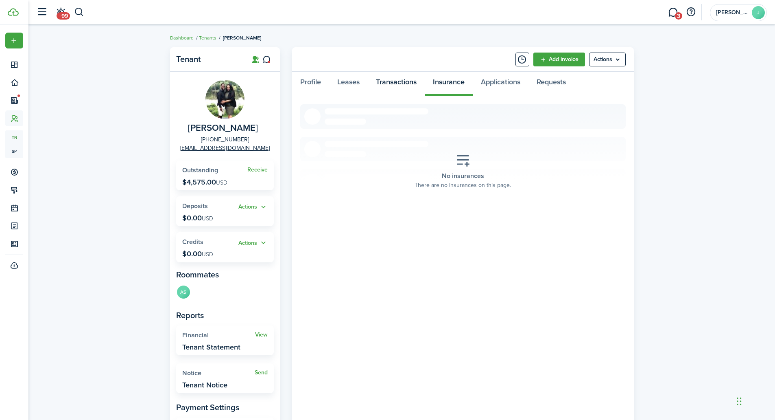
click at [392, 87] on link "Transactions" at bounding box center [396, 84] width 57 height 24
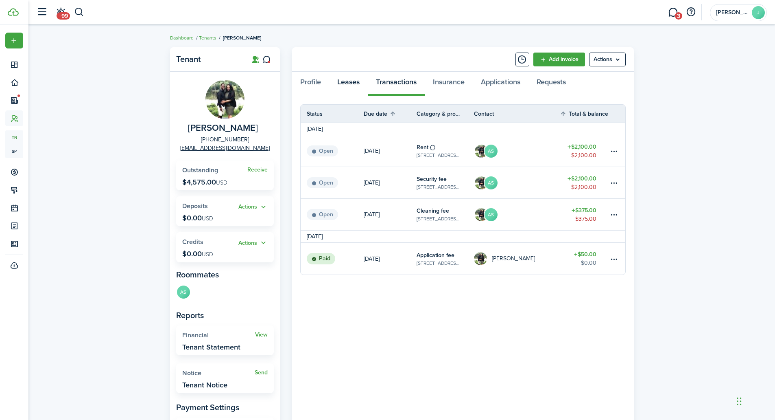
click at [346, 85] on link "Leases" at bounding box center [348, 84] width 39 height 24
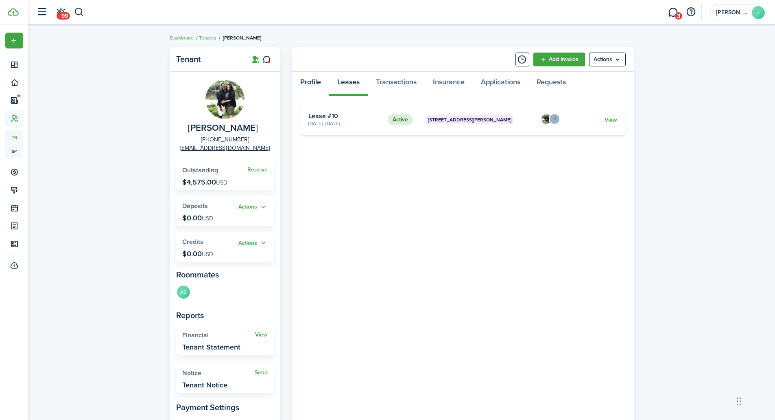
click at [317, 86] on link "Profile" at bounding box center [310, 84] width 37 height 24
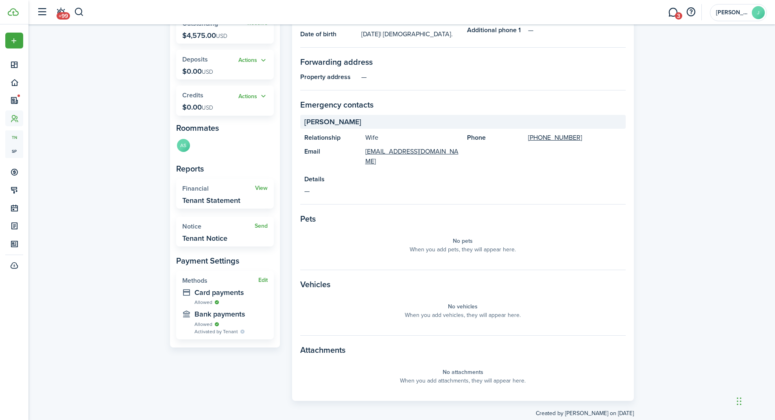
scroll to position [147, 0]
click at [259, 278] on button "Edit" at bounding box center [262, 279] width 9 height 7
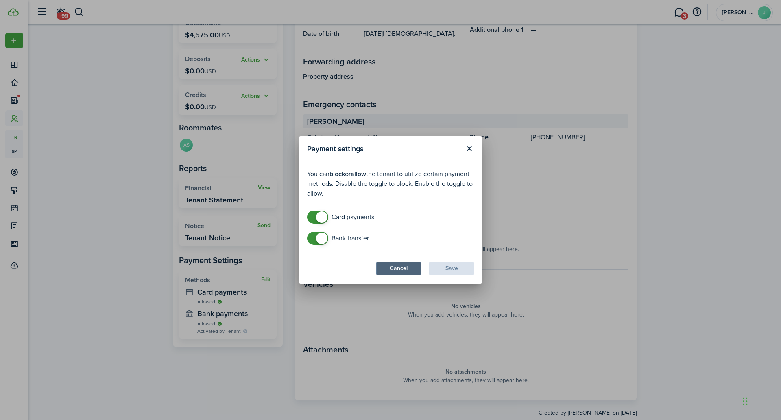
click at [404, 271] on button "Cancel" at bounding box center [398, 268] width 45 height 14
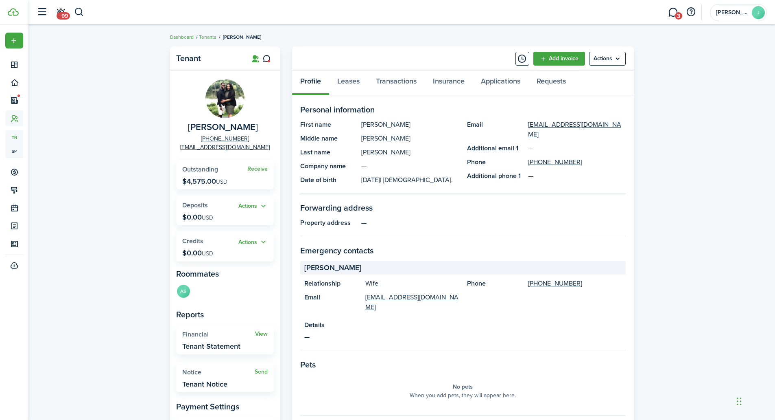
scroll to position [0, 0]
click at [613, 53] on menu-btn "Actions" at bounding box center [607, 60] width 37 height 14
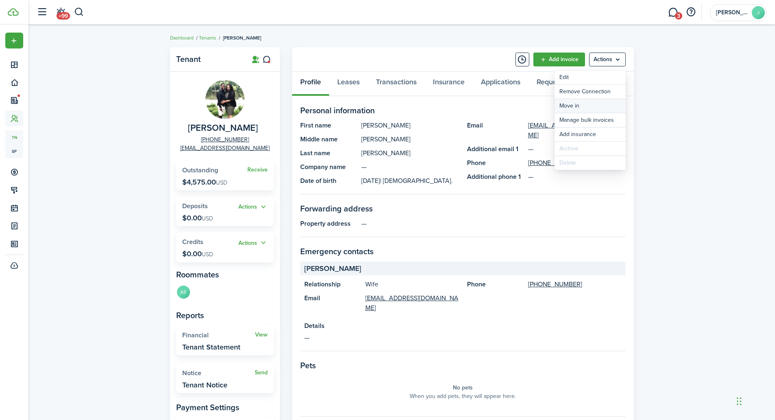
click at [584, 104] on link "Move in" at bounding box center [590, 106] width 71 height 14
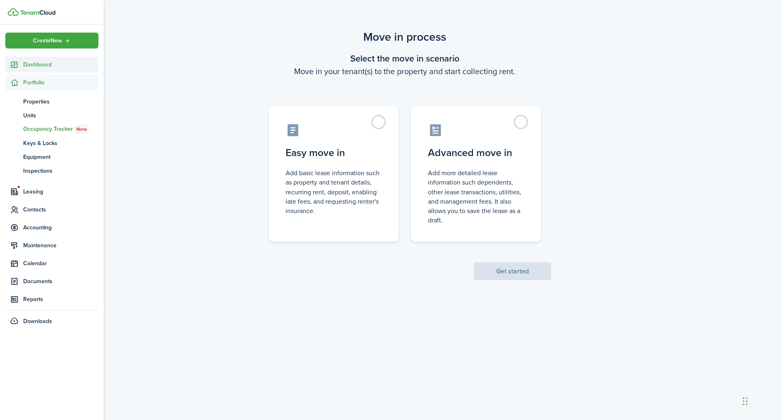
click at [17, 67] on icon at bounding box center [14, 65] width 9 height 8
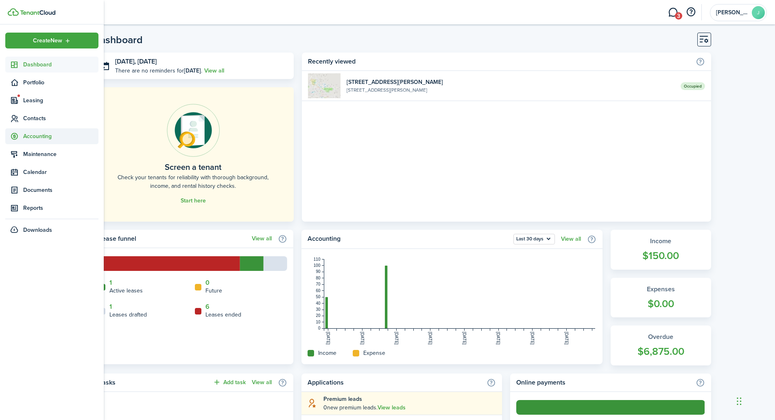
click at [41, 135] on span "Accounting" at bounding box center [60, 136] width 75 height 9
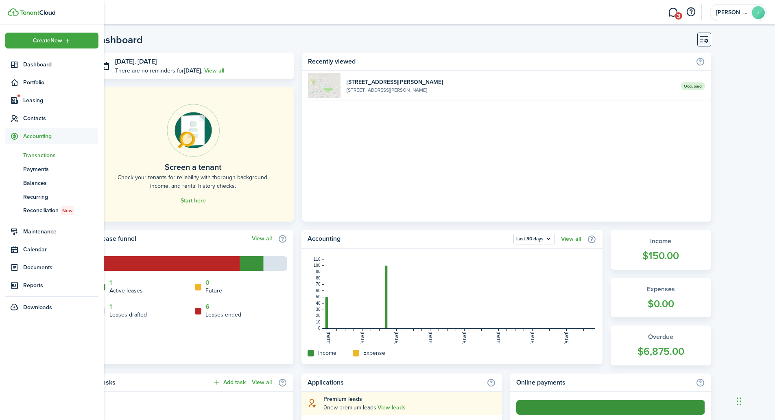
click at [48, 159] on span "Transactions" at bounding box center [60, 155] width 75 height 9
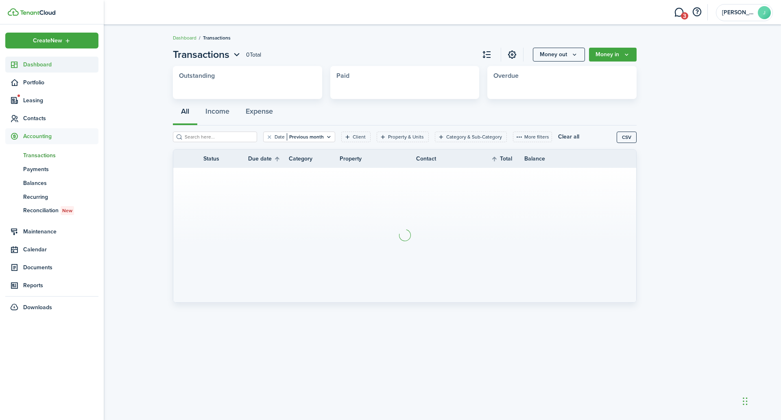
click at [55, 61] on span "Dashboard" at bounding box center [60, 64] width 75 height 9
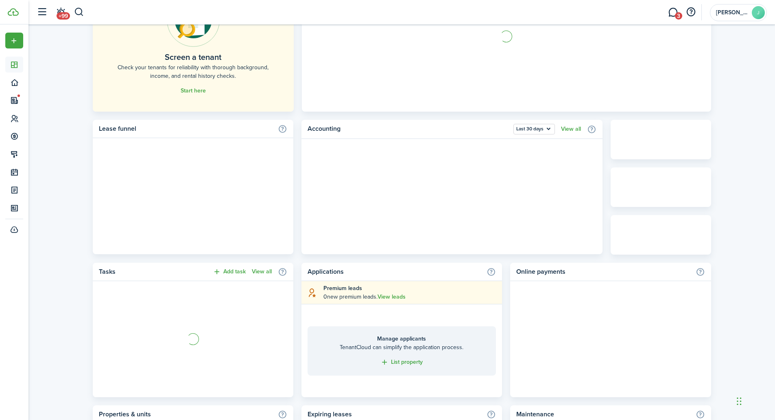
scroll to position [111, 0]
